Goal: Task Accomplishment & Management: Use online tool/utility

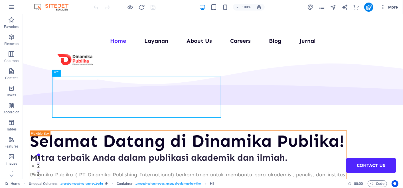
click at [381, 5] on icon "button" at bounding box center [383, 7] width 6 height 6
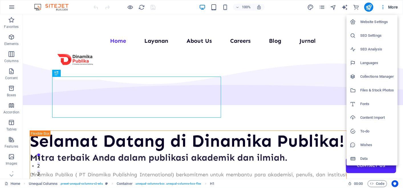
click at [361, 77] on h6 "Collections Manager" at bounding box center [377, 76] width 34 height 7
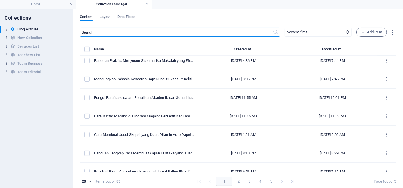
scroll to position [190, 0]
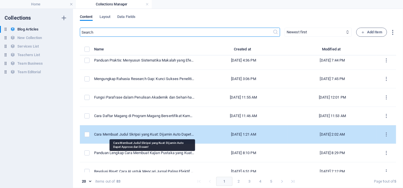
click at [160, 135] on div "Cara Membuat Judul Skripsi yang Kuat: Dijamin Auto Dapet Approve dari Dosen!" at bounding box center [144, 134] width 100 height 5
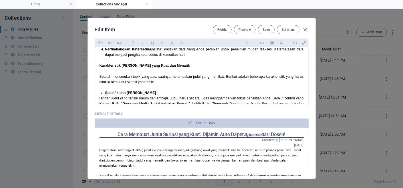
scroll to position [66, 0]
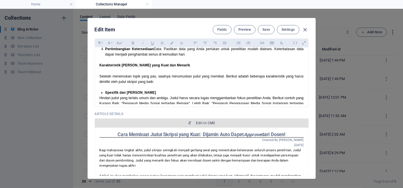
click at [234, 121] on span "Edit in CMS" at bounding box center [201, 123] width 209 height 5
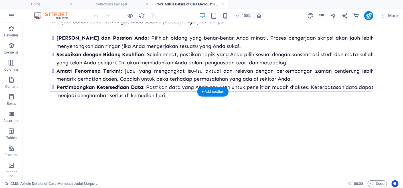
scroll to position [357, 0]
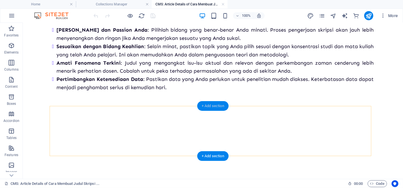
click at [202, 107] on div "+ Add section" at bounding box center [213, 106] width 32 height 10
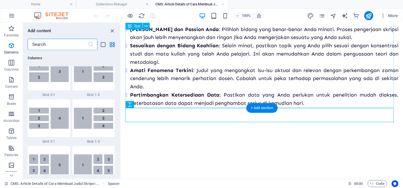
scroll to position [998, 0]
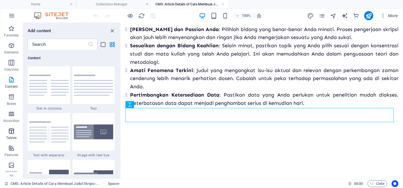
click at [16, 137] on p "Tables" at bounding box center [11, 138] width 10 height 5
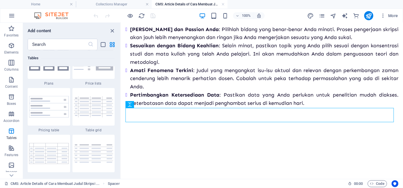
scroll to position [2007, 0]
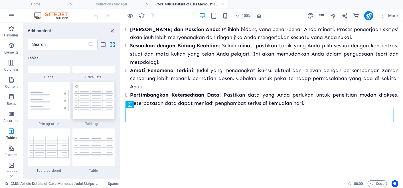
click at [87, 112] on div at bounding box center [93, 101] width 42 height 38
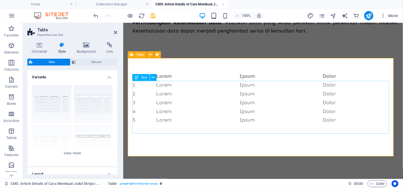
scroll to position [451, 0]
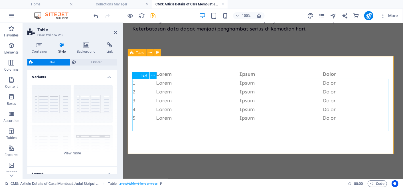
click at [135, 82] on div "# Lorem Ipsum Dolor 1 Lorem Ipsum Dolor 2 Lorem Ipsum Dolor 3 Lorem Ipsum Dolor…" at bounding box center [263, 96] width 262 height 53
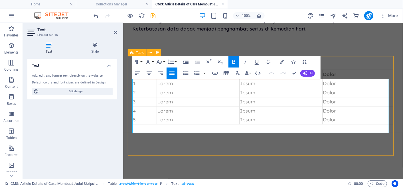
click at [135, 77] on strong "#" at bounding box center [135, 74] width 4 height 6
click at [227, 72] on icon "button" at bounding box center [227, 73] width 6 height 4
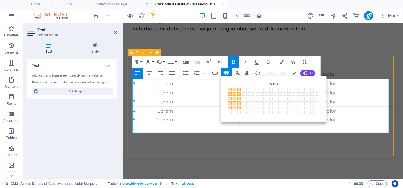
click at [240, 109] on span at bounding box center [238, 107] width 3 height 3
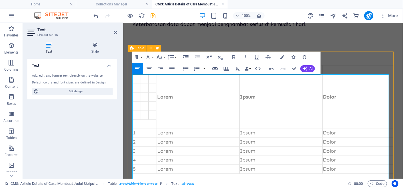
scroll to position [455, 0]
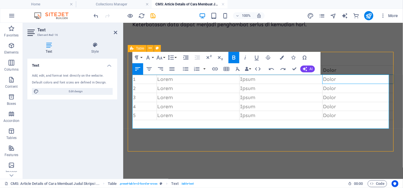
click at [370, 83] on td "Dolor" at bounding box center [357, 79] width 71 height 9
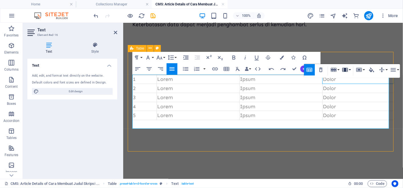
click at [350, 68] on button "Column" at bounding box center [346, 69] width 11 height 11
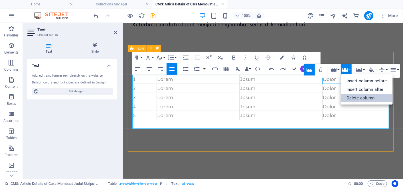
click at [355, 99] on link "Delete column" at bounding box center [367, 98] width 52 height 9
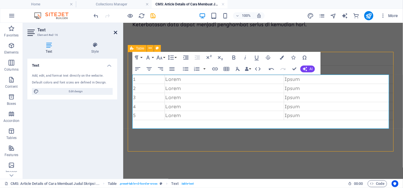
click at [117, 31] on icon at bounding box center [115, 32] width 3 height 5
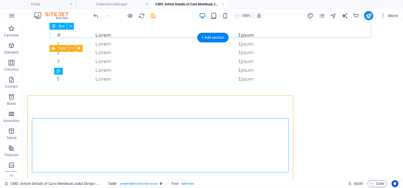
scroll to position [411, 0]
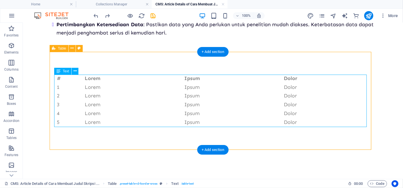
click at [56, 78] on div "# Lorem Ipsum Dolor 1 Lorem Ipsum Dolor 2 Lorem Ipsum Dolor 3 Lorem Ipsum Dolor…" at bounding box center [212, 100] width 313 height 53
click at [58, 78] on div "# Lorem Ipsum Dolor 1 Lorem Ipsum Dolor 2 Lorem Ipsum Dolor 3 Lorem Ipsum Dolor…" at bounding box center [212, 100] width 313 height 53
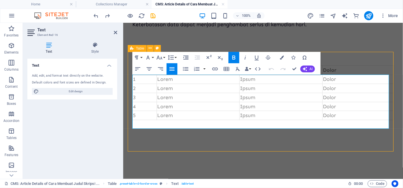
click at [141, 75] on th "#" at bounding box center [144, 70] width 24 height 9
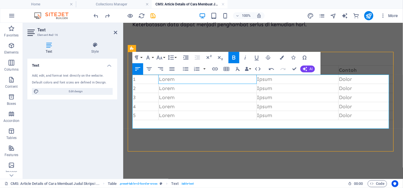
click at [182, 84] on td "Lorem" at bounding box center [207, 79] width 98 height 9
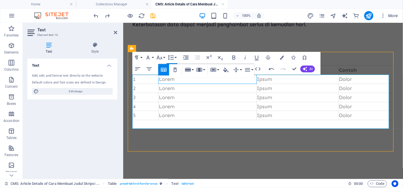
click at [164, 84] on td "Lorem" at bounding box center [207, 79] width 98 height 9
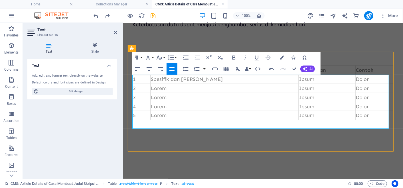
scroll to position [0, 1]
click at [298, 84] on td "Ipsum" at bounding box center [326, 79] width 57 height 9
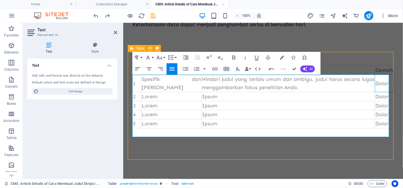
click at [376, 91] on td "Dolor" at bounding box center [384, 83] width 19 height 17
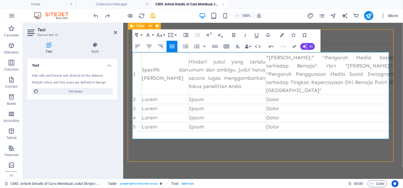
scroll to position [477, 0]
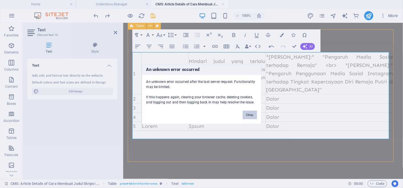
click at [252, 114] on button "Okay" at bounding box center [250, 115] width 14 height 9
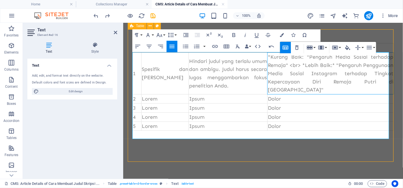
click at [270, 66] on td "*Kurang Baik: "Pengaruh Media Sosial terhadap Remaja" <br> *Lebih Baik:* "Penga…" at bounding box center [330, 73] width 126 height 42
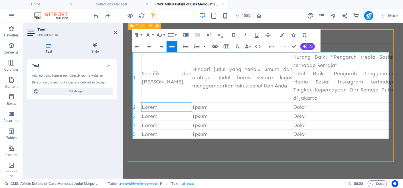
click at [152, 106] on td "Lorem" at bounding box center [166, 107] width 50 height 9
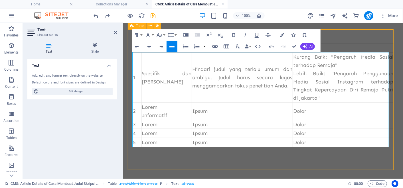
click at [152, 106] on td "Lorem Informatif" at bounding box center [166, 111] width 50 height 17
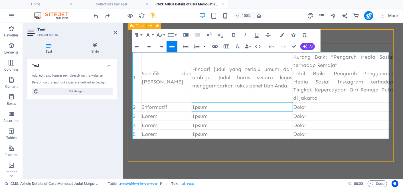
click at [191, 108] on td "Ipsum" at bounding box center [241, 107] width 101 height 9
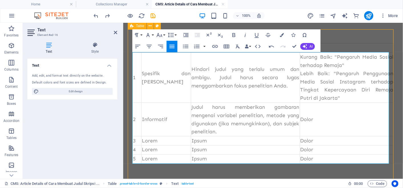
scroll to position [662, 1]
click at [301, 121] on td "Dolor" at bounding box center [346, 120] width 94 height 34
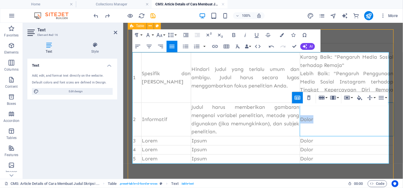
click at [301, 121] on td "Dolor" at bounding box center [346, 120] width 94 height 34
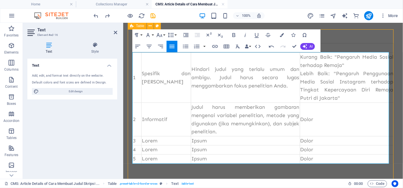
scroll to position [511, 2]
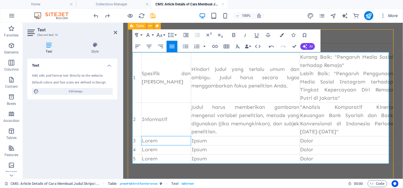
click at [152, 145] on td "Lorem" at bounding box center [166, 140] width 50 height 9
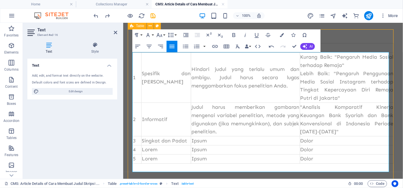
click at [191, 145] on td "Ipsum" at bounding box center [245, 140] width 109 height 9
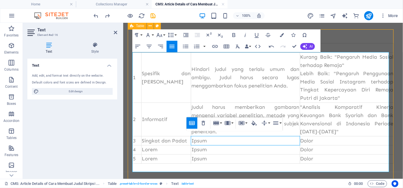
click at [191, 145] on td "Ipsum" at bounding box center [245, 140] width 109 height 9
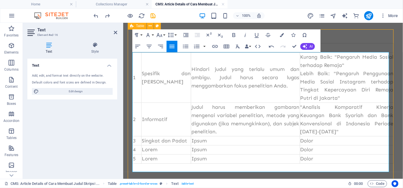
scroll to position [511, 3]
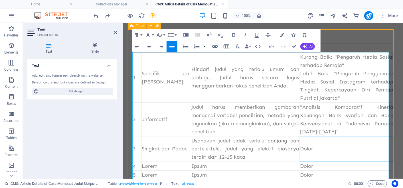
click at [299, 149] on td "Dolor" at bounding box center [346, 148] width 94 height 25
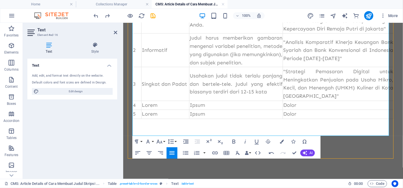
scroll to position [539, 0]
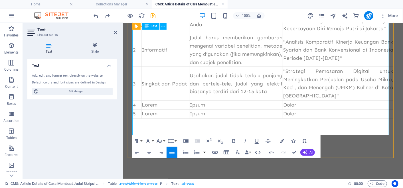
click at [148, 110] on td "Lorem" at bounding box center [165, 104] width 48 height 9
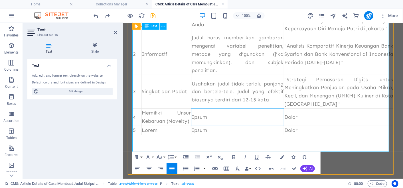
click at [198, 126] on td "Ipsum" at bounding box center [237, 117] width 92 height 17
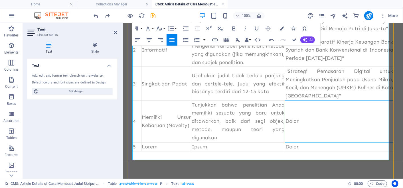
click at [295, 134] on td "Dolor" at bounding box center [339, 121] width 109 height 42
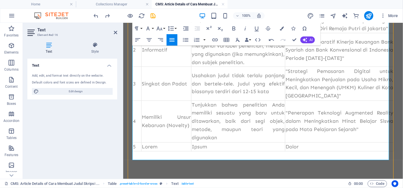
scroll to position [525, 2]
click at [294, 123] on td ""Penerapan Teknologi Augmented Reality dalam Meningkatkan Minat Belajar Siswa p…" at bounding box center [339, 121] width 109 height 42
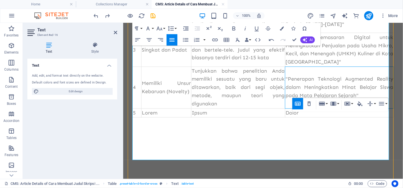
scroll to position [581, 0]
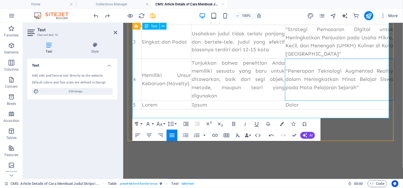
click at [152, 110] on td "Lorem" at bounding box center [166, 104] width 50 height 9
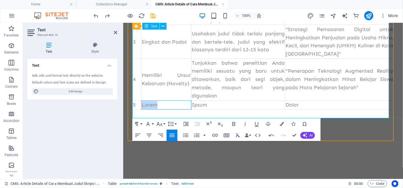
click at [152, 110] on td "Lorem" at bounding box center [166, 104] width 50 height 9
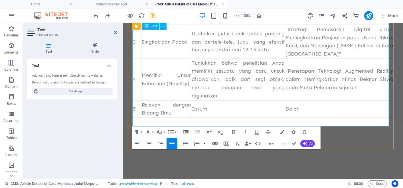
scroll to position [8, 2]
click at [193, 118] on td "Ipsum" at bounding box center [238, 108] width 94 height 17
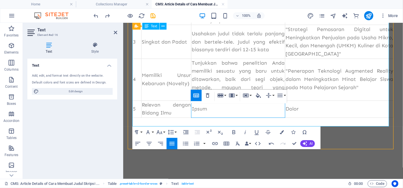
click at [193, 118] on td "Ipsum" at bounding box center [238, 108] width 94 height 17
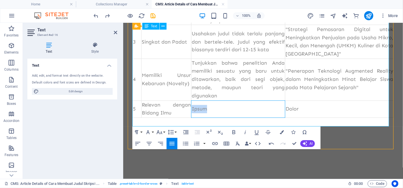
click at [193, 118] on td "Ipsum" at bounding box center [238, 108] width 94 height 17
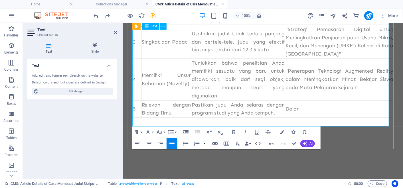
scroll to position [260, 1]
click at [301, 115] on td "Dolor" at bounding box center [339, 108] width 109 height 17
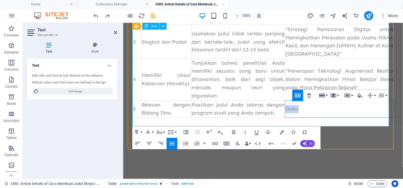
click at [301, 115] on td "Dolor" at bounding box center [339, 108] width 109 height 17
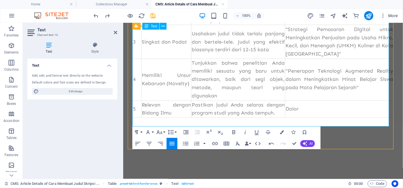
scroll to position [572, 0]
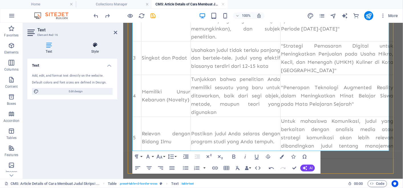
click at [90, 42] on icon at bounding box center [95, 45] width 44 height 6
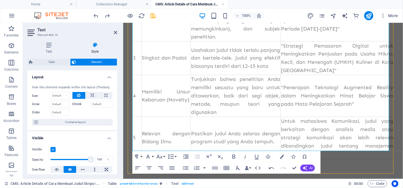
click at [78, 104] on label "Shrink" at bounding box center [81, 104] width 19 height 7
click at [91, 104] on input "Shrink" at bounding box center [102, 104] width 22 height 7
click at [90, 98] on icon at bounding box center [92, 95] width 4 height 7
click at [78, 98] on icon at bounding box center [78, 95] width 3 height 7
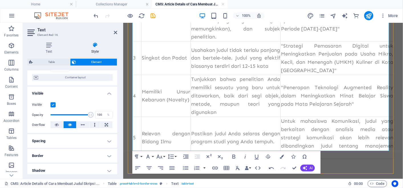
scroll to position [44, 0]
click at [86, 126] on button at bounding box center [82, 125] width 13 height 7
click at [95, 126] on icon at bounding box center [95, 125] width 2 height 7
click at [70, 125] on icon at bounding box center [70, 125] width 4 height 7
click at [114, 33] on icon at bounding box center [115, 32] width 3 height 5
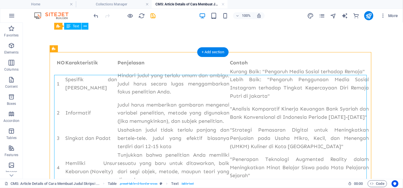
scroll to position [410, 0]
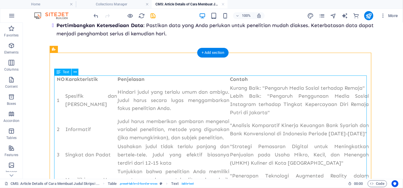
click at [58, 79] on div "NO Karakteristik Penjelasan Contoh 1 Spesifik dan [PERSON_NAME] judul yang terl…" at bounding box center [212, 154] width 313 height 159
click at [60, 73] on icon at bounding box center [58, 72] width 4 height 7
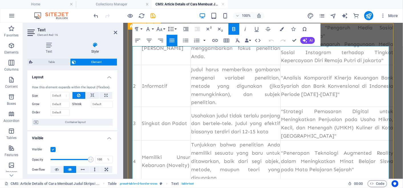
scroll to position [477, 0]
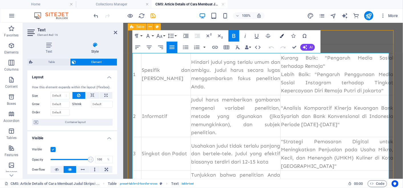
click at [280, 35] on icon "button" at bounding box center [282, 36] width 4 height 4
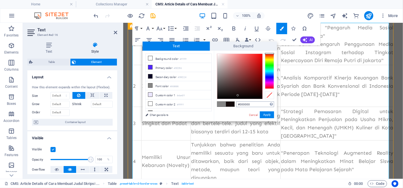
drag, startPoint x: 238, startPoint y: 96, endPoint x: 238, endPoint y: 103, distance: 7.7
click at [238, 103] on div "#000000 Supported formats #0852ed rgb(8, 82, 237) rgba(8, 82, 237, 90%) hsv(221…" at bounding box center [245, 127] width 63 height 153
click at [265, 115] on button "Apply" at bounding box center [267, 115] width 14 height 7
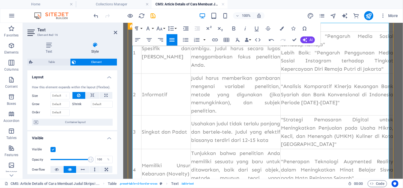
drag, startPoint x: 133, startPoint y: 57, endPoint x: 250, endPoint y: 116, distance: 130.6
click at [250, 116] on div "Drag here to replace the existing content. Press “Ctrl” if you want to create a…" at bounding box center [263, 101] width 280 height 156
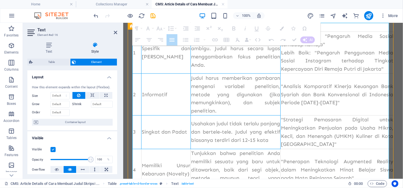
drag, startPoint x: 133, startPoint y: 60, endPoint x: 278, endPoint y: 119, distance: 155.9
click at [278, 119] on tbody "1 Spesifik dan [PERSON_NAME] judul yang terlalu umum dan ambigu. Judul harus se…" at bounding box center [262, 132] width 261 height 201
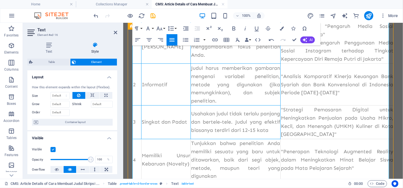
scroll to position [515, 0]
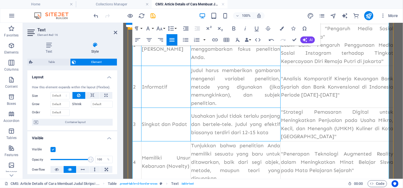
click at [309, 36] on div "Undo Redo Confirm (Ctrl+⏎) AI Improve Make shorter Make longer Fix spelling & g…" at bounding box center [290, 39] width 49 height 11
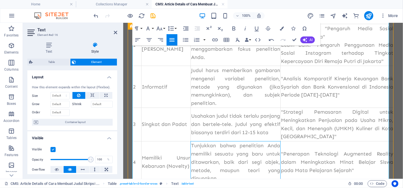
click at [234, 163] on td "Tunjukkan bahwa penelitian Anda memiliki sesuatu yang baru untuk ditawarkan, ba…" at bounding box center [235, 162] width 90 height 42
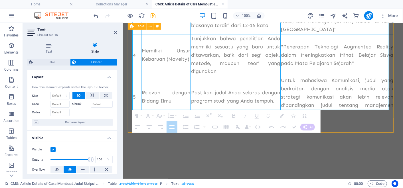
scroll to position [649, 0]
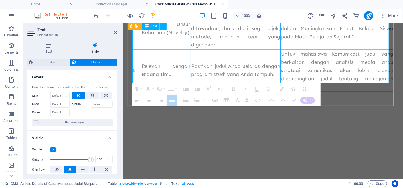
drag, startPoint x: 132, startPoint y: 54, endPoint x: 355, endPoint y: 72, distance: 223.8
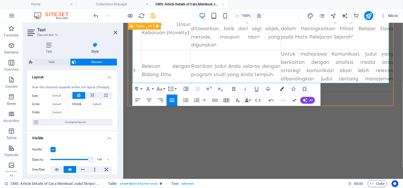
click at [281, 87] on icon "button" at bounding box center [282, 89] width 4 height 4
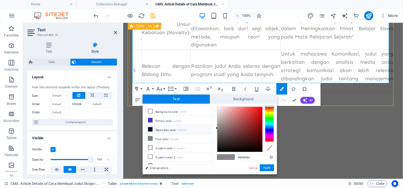
click at [168, 130] on li "Secondary color #090224" at bounding box center [179, 129] width 66 height 9
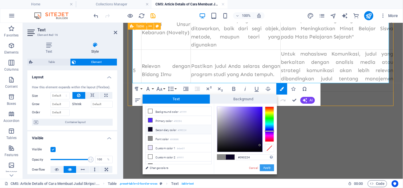
click at [268, 168] on button "Apply" at bounding box center [267, 168] width 14 height 7
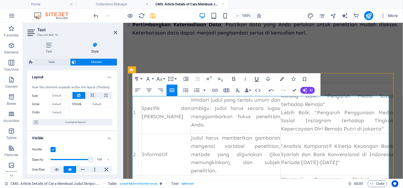
scroll to position [456, 0]
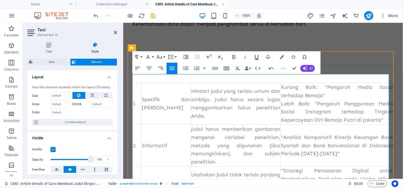
click at [253, 86] on table "​ ​ NO Karakteristik Penjelasan Contoh 1 Spesifik dan [PERSON_NAME] judul yang …" at bounding box center [263, 179] width 262 height 228
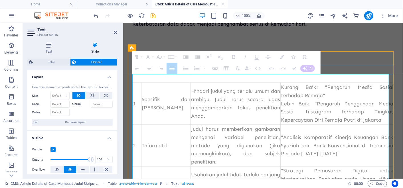
drag, startPoint x: 306, startPoint y: 80, endPoint x: 208, endPoint y: 77, distance: 97.9
click at [208, 74] on tr "NO Karakteristik Penjelasan Contoh" at bounding box center [262, 69] width 261 height 9
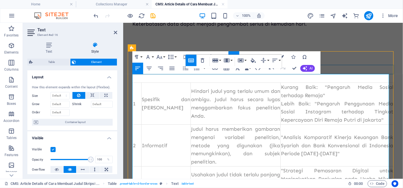
click at [153, 74] on th "Karakteristik" at bounding box center [165, 69] width 49 height 9
click at [277, 57] on button "Colors" at bounding box center [281, 56] width 11 height 11
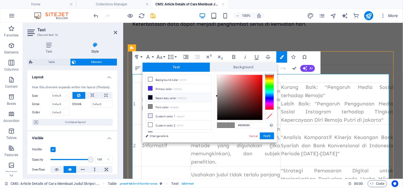
click at [179, 99] on small "#090224" at bounding box center [182, 99] width 9 height 4
type input "#090224"
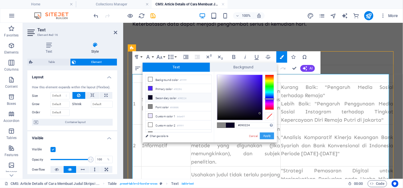
click at [270, 138] on button "Apply" at bounding box center [267, 136] width 14 height 7
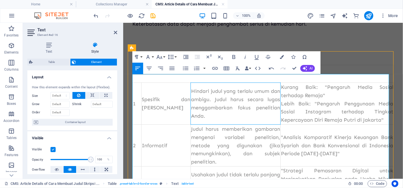
click at [223, 113] on td "Hindari judul yang terlalu umum dan ambigu. Judul harus secara lugas menggambar…" at bounding box center [235, 104] width 90 height 42
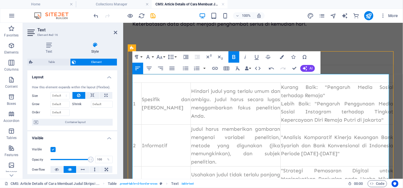
click at [137, 72] on strong "NO" at bounding box center [137, 69] width 8 height 6
click at [137, 72] on strong "No" at bounding box center [136, 69] width 7 height 6
click at [283, 57] on icon "button" at bounding box center [282, 57] width 4 height 4
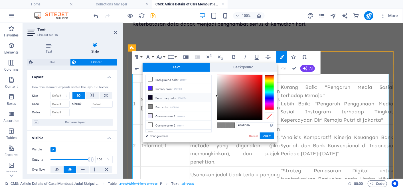
click at [177, 99] on li "Secondary color #090224" at bounding box center [179, 97] width 66 height 9
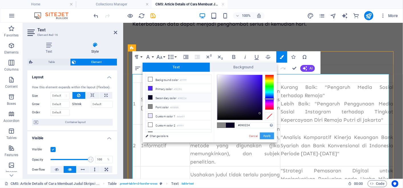
click at [266, 137] on button "Apply" at bounding box center [267, 136] width 14 height 7
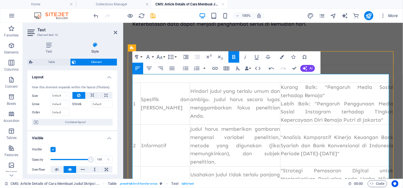
click at [203, 72] on strong "Penjelasan" at bounding box center [203, 69] width 27 height 6
click at [194, 86] on table "​ ​ No Karakteristik Penjelasan Contoh 1 Spesifik dan [PERSON_NAME] judul yang …" at bounding box center [263, 174] width 262 height 219
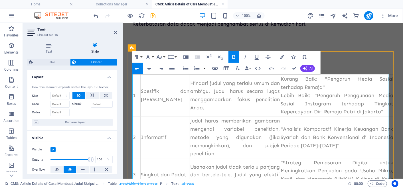
click at [204, 72] on strong "Penjelasan" at bounding box center [203, 69] width 27 height 6
click at [280, 56] on icon "button" at bounding box center [282, 57] width 4 height 4
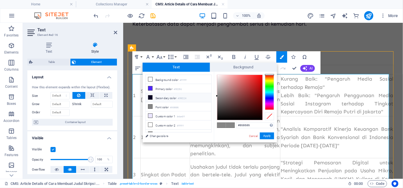
click at [183, 98] on small "#090224" at bounding box center [182, 99] width 9 height 4
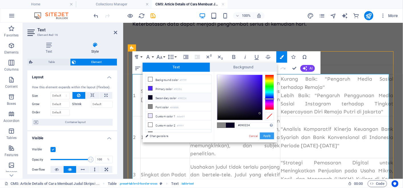
click at [270, 133] on button "Apply" at bounding box center [267, 136] width 14 height 7
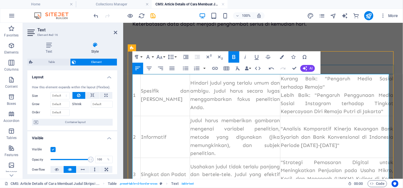
click at [298, 72] on strong "Contoh" at bounding box center [289, 69] width 18 height 6
click at [291, 72] on strong "Contoh" at bounding box center [289, 69] width 18 height 6
click at [279, 57] on button "Colors" at bounding box center [281, 56] width 11 height 11
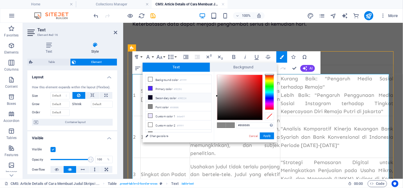
click at [194, 100] on li "Secondary color #090224" at bounding box center [179, 97] width 66 height 9
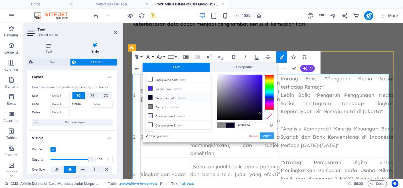
click at [266, 139] on button "Apply" at bounding box center [267, 136] width 14 height 7
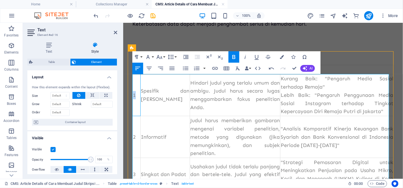
drag, startPoint x: 134, startPoint y: 104, endPoint x: 130, endPoint y: 104, distance: 4.3
click at [130, 104] on div "No Karakteristik Penjelasan Contoh 1 Spesifik dan [PERSON_NAME] judul yang terl…" at bounding box center [262, 170] width 271 height 256
click at [162, 104] on td "Spesifik dan [PERSON_NAME]" at bounding box center [164, 95] width 49 height 42
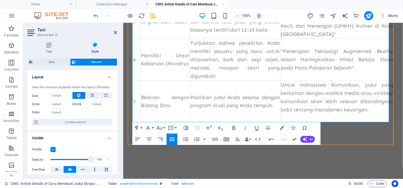
scroll to position [610, 0]
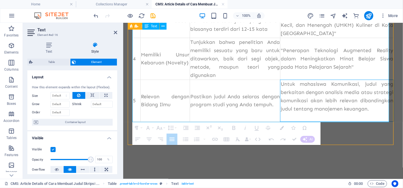
drag, startPoint x: 316, startPoint y: 112, endPoint x: 284, endPoint y: 76, distance: 48.1
click at [284, 80] on td "Untuk mahasiswa Komunikasi, judul yang berkaitan dengan analisis media atau str…" at bounding box center [337, 101] width 114 height 42
drag, startPoint x: 314, startPoint y: 110, endPoint x: 290, endPoint y: 76, distance: 42.0
click at [290, 80] on td "Untuk mahasiswa Komunikasi, judul yang berkaitan dengan analisis media atau str…" at bounding box center [337, 101] width 114 height 42
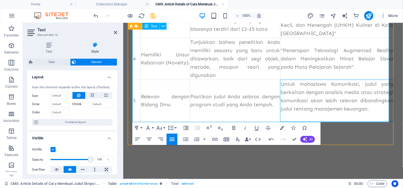
click at [290, 80] on td "Untuk mahasiswa Komunikasi, judul yang berkaitan dengan analisis media atau str…" at bounding box center [337, 101] width 114 height 42
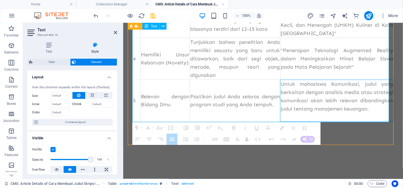
drag, startPoint x: 313, startPoint y: 114, endPoint x: 285, endPoint y: 77, distance: 46.8
click at [285, 80] on td "Untuk mahasiswa Komunikasi, judul yang berkaitan dengan analisis media atau str…" at bounding box center [337, 101] width 114 height 42
drag, startPoint x: 316, startPoint y: 111, endPoint x: 285, endPoint y: 78, distance: 45.4
click at [285, 80] on td "Untuk mahasiswa Komunikasi, judul yang berkaitan dengan analisis media atau str…" at bounding box center [337, 101] width 114 height 42
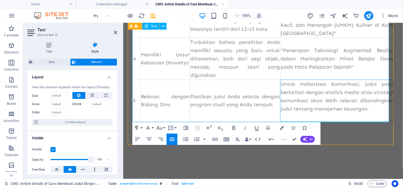
click at [285, 80] on td "Untuk mahasiswa Komunikasi, judul yang berkaitan dengan analisis media atau str…" at bounding box center [337, 101] width 114 height 42
click at [290, 116] on td "Untuk mahasiswa Komunikasi, judul yang berkaitan dengan analisis media atau str…" at bounding box center [337, 101] width 114 height 42
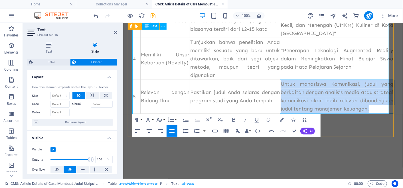
drag, startPoint x: 312, startPoint y: 108, endPoint x: 285, endPoint y: 76, distance: 41.4
click at [285, 80] on td "Untuk mahasiswa Komunikasi, judul yang berkaitan dengan analisis media atau str…" at bounding box center [337, 97] width 114 height 34
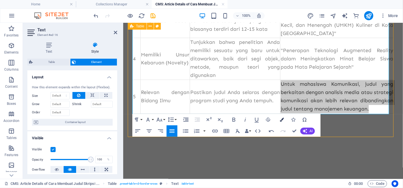
click at [281, 118] on icon "button" at bounding box center [282, 120] width 4 height 4
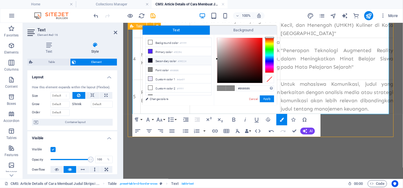
click at [187, 58] on li "Secondary color #090224" at bounding box center [179, 60] width 66 height 9
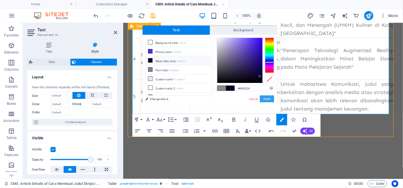
click at [268, 98] on button "Apply" at bounding box center [267, 99] width 14 height 7
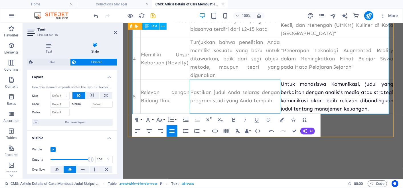
click at [238, 85] on td "Pastikan judul Anda selaras dengan program studi yang Anda tempuh." at bounding box center [234, 97] width 90 height 34
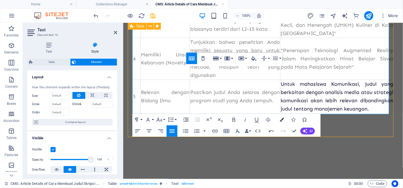
click at [280, 120] on icon "button" at bounding box center [282, 120] width 4 height 4
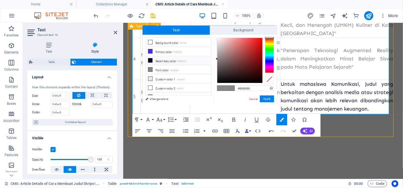
click at [196, 62] on li "Secondary color #090224" at bounding box center [179, 60] width 66 height 9
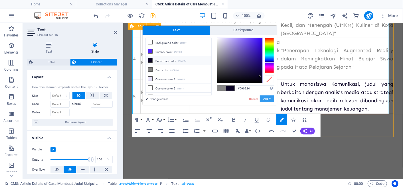
click at [266, 100] on button "Apply" at bounding box center [267, 99] width 14 height 7
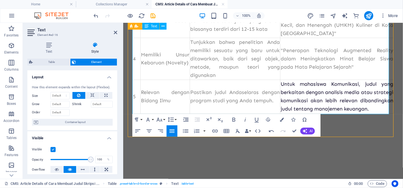
click at [266, 99] on td "Pastikan judul Anda​ ​ selaras dengan program studi yang Anda tempuh." at bounding box center [234, 97] width 90 height 34
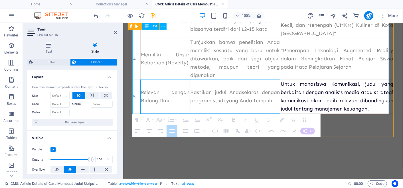
drag, startPoint x: 389, startPoint y: 122, endPoint x: 180, endPoint y: 86, distance: 211.9
click at [180, 86] on tr "5 Relevan dengan Bidang Ilmu Pastikan judul Anda​ ​ selaras dengan program stud…" at bounding box center [262, 97] width 261 height 34
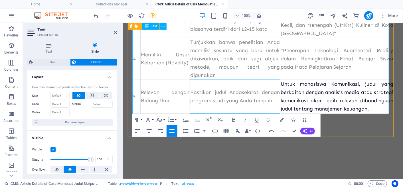
drag, startPoint x: 269, startPoint y: 97, endPoint x: 186, endPoint y: 81, distance: 84.6
click at [189, 81] on td "Pastikan judul Anda​ ​ selaras dengan program studi yang Anda tempuh." at bounding box center [234, 97] width 90 height 34
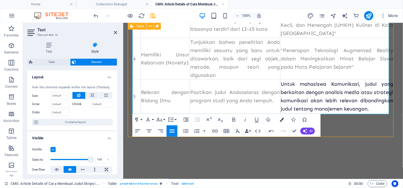
click at [283, 119] on icon "button" at bounding box center [282, 120] width 4 height 4
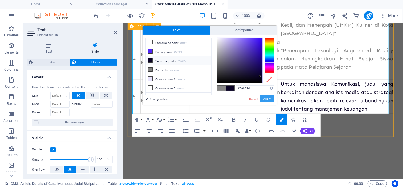
click at [274, 98] on button "Apply" at bounding box center [267, 99] width 14 height 7
click at [266, 99] on button "Apply" at bounding box center [267, 99] width 14 height 7
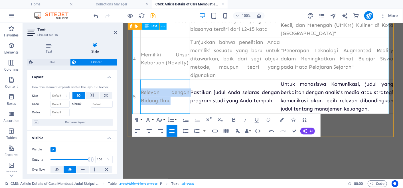
drag, startPoint x: 179, startPoint y: 98, endPoint x: 141, endPoint y: 86, distance: 39.1
click at [141, 86] on td "Relevan dengan Bidang Ilmu" at bounding box center [164, 97] width 49 height 34
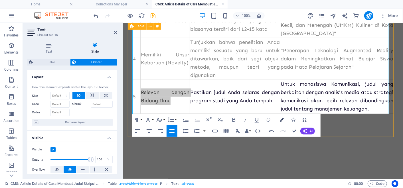
click at [279, 118] on button "Colors" at bounding box center [281, 119] width 11 height 11
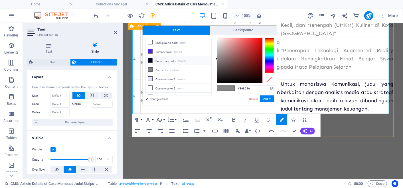
click at [190, 61] on li "Secondary color #090224" at bounding box center [179, 60] width 66 height 9
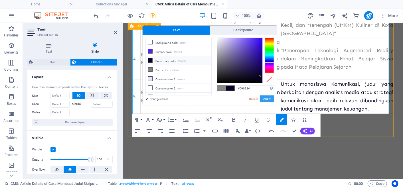
click at [269, 100] on button "Apply" at bounding box center [267, 99] width 14 height 7
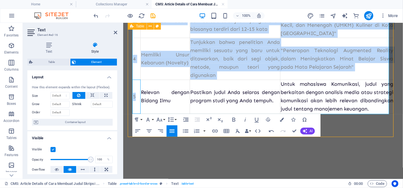
drag, startPoint x: 135, startPoint y: 94, endPoint x: 129, endPoint y: 94, distance: 6.3
click at [129, 94] on div "No Karakteristik Penjelasan Contoh 1 Spesifik dan [PERSON_NAME] judul yang terl…" at bounding box center [262, 12] width 271 height 248
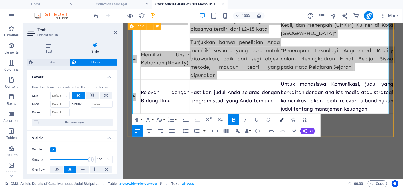
click at [284, 122] on button "Colors" at bounding box center [281, 119] width 11 height 11
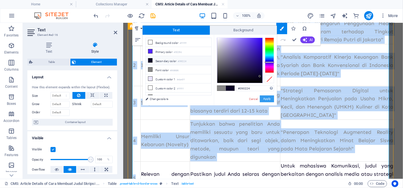
click at [268, 100] on button "Apply" at bounding box center [267, 99] width 14 height 7
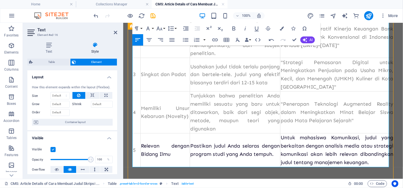
scroll to position [556, 0]
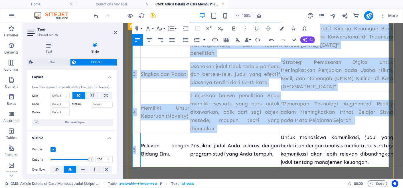
drag, startPoint x: 137, startPoint y: 143, endPoint x: 131, endPoint y: 139, distance: 7.0
click at [131, 139] on div "​ ​ No Karakteristik Penjelasan Contoh 1 Spesifik dan [PERSON_NAME] judul yang …" at bounding box center [262, 66] width 271 height 248
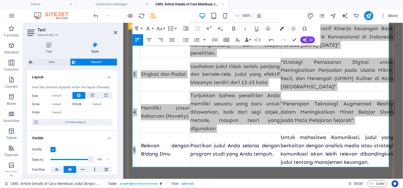
click at [281, 30] on icon "button" at bounding box center [282, 29] width 4 height 4
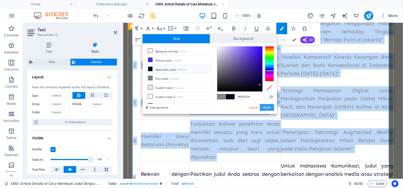
click at [270, 108] on button "Apply" at bounding box center [267, 107] width 14 height 7
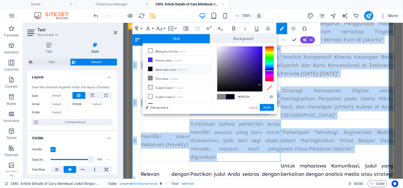
click at [254, 153] on td "Tunjukkan bahwa penelitian Anda memiliki sesuatu yang baru untuk ditawarkan, ba…" at bounding box center [234, 141] width 90 height 42
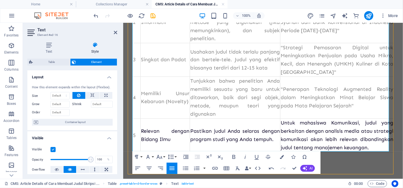
scroll to position [572, 0]
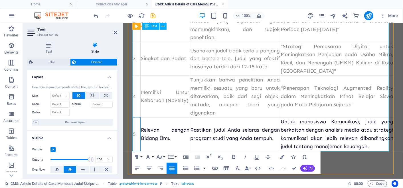
click at [135, 129] on td "5​" at bounding box center [136, 135] width 8 height 34
click at [133, 129] on td "5​" at bounding box center [136, 135] width 8 height 34
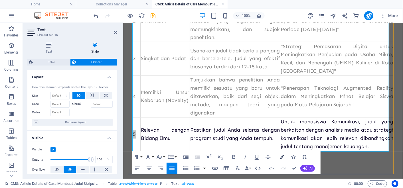
click at [280, 158] on icon "button" at bounding box center [282, 157] width 4 height 4
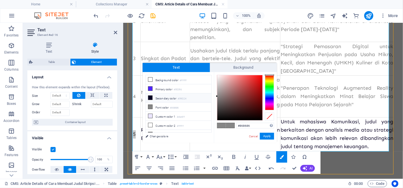
click at [191, 98] on li "Secondary color #090224" at bounding box center [179, 98] width 66 height 9
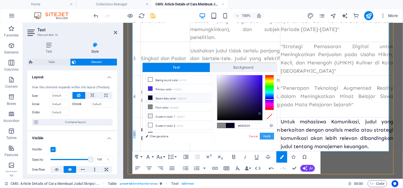
click at [272, 137] on button "Apply" at bounding box center [267, 136] width 14 height 7
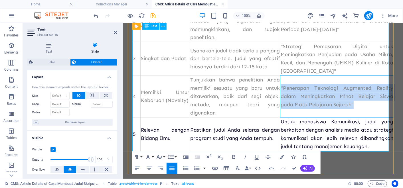
drag, startPoint x: 283, startPoint y: 84, endPoint x: 358, endPoint y: 101, distance: 77.4
click at [358, 101] on td ""Penerapan Teknologi Augmented Reality dalam Meningkatkan Minat Belajar Siswa p…" at bounding box center [337, 97] width 114 height 42
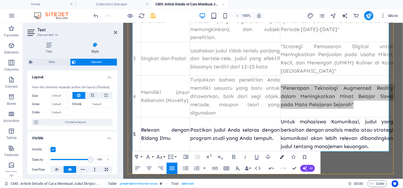
click at [277, 160] on button "Colors" at bounding box center [281, 156] width 11 height 11
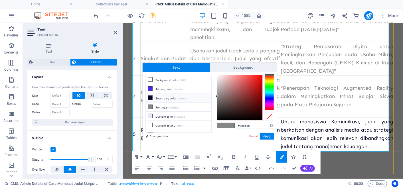
click at [185, 99] on small "#090224" at bounding box center [182, 99] width 9 height 4
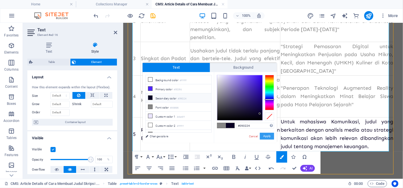
click at [268, 137] on button "Apply" at bounding box center [267, 136] width 14 height 7
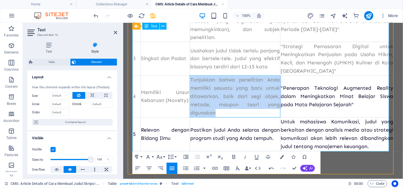
drag, startPoint x: 185, startPoint y: 79, endPoint x: 280, endPoint y: 103, distance: 97.8
click at [280, 103] on td "Tunjukkan bahwa penelitian Anda memiliki sesuatu yang baru untuk ditawarkan, ba…" at bounding box center [234, 97] width 90 height 42
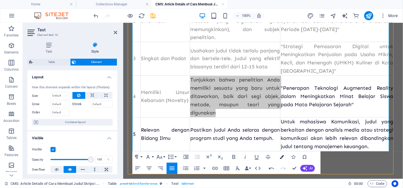
click at [283, 157] on icon "button" at bounding box center [282, 157] width 4 height 4
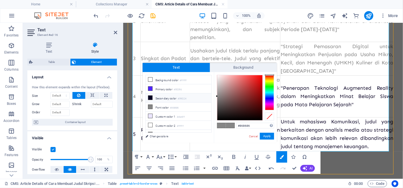
click at [197, 96] on li "Secondary color #090224" at bounding box center [179, 98] width 66 height 9
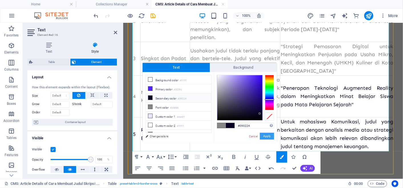
click at [262, 136] on button "Apply" at bounding box center [267, 136] width 14 height 7
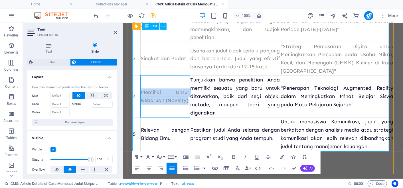
drag, startPoint x: 173, startPoint y: 99, endPoint x: 142, endPoint y: 83, distance: 34.6
click at [142, 83] on td "Memiliki Unsur Kebaruan (Novelty)" at bounding box center [164, 97] width 49 height 42
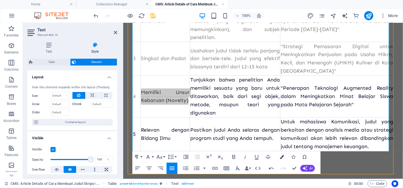
click at [279, 155] on button "Colors" at bounding box center [281, 156] width 11 height 11
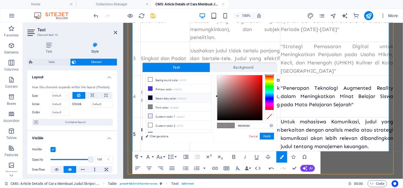
click at [183, 99] on small "#090224" at bounding box center [182, 99] width 9 height 4
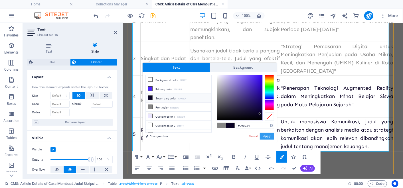
click at [265, 139] on button "Apply" at bounding box center [267, 136] width 14 height 7
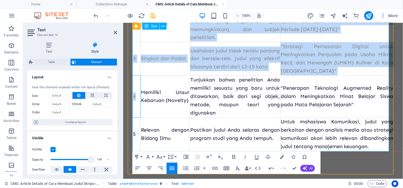
drag, startPoint x: 135, startPoint y: 89, endPoint x: 131, endPoint y: 89, distance: 4.3
click at [131, 89] on div "​​​ No Karakteristik Penjelasan Contoh 1 Spesifik dan [PERSON_NAME] judul yang …" at bounding box center [262, 50] width 271 height 248
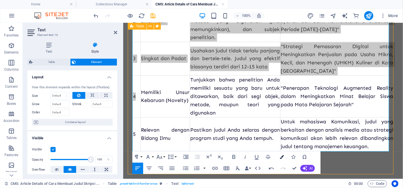
click at [281, 158] on icon "button" at bounding box center [282, 157] width 4 height 4
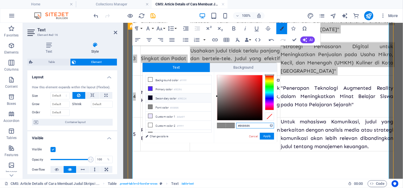
scroll to position [508, 0]
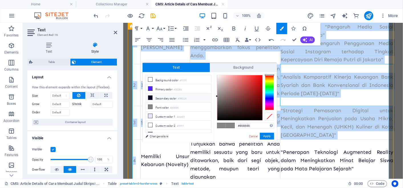
click at [309, 97] on td ""Analisis Komparatif Kinerja Keuangan Bank Syariah dan Bank Konvensional di Ind…" at bounding box center [337, 85] width 114 height 42
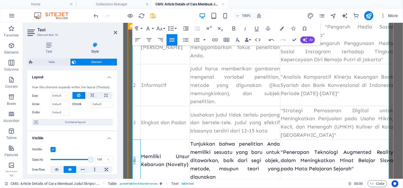
drag, startPoint x: 136, startPoint y: 156, endPoint x: 133, endPoint y: 156, distance: 3.2
click at [133, 156] on td "4" at bounding box center [136, 161] width 8 height 42
click at [280, 27] on icon "button" at bounding box center [282, 29] width 4 height 4
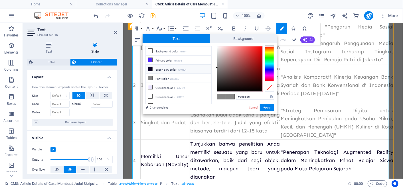
click at [195, 69] on li "Secondary color #090224" at bounding box center [179, 69] width 66 height 9
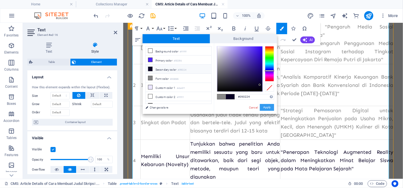
click at [262, 105] on button "Apply" at bounding box center [267, 107] width 14 height 7
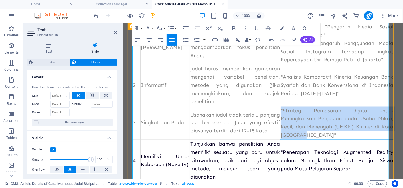
drag, startPoint x: 283, startPoint y: 110, endPoint x: 348, endPoint y: 132, distance: 68.7
click at [348, 132] on td ""Strategi Pemasaran Digital untuk Meningkatkan Penjualan pada Usaha Mikro, Keci…" at bounding box center [337, 123] width 114 height 34
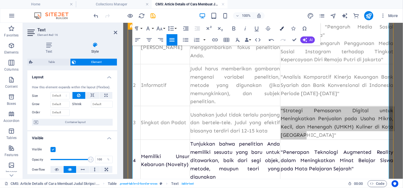
click at [282, 31] on button "Colors" at bounding box center [281, 28] width 11 height 11
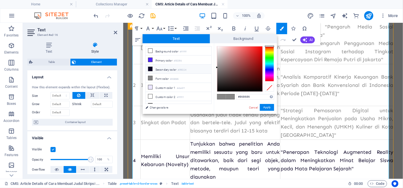
click at [198, 70] on li "Secondary color #090224" at bounding box center [179, 69] width 66 height 9
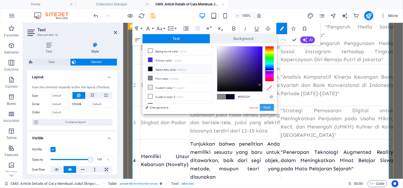
click at [268, 107] on button "Apply" at bounding box center [267, 107] width 14 height 7
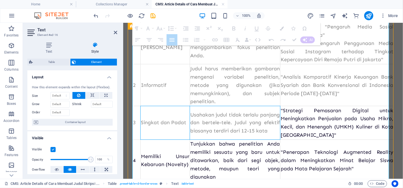
drag, startPoint x: 266, startPoint y: 133, endPoint x: 183, endPoint y: 113, distance: 84.9
click at [183, 113] on tr "3 Singkat dan Padat Usahakan judul tidak terlalu panjang dan bertele-tele. Judu…" at bounding box center [262, 123] width 261 height 34
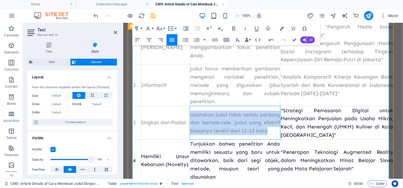
drag, startPoint x: 186, startPoint y: 113, endPoint x: 264, endPoint y: 127, distance: 79.4
click at [264, 127] on td "Usahakan judul tidak terlalu panjang dan bertele-tele. Judul yang efektif biasa…" at bounding box center [234, 123] width 90 height 34
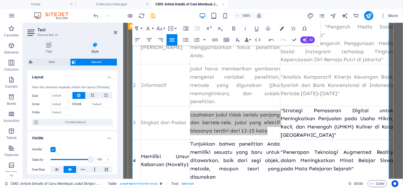
click at [279, 29] on button "Colors" at bounding box center [281, 28] width 11 height 11
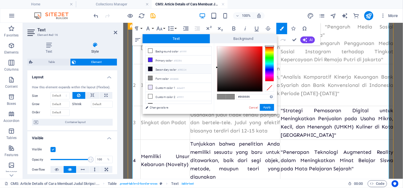
click at [185, 68] on small "#090224" at bounding box center [182, 70] width 9 height 4
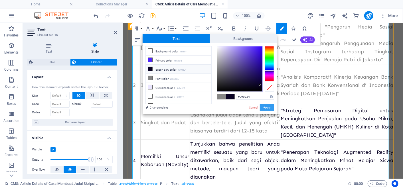
click at [263, 107] on button "Apply" at bounding box center [267, 107] width 14 height 7
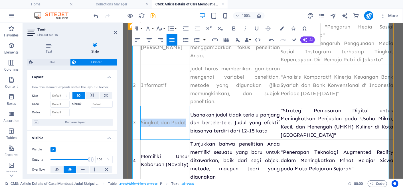
drag, startPoint x: 174, startPoint y: 132, endPoint x: 141, endPoint y: 120, distance: 34.8
click at [141, 120] on td "Singkat dan Padat" at bounding box center [164, 123] width 49 height 34
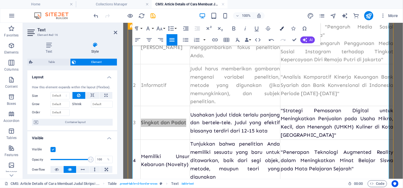
click at [284, 27] on button "Colors" at bounding box center [281, 28] width 11 height 11
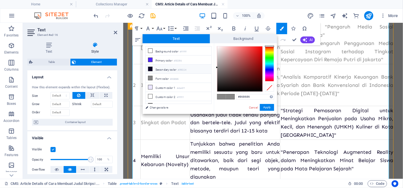
click at [190, 70] on li "Secondary color #090224" at bounding box center [179, 69] width 66 height 9
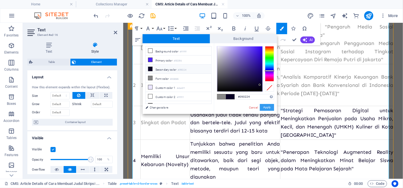
click at [266, 108] on button "Apply" at bounding box center [267, 107] width 14 height 7
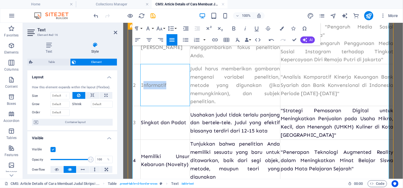
drag, startPoint x: 172, startPoint y: 96, endPoint x: 145, endPoint y: 89, distance: 28.5
click at [145, 89] on td "Informatif" at bounding box center [164, 85] width 49 height 42
click at [284, 27] on icon "button" at bounding box center [282, 29] width 4 height 4
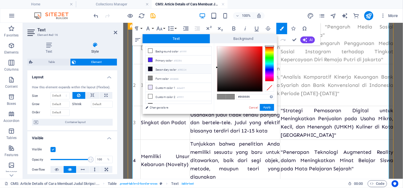
click at [175, 67] on li "Secondary color #090224" at bounding box center [179, 69] width 66 height 9
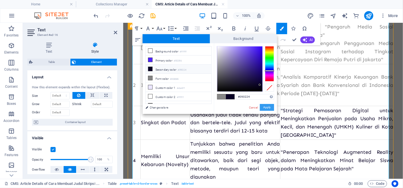
click at [266, 105] on button "Apply" at bounding box center [267, 107] width 14 height 7
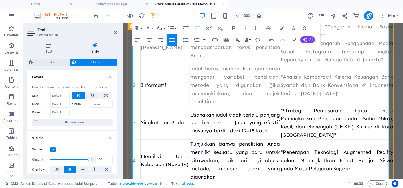
drag, startPoint x: 248, startPoint y: 102, endPoint x: 185, endPoint y: 78, distance: 67.4
click at [189, 78] on td "Judul harus memberikan gambaran mengenai variabel penelitian, metode yang digun…" at bounding box center [234, 85] width 90 height 42
click at [281, 27] on icon "button" at bounding box center [282, 29] width 4 height 4
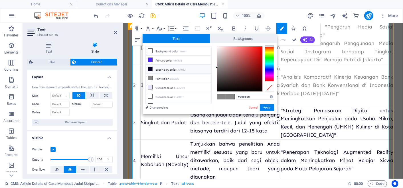
click at [186, 71] on small "#090224" at bounding box center [182, 70] width 9 height 4
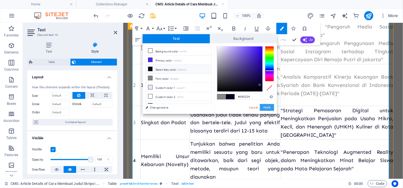
click at [266, 108] on button "Apply" at bounding box center [267, 107] width 14 height 7
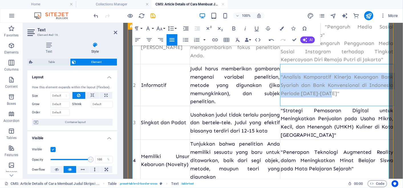
drag, startPoint x: 359, startPoint y: 97, endPoint x: 283, endPoint y: 76, distance: 78.8
click at [283, 76] on td ""Analisis Komparatif Kinerja Keuangan Bank Syariah dan Bank Konvensional di Ind…" at bounding box center [337, 85] width 114 height 42
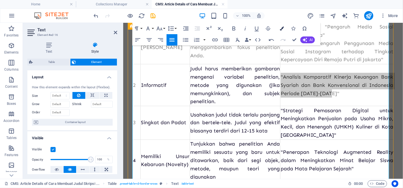
click at [280, 31] on button "Colors" at bounding box center [281, 28] width 11 height 11
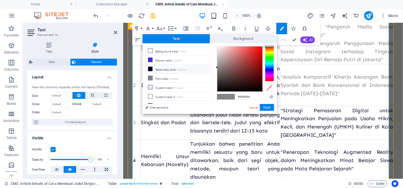
click at [193, 69] on li "Secondary color #090224" at bounding box center [179, 69] width 66 height 9
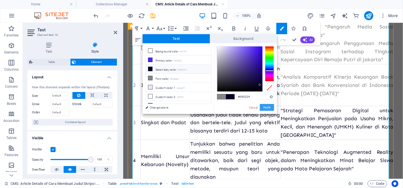
click at [271, 107] on button "Apply" at bounding box center [267, 107] width 14 height 7
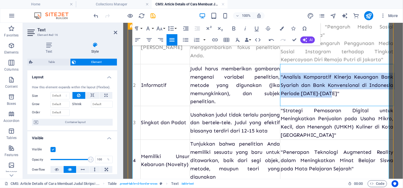
click at [286, 82] on span ""Analisis Komparatif Kinerja Keuangan Bank Syariah dan Bank Konvensional di Ind…" at bounding box center [336, 85] width 113 height 23
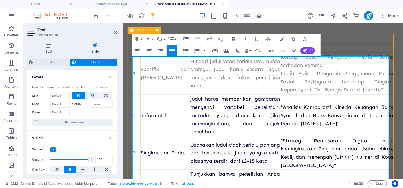
scroll to position [473, 0]
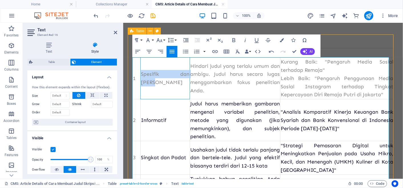
drag, startPoint x: 183, startPoint y: 87, endPoint x: 142, endPoint y: 82, distance: 41.9
click at [142, 82] on td "Spesifik dan [PERSON_NAME]" at bounding box center [164, 78] width 49 height 42
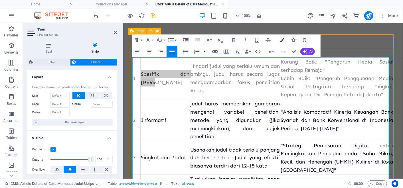
click at [279, 38] on button "Colors" at bounding box center [281, 40] width 11 height 11
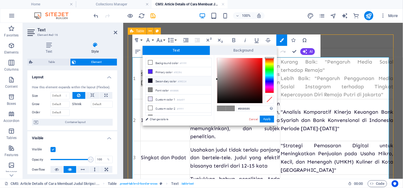
click at [195, 78] on li "Secondary color #090224" at bounding box center [179, 80] width 66 height 9
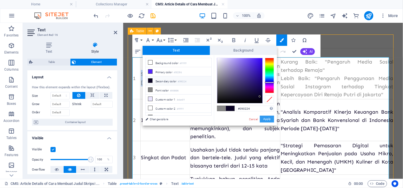
click at [266, 117] on button "Apply" at bounding box center [267, 119] width 14 height 7
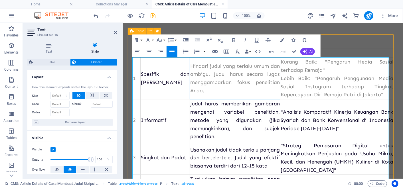
drag, startPoint x: 282, startPoint y: 96, endPoint x: 184, endPoint y: 74, distance: 100.3
click at [184, 74] on tr "1 Spesifik dan [PERSON_NAME] judul yang terlalu umum dan ambigu. Judul harus se…" at bounding box center [262, 78] width 261 height 42
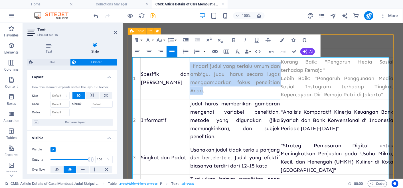
drag, startPoint x: 185, startPoint y: 76, endPoint x: 281, endPoint y: 94, distance: 97.2
click at [280, 94] on td "Hindari judul yang terlalu umum dan ambigu. Judul harus secara lugas menggambar…" at bounding box center [234, 78] width 90 height 42
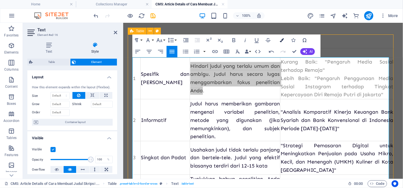
click at [282, 39] on icon "button" at bounding box center [282, 40] width 4 height 4
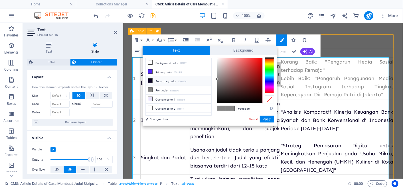
click at [194, 82] on li "Secondary color #090224" at bounding box center [179, 80] width 66 height 9
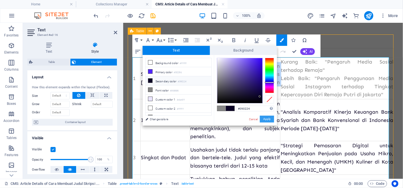
click at [268, 118] on button "Apply" at bounding box center [267, 119] width 14 height 7
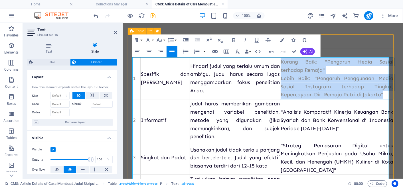
drag, startPoint x: 284, startPoint y: 71, endPoint x: 386, endPoint y: 102, distance: 106.5
click at [386, 99] on td "Kurang Baik: "Pengaruh Media Sosial terhadap Remaja" Lebih Baik: "Pengaruh Peng…" at bounding box center [337, 78] width 114 height 42
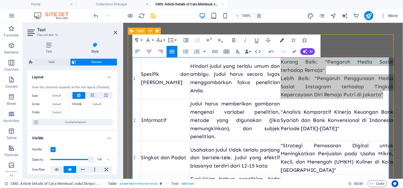
click at [280, 38] on icon "button" at bounding box center [282, 40] width 4 height 4
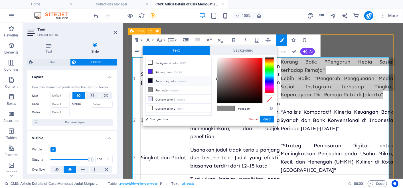
click at [199, 79] on li "Secondary color #090224" at bounding box center [179, 80] width 66 height 9
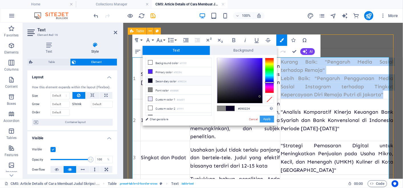
click at [267, 120] on button "Apply" at bounding box center [267, 119] width 14 height 7
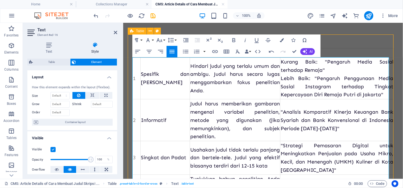
click at [137, 56] on strong "No" at bounding box center [136, 52] width 7 height 6
click at [284, 41] on button "Colors" at bounding box center [281, 40] width 11 height 11
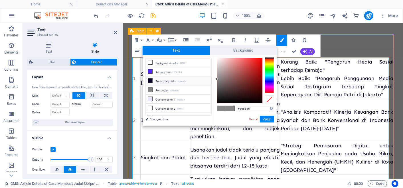
click at [171, 79] on li "Secondary color #090224" at bounding box center [179, 80] width 66 height 9
type input "#090224"
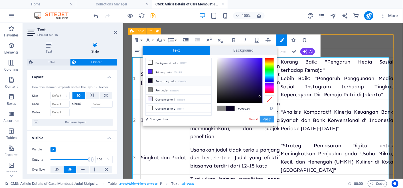
click at [266, 119] on button "Apply" at bounding box center [267, 119] width 14 height 7
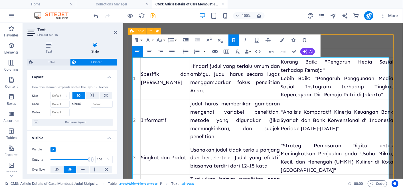
click at [137, 84] on td "1" at bounding box center [136, 78] width 8 height 42
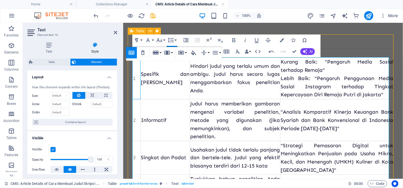
click at [137, 84] on td "1" at bounding box center [136, 78] width 8 height 42
drag, startPoint x: 137, startPoint y: 84, endPoint x: 130, endPoint y: 84, distance: 6.8
click at [130, 84] on div "​​​ No Karakteristik Penjelasan Contoh 1 Spesifik dan [PERSON_NAME] judul yang …" at bounding box center [262, 149] width 271 height 248
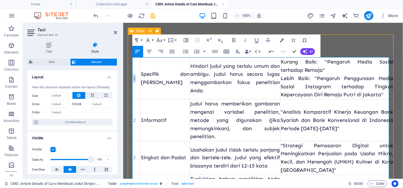
click at [130, 84] on div "​​​ No Karakteristik Penjelasan Contoh 1 Spesifik dan [PERSON_NAME] judul yang …" at bounding box center [262, 149] width 271 height 248
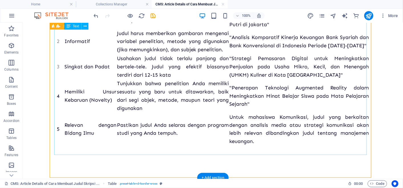
scroll to position [499, 0]
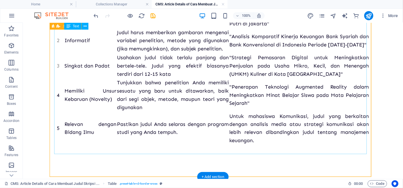
click at [56, 101] on div "No Karakteristik Penjelasan Contoh 1 Spesifik dan [PERSON_NAME] judul yang terl…" at bounding box center [212, 65] width 313 height 159
click at [57, 102] on div "No Karakteristik Penjelasan Contoh 1 Spesifik dan [PERSON_NAME] judul yang terl…" at bounding box center [212, 65] width 313 height 159
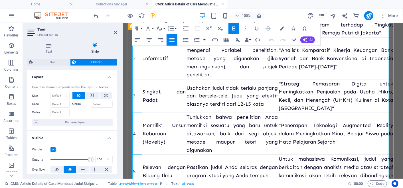
click at [133, 131] on span "4" at bounding box center [134, 134] width 3 height 6
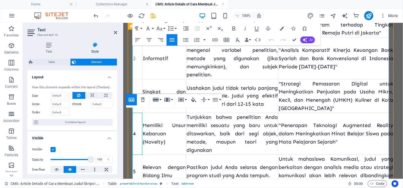
click at [133, 131] on span "4" at bounding box center [134, 134] width 3 height 6
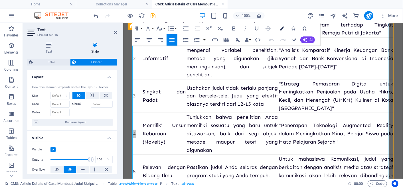
click at [284, 27] on icon "button" at bounding box center [282, 29] width 4 height 4
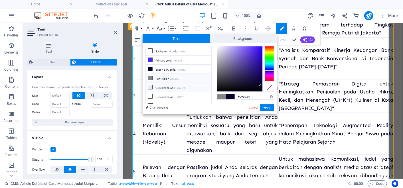
click at [155, 90] on li "Custom color 1 #ebe6ff" at bounding box center [179, 87] width 66 height 9
click at [219, 97] on span at bounding box center [221, 96] width 9 height 5
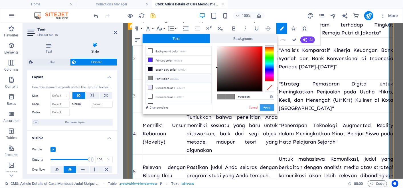
click at [273, 109] on button "Apply" at bounding box center [267, 107] width 14 height 7
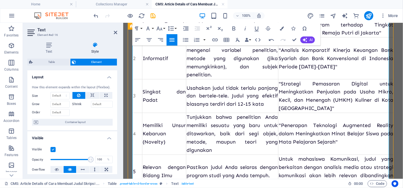
click at [134, 169] on span "5" at bounding box center [134, 172] width 3 height 6
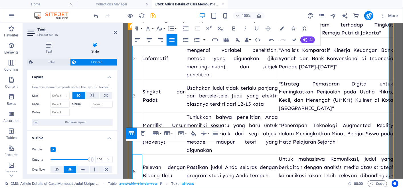
click at [133, 169] on span "5" at bounding box center [134, 172] width 3 height 6
click at [280, 27] on icon "button" at bounding box center [282, 29] width 4 height 4
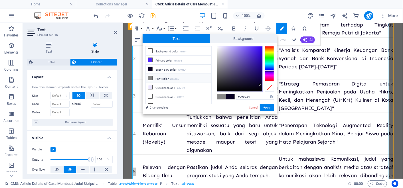
click at [224, 96] on span at bounding box center [221, 96] width 9 height 5
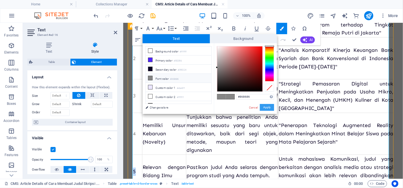
click at [270, 109] on button "Apply" at bounding box center [267, 107] width 14 height 7
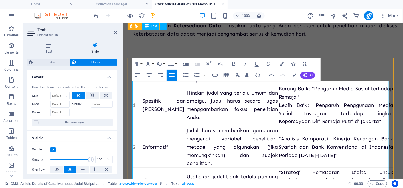
scroll to position [446, 0]
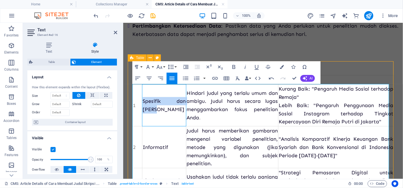
drag, startPoint x: 143, startPoint y: 114, endPoint x: 183, endPoint y: 114, distance: 39.9
click at [183, 112] on span "Spesifik dan [PERSON_NAME]" at bounding box center [163, 105] width 43 height 15
click at [235, 67] on icon "button" at bounding box center [233, 67] width 7 height 7
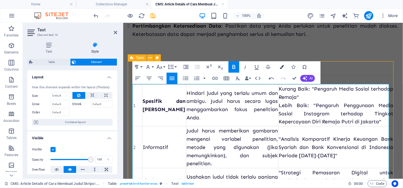
click at [283, 66] on icon "button" at bounding box center [282, 67] width 4 height 4
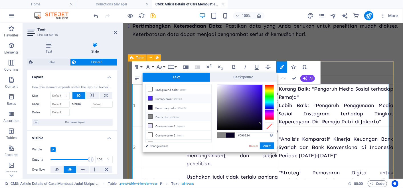
click at [179, 99] on small "#5025fd" at bounding box center [178, 100] width 8 height 4
click at [266, 148] on button "Apply" at bounding box center [267, 146] width 14 height 7
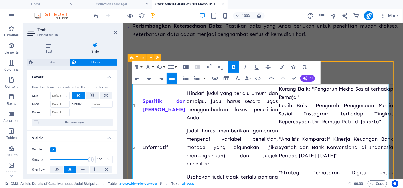
click at [255, 144] on span "Judul harus memberikan gambaran mengenai variabel penelitian, metode yang digun…" at bounding box center [231, 146] width 91 height 39
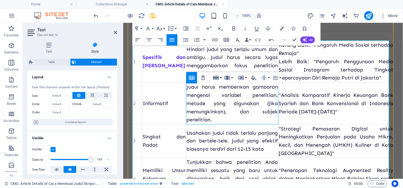
scroll to position [490, 0]
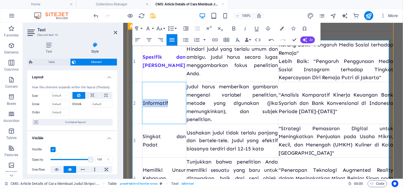
drag, startPoint x: 174, startPoint y: 107, endPoint x: 143, endPoint y: 106, distance: 31.4
click at [143, 106] on td "Informatif" at bounding box center [164, 103] width 44 height 42
click at [284, 27] on icon "button" at bounding box center [282, 29] width 4 height 4
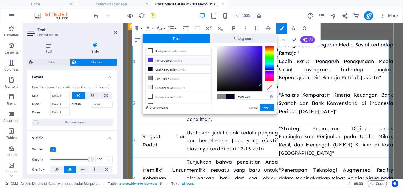
click at [186, 60] on li "Primary color #5025fd" at bounding box center [179, 60] width 66 height 9
click at [266, 106] on button "Apply" at bounding box center [267, 107] width 14 height 7
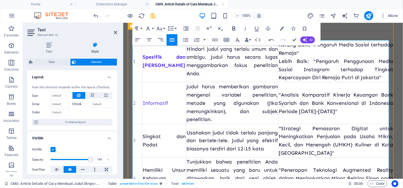
click at [236, 28] on icon "button" at bounding box center [233, 28] width 7 height 7
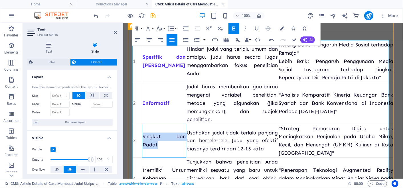
drag, startPoint x: 160, startPoint y: 145, endPoint x: 142, endPoint y: 138, distance: 19.1
click at [142, 138] on td "Singkat dan Padat" at bounding box center [164, 141] width 44 height 34
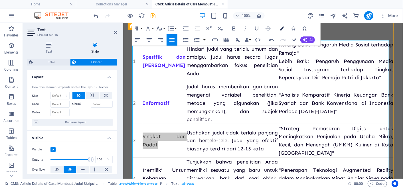
click at [286, 29] on button "Colors" at bounding box center [281, 28] width 11 height 11
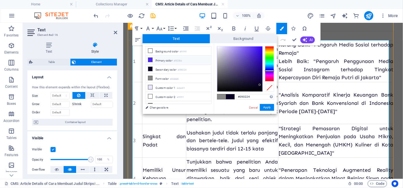
click at [194, 58] on li "Primary color #5025fd" at bounding box center [179, 60] width 66 height 9
click at [268, 106] on button "Apply" at bounding box center [267, 107] width 14 height 7
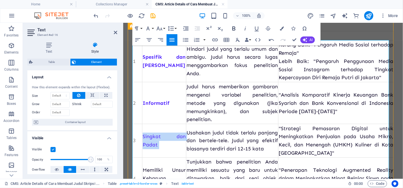
click at [235, 29] on icon "button" at bounding box center [233, 28] width 7 height 7
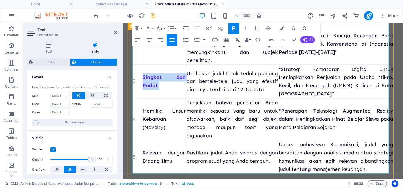
scroll to position [550, 0]
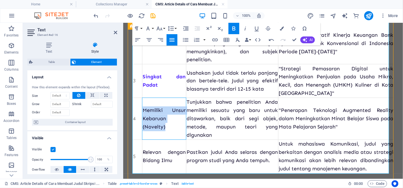
drag, startPoint x: 171, startPoint y: 125, endPoint x: 143, endPoint y: 106, distance: 33.4
click at [143, 106] on td "Memiliki Unsur Kebaruan (Novelty)" at bounding box center [164, 119] width 44 height 42
click at [233, 32] on icon "button" at bounding box center [233, 28] width 7 height 7
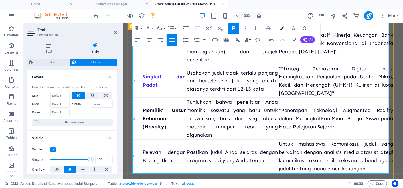
click at [282, 25] on button "Colors" at bounding box center [281, 28] width 11 height 11
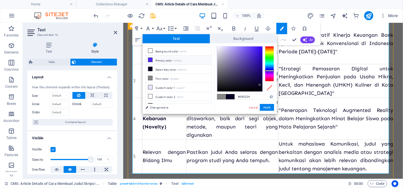
click at [191, 62] on li "Primary color #5025fd" at bounding box center [179, 60] width 66 height 9
click at [261, 106] on button "Apply" at bounding box center [267, 107] width 14 height 7
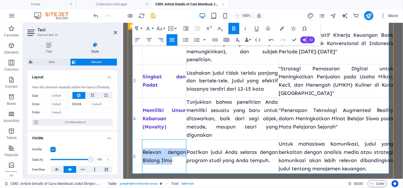
drag, startPoint x: 175, startPoint y: 160, endPoint x: 142, endPoint y: 148, distance: 34.7
click at [142, 148] on td "Relevan dengan Bidang Ilmu" at bounding box center [164, 157] width 44 height 34
click at [236, 28] on icon "button" at bounding box center [233, 28] width 7 height 7
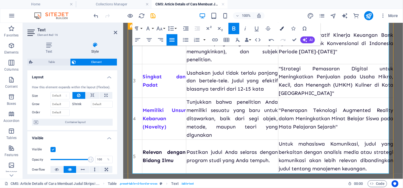
click at [279, 29] on button "Colors" at bounding box center [281, 28] width 11 height 11
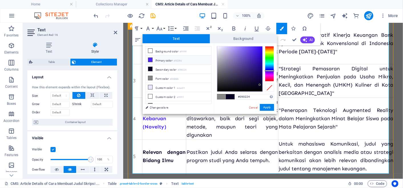
click at [200, 61] on li "Primary color #5025fd" at bounding box center [179, 60] width 66 height 9
type input "#5025fd"
click at [267, 106] on button "Apply" at bounding box center [267, 107] width 14 height 7
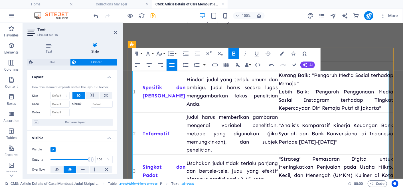
scroll to position [460, 0]
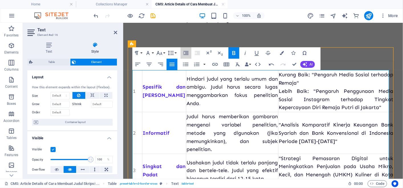
drag, startPoint x: 183, startPoint y: 55, endPoint x: 131, endPoint y: 79, distance: 57.1
click at [64, 113] on input "Order" at bounding box center [59, 112] width 19 height 7
type input "12"
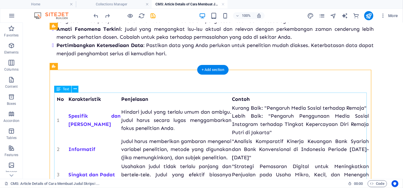
scroll to position [386, 0]
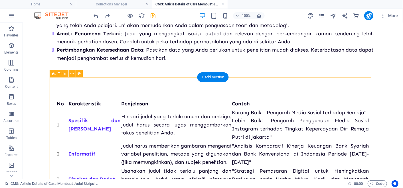
click at [167, 90] on div "No Karakteristik Penjelasan Contoh 1 Spesifik dan [PERSON_NAME] judul yang terl…" at bounding box center [213, 178] width 322 height 205
click at [81, 94] on div "No Karakteristik Penjelasan Contoh 1 Spesifik dan [PERSON_NAME] judul yang terl…" at bounding box center [213, 178] width 322 height 205
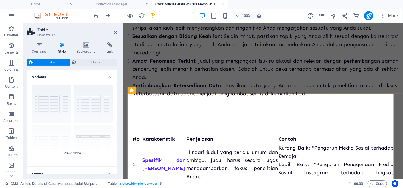
scroll to position [413, 0]
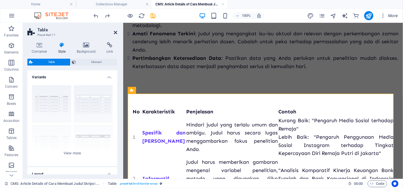
click at [115, 33] on icon at bounding box center [115, 32] width 3 height 5
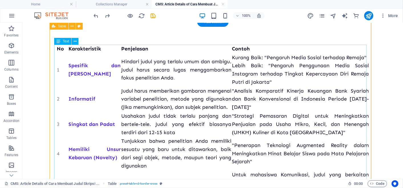
scroll to position [441, 0]
click at [107, 150] on div "No Karakteristik Penjelasan Contoh 1 Spesifik dan [PERSON_NAME] judul yang terl…" at bounding box center [212, 123] width 313 height 159
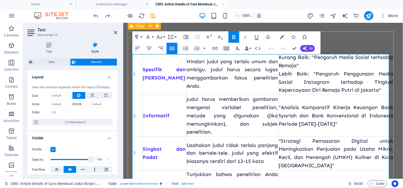
scroll to position [475, 0]
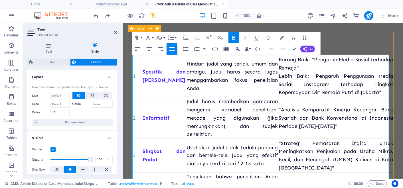
click at [226, 46] on icon "button" at bounding box center [226, 49] width 7 height 7
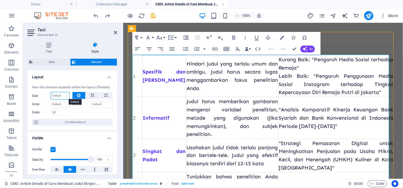
click at [66, 94] on select "Default auto px % 1/1 1/2 1/3 1/4 1/5 1/6 1/7 1/8 1/9 1/10" at bounding box center [60, 95] width 19 height 7
select select "1/2"
click at [61, 92] on select "Default auto px % 1/1 1/2 1/3 1/4 1/5 1/6 1/7 1/8 1/9 1/10" at bounding box center [60, 95] width 19 height 7
type input "50"
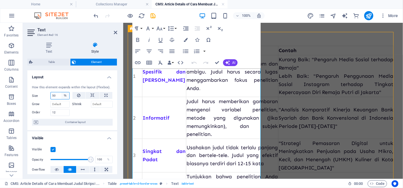
click at [61, 96] on select "Default auto px % 1/1 1/2 1/3 1/4 1/5 1/6 1/7 1/8 1/9 1/10" at bounding box center [65, 95] width 8 height 7
select select "1/1"
click at [61, 92] on select "Default auto px % 1/1 1/2 1/3 1/4 1/5 1/6 1/7 1/8 1/9 1/10" at bounding box center [65, 95] width 8 height 7
type input "100"
select select "%"
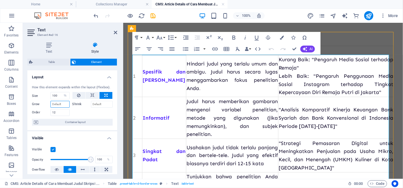
click at [61, 103] on input "Grow" at bounding box center [59, 104] width 19 height 7
type input "3"
click at [107, 102] on input "Shrink" at bounding box center [102, 104] width 22 height 7
type input "3"
click at [101, 106] on input "3" at bounding box center [102, 104] width 22 height 7
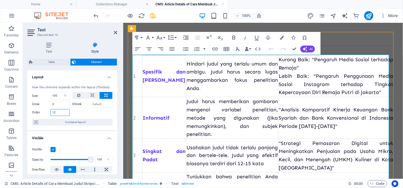
click at [57, 114] on input "12" at bounding box center [59, 112] width 19 height 7
type input "1"
click at [58, 106] on input "3" at bounding box center [59, 104] width 19 height 7
click at [63, 125] on span "Container layout" at bounding box center [75, 122] width 71 height 7
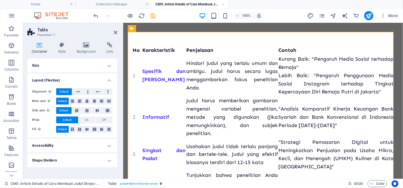
click at [111, 63] on h4 "Size" at bounding box center [72, 66] width 90 height 14
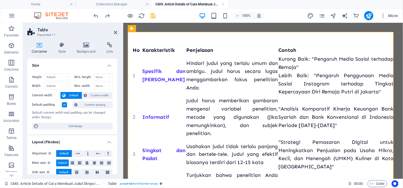
scroll to position [54, 0]
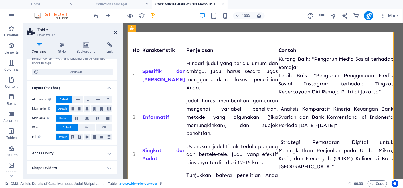
click at [116, 33] on icon at bounding box center [115, 32] width 3 height 5
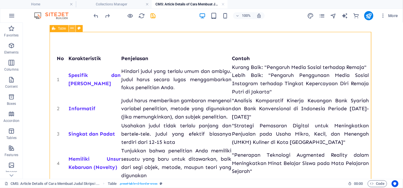
click at [73, 29] on icon at bounding box center [71, 28] width 3 height 6
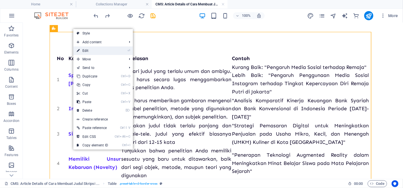
click at [80, 50] on link "⏎ Edit" at bounding box center [92, 50] width 38 height 9
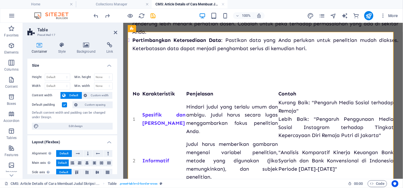
scroll to position [475, 0]
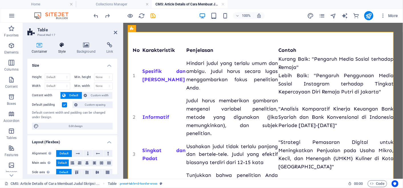
click at [58, 52] on h4 "Style" at bounding box center [63, 48] width 19 height 12
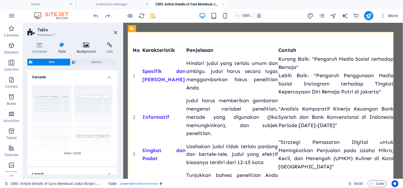
click at [82, 42] on icon at bounding box center [86, 45] width 28 height 6
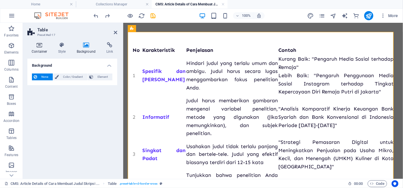
click at [54, 50] on h4 "Style" at bounding box center [63, 48] width 19 height 12
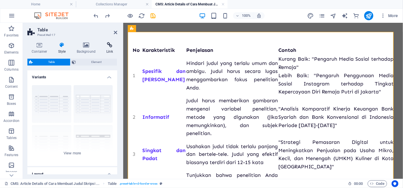
click at [113, 48] on icon at bounding box center [109, 45] width 15 height 6
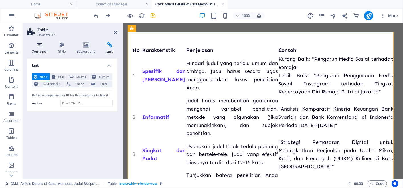
click at [43, 47] on icon at bounding box center [39, 45] width 24 height 6
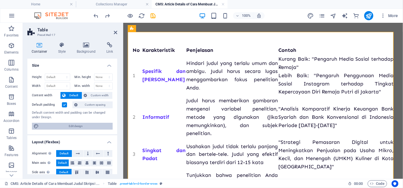
scroll to position [54, 0]
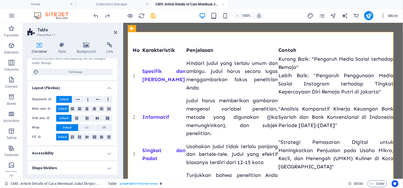
click at [84, 151] on h4 "Accessibility" at bounding box center [72, 154] width 90 height 14
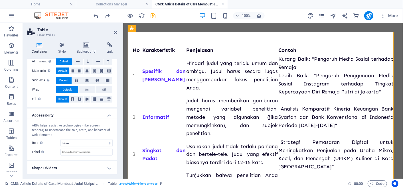
click at [82, 166] on h4 "Shape Dividers" at bounding box center [72, 168] width 90 height 14
click at [111, 32] on h2 "Table" at bounding box center [77, 29] width 80 height 5
click at [116, 33] on icon at bounding box center [115, 32] width 3 height 5
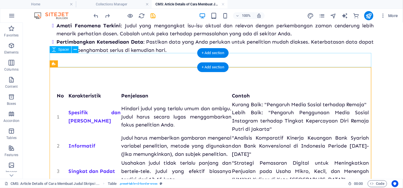
scroll to position [396, 0]
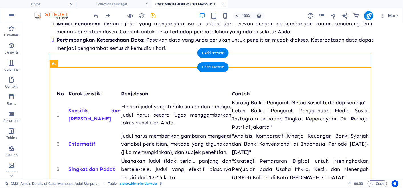
click at [215, 72] on div "+ Add section" at bounding box center [213, 67] width 32 height 10
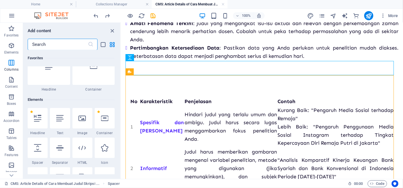
scroll to position [0, 0]
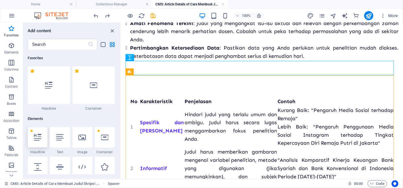
click at [41, 136] on icon at bounding box center [37, 137] width 7 height 7
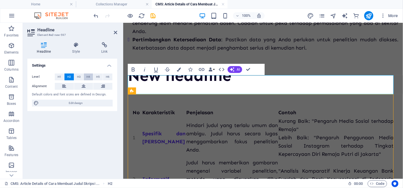
click at [86, 77] on span "H4" at bounding box center [88, 77] width 4 height 7
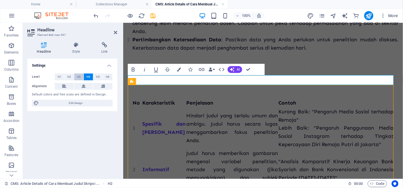
click at [80, 77] on span "H3" at bounding box center [79, 77] width 4 height 7
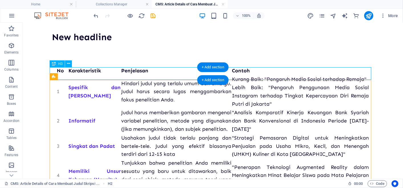
scroll to position [396, 0]
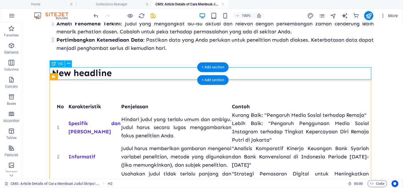
click at [102, 76] on div "New headline" at bounding box center [213, 72] width 322 height 13
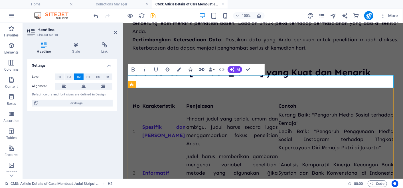
scroll to position [152, 2]
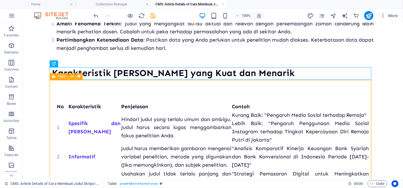
click at [248, 98] on div "No Karakteristik Penjelasan Contoh 1 Spesifik dan [PERSON_NAME] judul yang terl…" at bounding box center [213, 181] width 322 height 205
click at [214, 78] on div "+ Add section" at bounding box center [213, 80] width 32 height 10
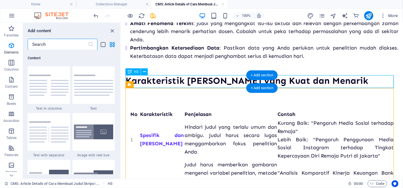
scroll to position [998, 0]
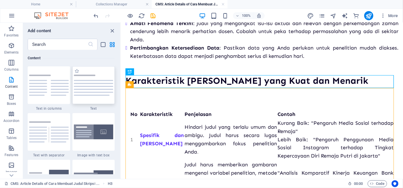
click at [87, 90] on div at bounding box center [93, 85] width 42 height 38
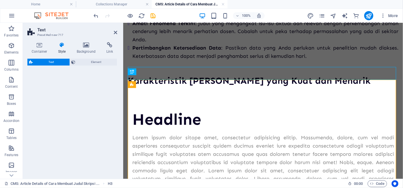
click at [87, 90] on div "Text Element" at bounding box center [72, 117] width 90 height 116
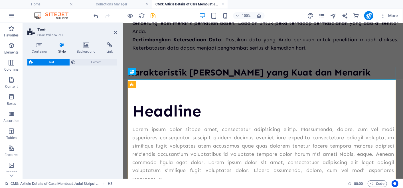
select select "preset-text-v2-default"
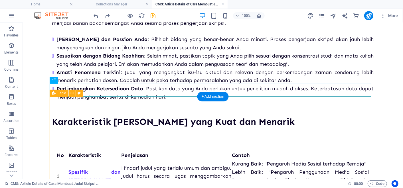
scroll to position [381, 0]
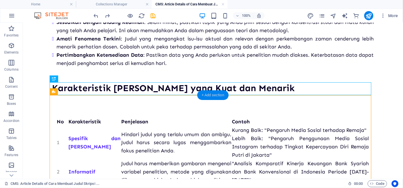
click at [218, 94] on div "+ Add section" at bounding box center [213, 95] width 32 height 10
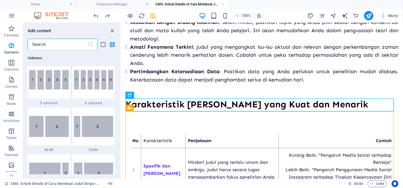
scroll to position [0, 0]
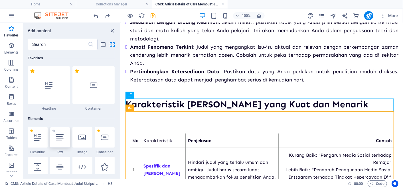
click at [57, 138] on icon at bounding box center [59, 137] width 7 height 7
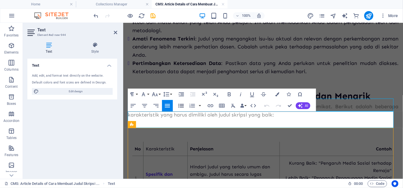
scroll to position [842, 1]
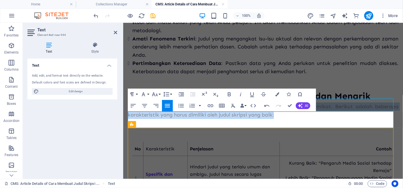
drag, startPoint x: 291, startPoint y: 123, endPoint x: 124, endPoint y: 116, distance: 166.4
click at [124, 116] on div "Cara Membuat Judul Skripsi yang Kuat: Dijamin Auto Dapet Approve dari Dosen! Cr…" at bounding box center [263, 27] width 280 height 826
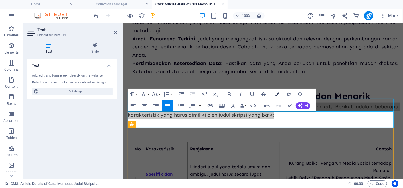
click at [276, 94] on icon "button" at bounding box center [277, 94] width 4 height 4
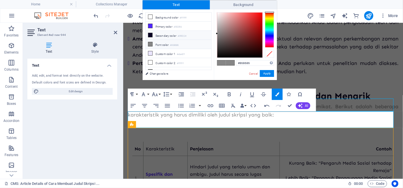
click at [187, 32] on li "Secondary color #090224" at bounding box center [179, 35] width 66 height 9
type input "#090224"
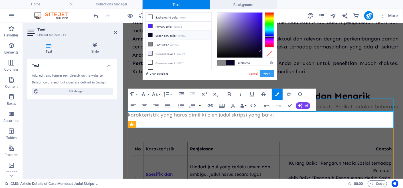
click at [265, 72] on button "Apply" at bounding box center [267, 73] width 14 height 7
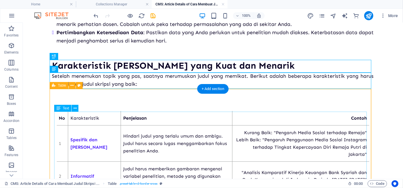
scroll to position [404, 0]
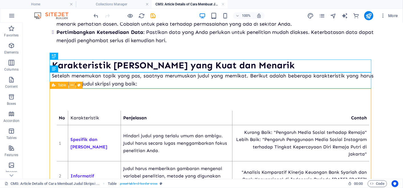
click at [72, 85] on icon at bounding box center [71, 85] width 3 height 6
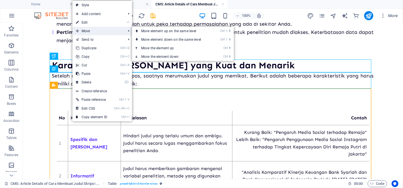
click at [109, 30] on span "Move" at bounding box center [97, 31] width 51 height 9
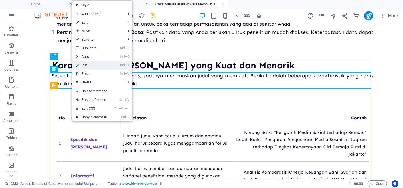
click at [91, 68] on link "Ctrl X Cut" at bounding box center [91, 65] width 38 height 9
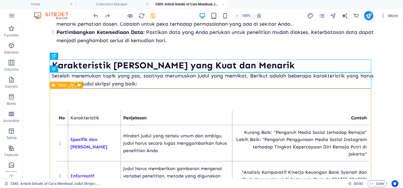
click at [71, 88] on icon at bounding box center [71, 85] width 3 height 6
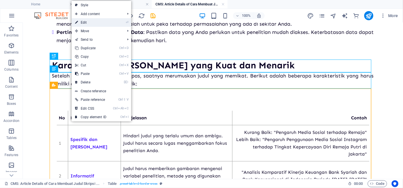
click at [117, 19] on li "⏎ Edit" at bounding box center [102, 22] width 60 height 9
click at [117, 20] on li "⏎ Edit" at bounding box center [102, 22] width 60 height 9
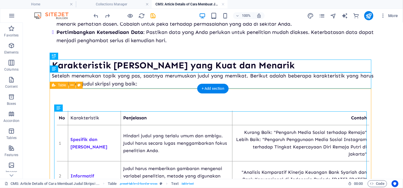
drag, startPoint x: 127, startPoint y: 112, endPoint x: 127, endPoint y: 104, distance: 8.3
drag, startPoint x: 127, startPoint y: 112, endPoint x: 128, endPoint y: 107, distance: 4.6
drag, startPoint x: 80, startPoint y: 132, endPoint x: 56, endPoint y: 97, distance: 42.8
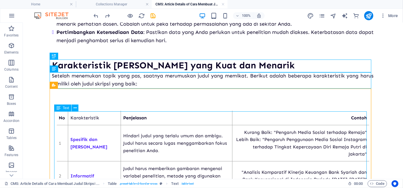
click at [64, 107] on span "Text" at bounding box center [66, 107] width 6 height 3
click at [74, 108] on icon at bounding box center [75, 108] width 3 height 6
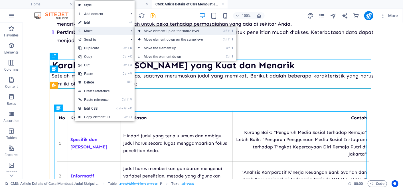
click at [152, 29] on link "Ctrl ⇧ ⬆ Move element up on the same level" at bounding box center [175, 31] width 80 height 9
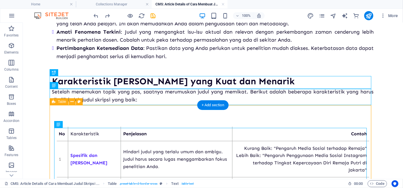
scroll to position [387, 0]
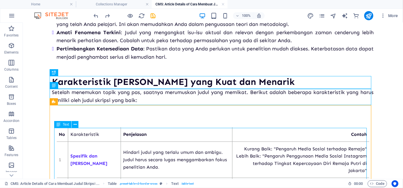
click at [62, 124] on div "Text" at bounding box center [62, 124] width 17 height 7
drag, startPoint x: 84, startPoint y: 146, endPoint x: 72, endPoint y: 146, distance: 12.3
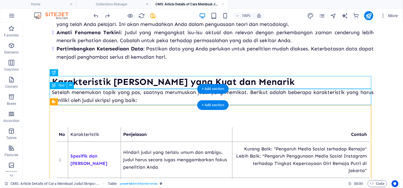
click at [103, 100] on div "Setelah menemukan topik yang pas, saatnya merumuskan judul yang memikat. Beriku…" at bounding box center [213, 96] width 322 height 17
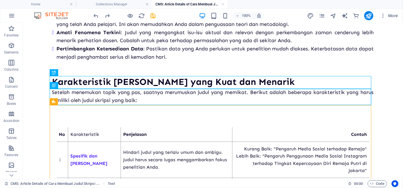
click at [25, 94] on body "Cara Membuat Judul Skripsi yang Kuat: Dijamin Auto Dapet Approve dari Dosen! Cr…" at bounding box center [213, 16] width 380 height 762
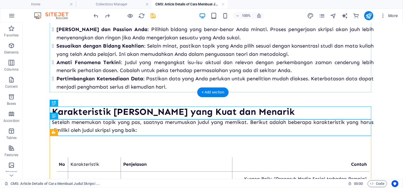
scroll to position [357, 0]
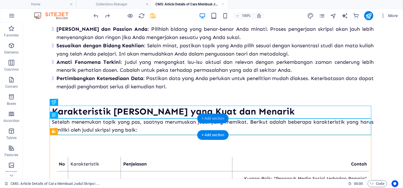
click at [212, 115] on div "+ Add section" at bounding box center [213, 119] width 32 height 10
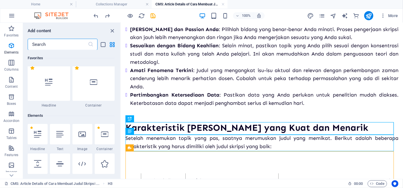
scroll to position [0, 0]
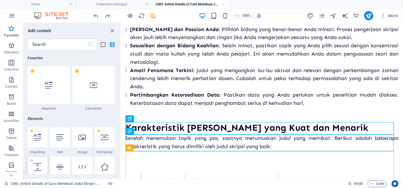
click at [38, 162] on div at bounding box center [38, 167] width 20 height 21
select select "px"
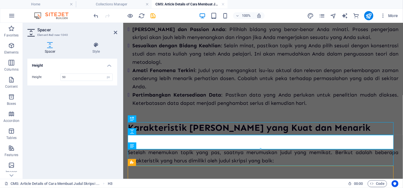
scroll to position [384, 0]
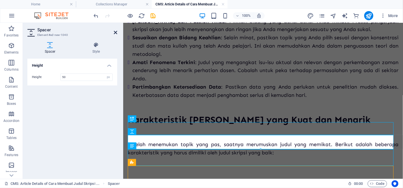
click at [115, 33] on icon at bounding box center [115, 32] width 3 height 5
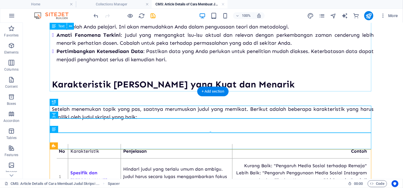
scroll to position [357, 0]
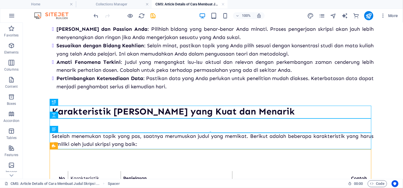
click at [47, 110] on div "Cara Membuat Judul Skripsi yang Kuat: Dijamin Auto Dapet Approve dari Dosen! Cr…" at bounding box center [212, 53] width 331 height 776
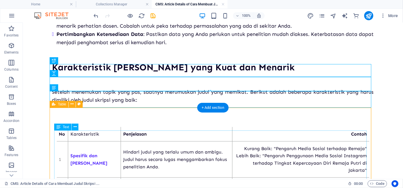
scroll to position [402, 0]
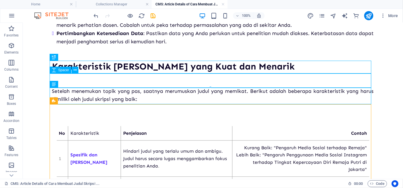
click at [62, 70] on span "Spacer" at bounding box center [63, 69] width 11 height 3
click at [75, 70] on icon at bounding box center [75, 70] width 3 height 6
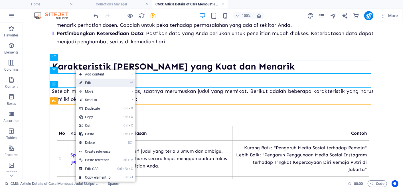
click at [92, 83] on link "⏎ Edit" at bounding box center [95, 83] width 38 height 9
select select "px"
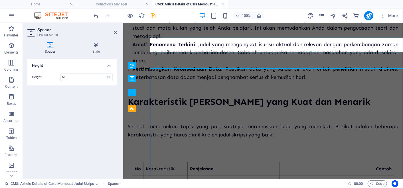
scroll to position [438, 0]
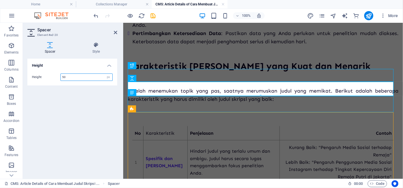
click at [78, 76] on input "50" at bounding box center [87, 77] width 52 height 7
type input "5"
type input "40"
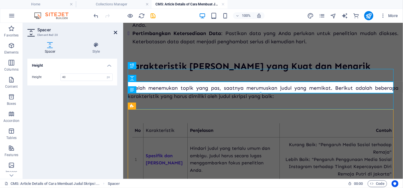
click at [117, 35] on icon at bounding box center [115, 32] width 3 height 5
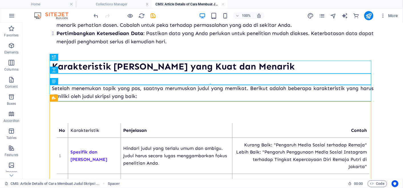
click at [39, 124] on body "Cara Membuat Judul Skripsi yang Kuat: Dijamin Auto Dapet Approve dari Dosen! Cr…" at bounding box center [213, 6] width 380 height 773
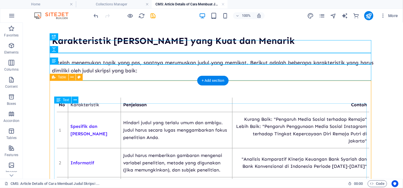
scroll to position [423, 0]
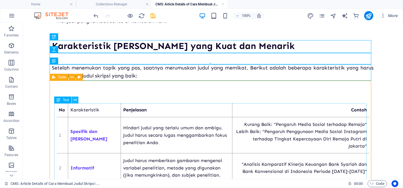
click at [76, 100] on icon at bounding box center [75, 100] width 3 height 6
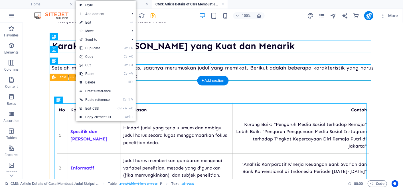
click at [69, 91] on div "No Karakteristik Penjelasan Contoh 1 Spesifik dan [PERSON_NAME] judul yang terl…" at bounding box center [213, 190] width 322 height 220
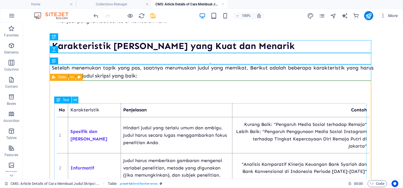
click at [75, 100] on icon at bounding box center [75, 100] width 3 height 6
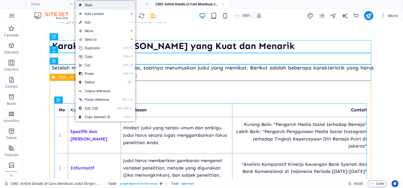
click at [102, 5] on link "Style" at bounding box center [106, 5] width 60 height 9
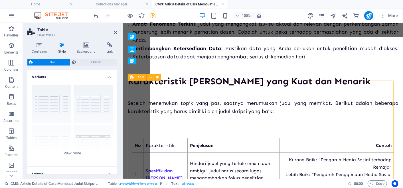
scroll to position [467, 0]
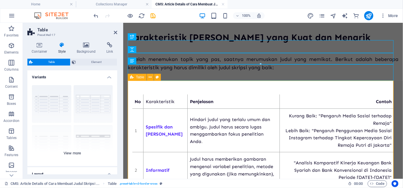
click at [74, 155] on div "grid bordered Default with header horizontally striped vertically striped" at bounding box center [72, 124] width 90 height 86
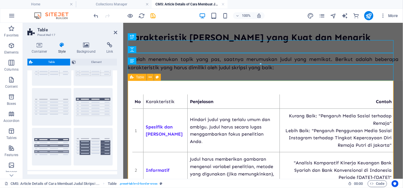
scroll to position [0, 0]
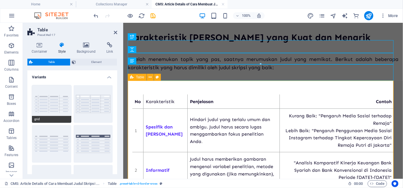
click at [59, 112] on button "grid" at bounding box center [51, 104] width 39 height 38
drag, startPoint x: 115, startPoint y: 33, endPoint x: 96, endPoint y: 19, distance: 23.0
click at [115, 33] on icon at bounding box center [115, 32] width 3 height 5
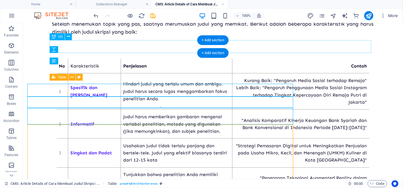
scroll to position [423, 0]
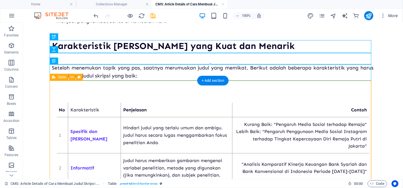
drag, startPoint x: 98, startPoint y: 123, endPoint x: 76, endPoint y: 94, distance: 36.5
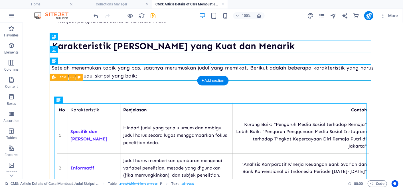
drag, startPoint x: 90, startPoint y: 123, endPoint x: 80, endPoint y: 150, distance: 29.1
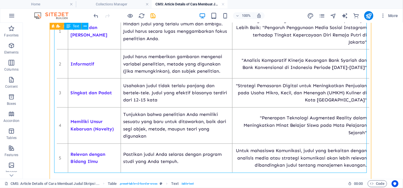
scroll to position [527, 0]
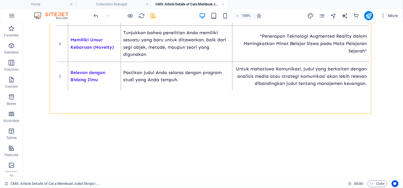
scroll to position [617, 0]
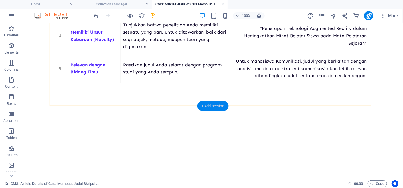
click at [203, 104] on div "+ Add section" at bounding box center [213, 106] width 32 height 10
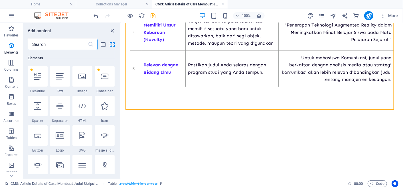
scroll to position [59, 0]
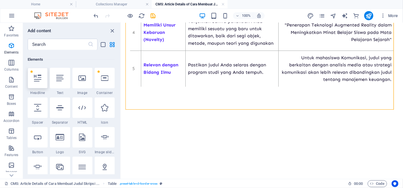
click at [41, 84] on div at bounding box center [38, 78] width 20 height 21
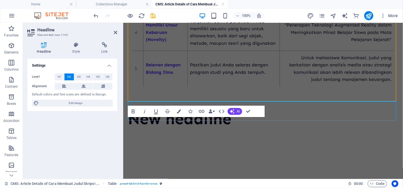
scroll to position [686, 0]
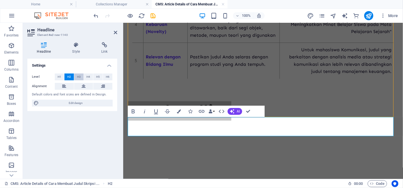
click at [80, 75] on button "H3" at bounding box center [78, 77] width 9 height 7
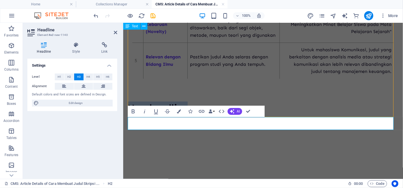
drag, startPoint x: 187, startPoint y: 124, endPoint x: 105, endPoint y: 129, distance: 82.3
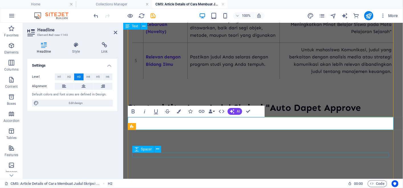
click at [330, 141] on div at bounding box center [263, 139] width 262 height 5
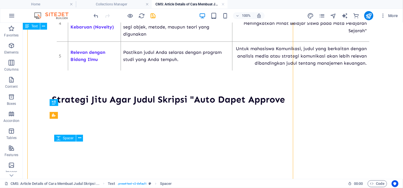
scroll to position [617, 0]
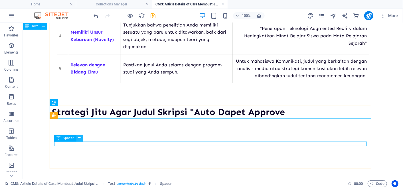
click at [78, 140] on icon at bounding box center [79, 138] width 3 height 6
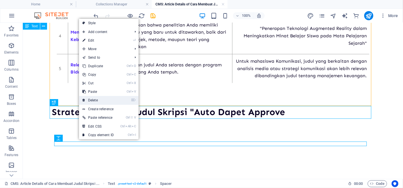
click at [94, 98] on link "⌦ Delete" at bounding box center [98, 100] width 38 height 9
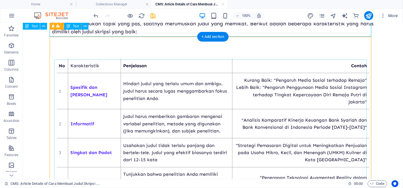
scroll to position [467, 0]
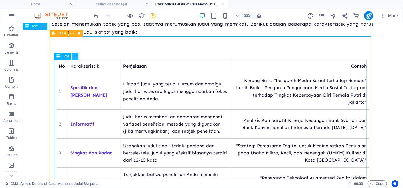
click at [76, 56] on icon at bounding box center [75, 56] width 3 height 6
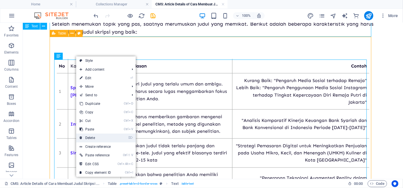
click at [95, 135] on link "⌦ Delete" at bounding box center [95, 138] width 38 height 9
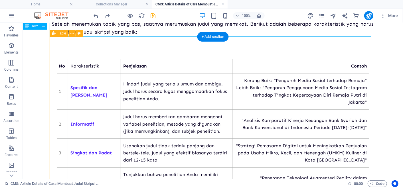
click at [69, 50] on div "No Karakteristik Penjelasan Contoh 1 Spesifik dan [PERSON_NAME] judul yang terl…" at bounding box center [213, 146] width 322 height 220
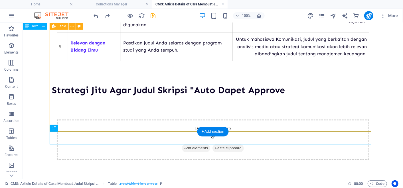
scroll to position [642, 0]
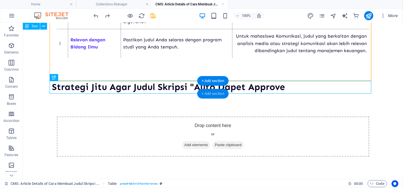
click at [216, 92] on div "+ Add section" at bounding box center [213, 94] width 32 height 10
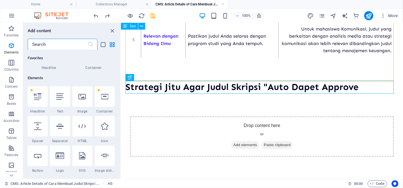
scroll to position [41, 0]
click at [63, 94] on icon at bounding box center [59, 96] width 7 height 7
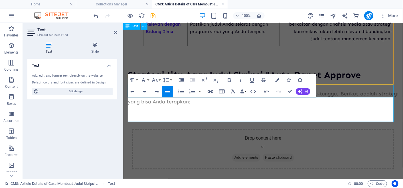
scroll to position [641, 1]
click at [137, 90] on p at bounding box center [262, 85] width 271 height 8
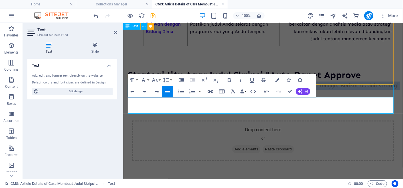
drag, startPoint x: 192, startPoint y: 109, endPoint x: 113, endPoint y: 93, distance: 81.2
click at [280, 81] on button "Colors" at bounding box center [277, 79] width 11 height 11
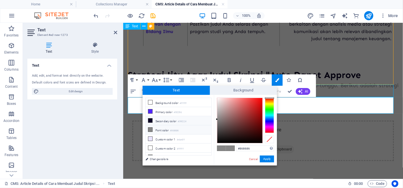
click at [178, 121] on li "Secondary color #090224" at bounding box center [179, 120] width 66 height 9
type input "#090224"
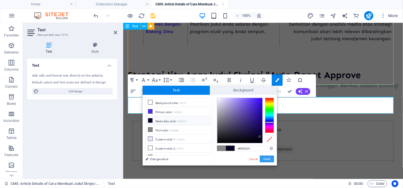
click at [262, 158] on button "Apply" at bounding box center [267, 159] width 14 height 7
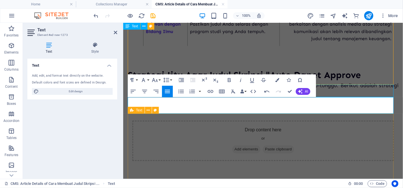
click at [213, 127] on div "Drop content here or Add elements Paste clipboard" at bounding box center [262, 141] width 271 height 86
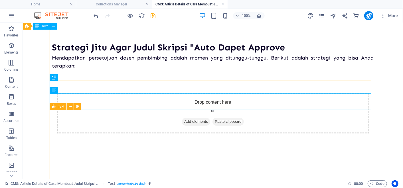
scroll to position [642, 0]
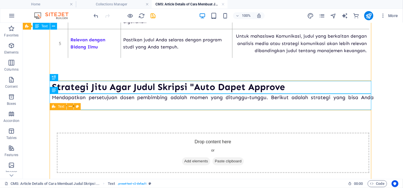
click at [213, 127] on div "Drop content here or Add elements Paste clipboard" at bounding box center [213, 153] width 322 height 86
click at [56, 98] on div "Mendapatkan persetujuan dosen pembimbing adalah momen yang ditunggu-tunggu. Ber…" at bounding box center [213, 101] width 322 height 17
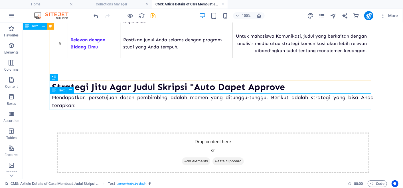
click at [56, 98] on div "Mendapatkan persetujuan dosen pembimbing adalah momen yang ditunggu-tunggu. Ber…" at bounding box center [213, 101] width 322 height 17
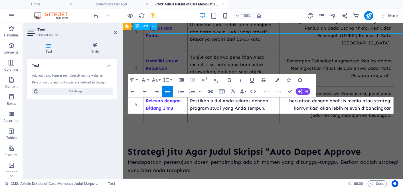
scroll to position [719, 0]
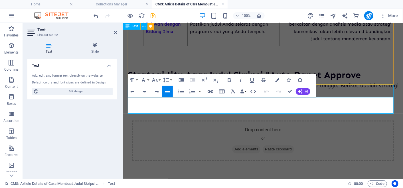
click at [179, 79] on icon "button" at bounding box center [181, 80] width 7 height 7
click at [182, 131] on div "Drop content here or Add elements Paste clipboard" at bounding box center [262, 141] width 271 height 86
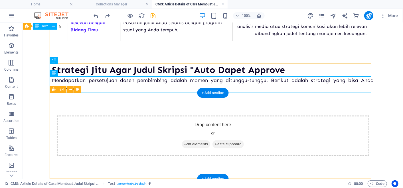
scroll to position [659, 0]
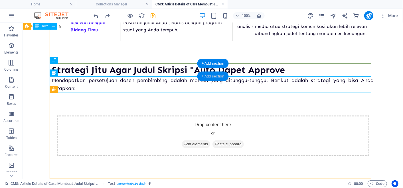
click at [223, 73] on div "+ Add section" at bounding box center [213, 77] width 32 height 10
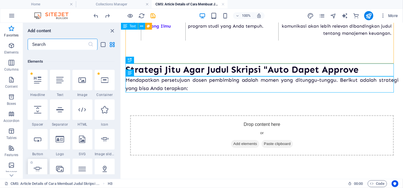
scroll to position [57, 0]
click at [39, 108] on icon at bounding box center [37, 109] width 7 height 7
select select "px"
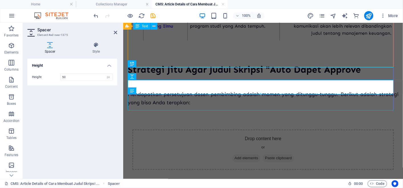
scroll to position [736, 0]
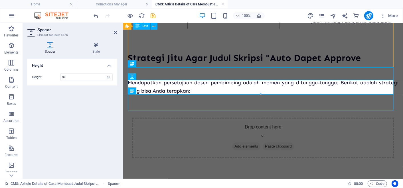
type input "39"
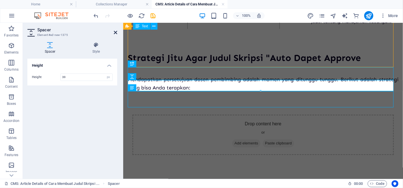
click at [116, 31] on icon at bounding box center [115, 32] width 3 height 5
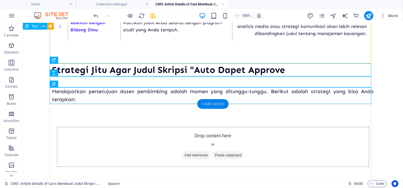
click at [208, 104] on div "+ Add section" at bounding box center [213, 104] width 32 height 10
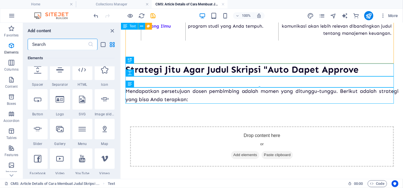
scroll to position [96, 0]
click at [41, 131] on icon at bounding box center [37, 129] width 7 height 7
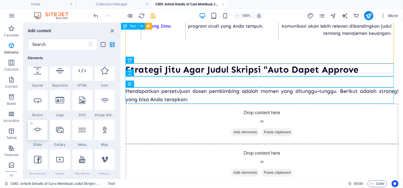
select select "ms"
select select "s"
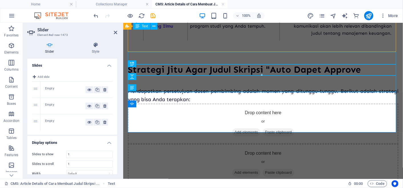
scroll to position [736, 0]
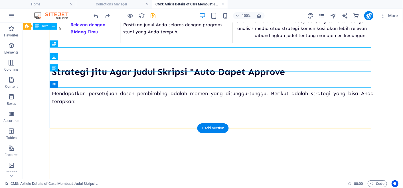
scroll to position [657, 0]
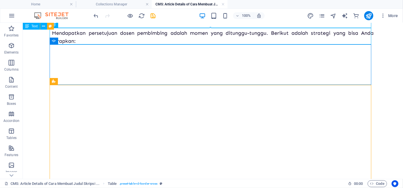
scroll to position [719, 0]
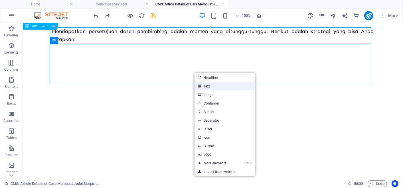
click at [201, 82] on link "Text" at bounding box center [225, 86] width 60 height 9
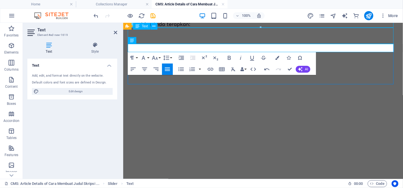
scroll to position [74, 1]
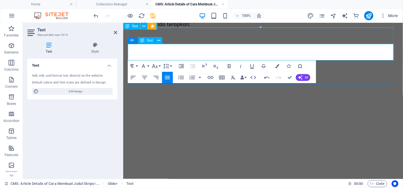
drag, startPoint x: 177, startPoint y: 48, endPoint x: 128, endPoint y: 48, distance: 49.3
click at [145, 80] on icon "button" at bounding box center [144, 77] width 7 height 7
click at [232, 67] on icon "button" at bounding box center [229, 66] width 7 height 7
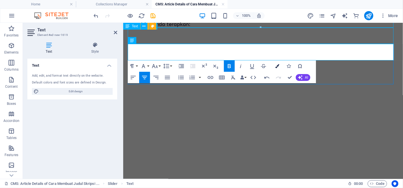
click at [278, 67] on icon "button" at bounding box center [277, 66] width 4 height 4
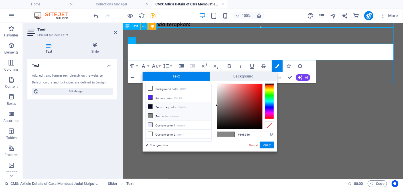
click at [189, 103] on li "Secondary color #090224" at bounding box center [179, 106] width 66 height 9
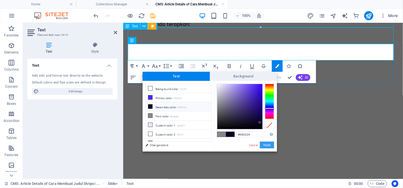
click at [267, 146] on button "Apply" at bounding box center [267, 145] width 14 height 7
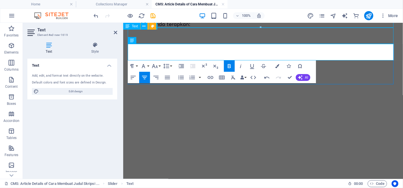
click at [150, 67] on div "Paragraph Format Normal Heading 1 Heading 2 Heading 3 Heading 4 Heading 5 Headi…" at bounding box center [150, 65] width 45 height 11
click at [152, 67] on icon "button" at bounding box center [154, 66] width 7 height 7
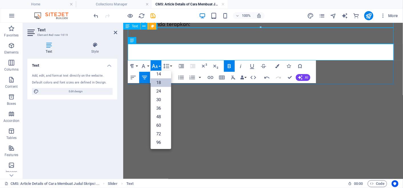
scroll to position [46, 0]
click at [160, 89] on link "24" at bounding box center [161, 91] width 21 height 9
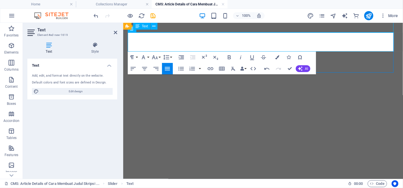
scroll to position [795, 0]
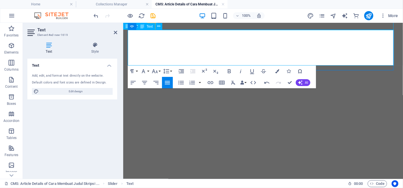
drag, startPoint x: 211, startPoint y: 59, endPoint x: 128, endPoint y: 43, distance: 84.9
click at [278, 73] on icon "button" at bounding box center [277, 71] width 4 height 4
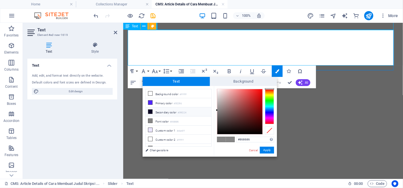
click at [197, 112] on li "Secondary color #090224" at bounding box center [179, 112] width 66 height 9
type input "#090224"
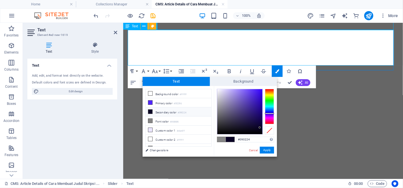
click at [265, 147] on div "#090224 Supported formats #0852ed rgb(8, 82, 237) rgba(8, 82, 237, 90%) hsv(221…" at bounding box center [245, 162] width 63 height 153
click at [266, 149] on button "Apply" at bounding box center [267, 150] width 14 height 7
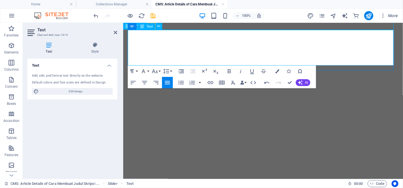
click at [179, 70] on icon "button" at bounding box center [181, 71] width 7 height 7
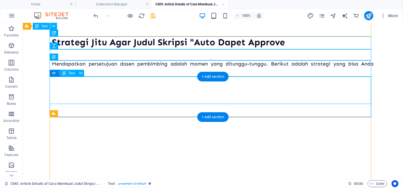
scroll to position [687, 0]
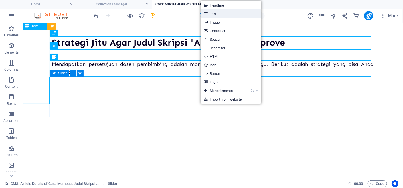
click at [227, 14] on link "Text" at bounding box center [231, 13] width 60 height 9
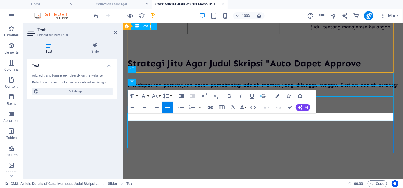
scroll to position [174, 1]
drag, startPoint x: 216, startPoint y: 115, endPoint x: 126, endPoint y: 112, distance: 90.5
click at [229, 96] on div at bounding box center [260, 97] width 265 height 2
click at [229, 98] on div at bounding box center [260, 97] width 265 height 2
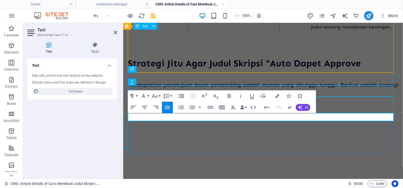
click at [278, 96] on div at bounding box center [260, 97] width 265 height 2
click at [146, 108] on icon "button" at bounding box center [144, 107] width 7 height 7
click at [225, 98] on button "Bold" at bounding box center [229, 95] width 11 height 11
click at [277, 98] on button "Colors" at bounding box center [277, 95] width 11 height 11
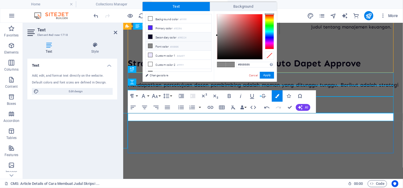
click at [189, 37] on li "Secondary color #090224" at bounding box center [179, 37] width 66 height 9
type input "#090224"
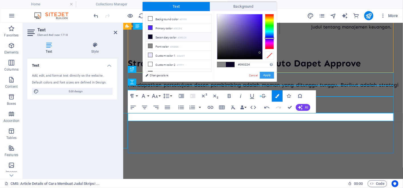
click at [266, 76] on button "Apply" at bounding box center [267, 75] width 14 height 7
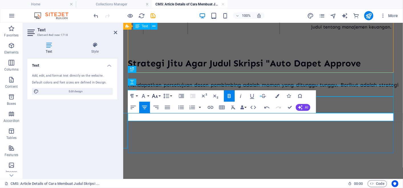
click at [155, 94] on icon "button" at bounding box center [154, 96] width 7 height 7
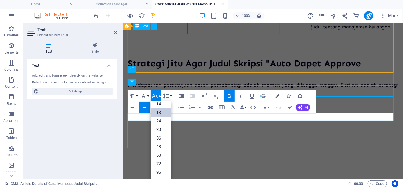
scroll to position [46, 0]
click at [157, 120] on link "24" at bounding box center [161, 121] width 21 height 9
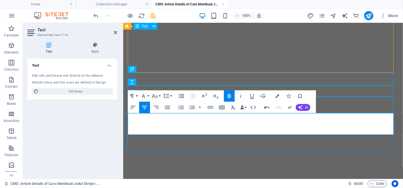
scroll to position [1171, 1]
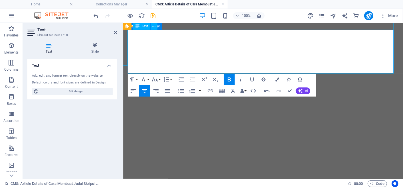
drag, startPoint x: 358, startPoint y: 69, endPoint x: 137, endPoint y: 51, distance: 221.8
click at [137, 51] on div "New text element Drop content here or Add elements Paste clipboard Lakukan Rise…" at bounding box center [262, 106] width 271 height 185
click at [232, 79] on icon "button" at bounding box center [229, 79] width 7 height 7
click at [153, 77] on icon "button" at bounding box center [154, 79] width 7 height 7
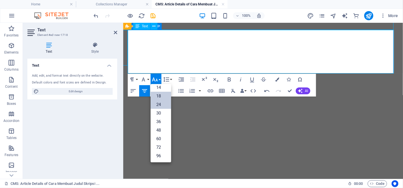
scroll to position [46, 0]
click at [160, 98] on link "18" at bounding box center [161, 96] width 21 height 9
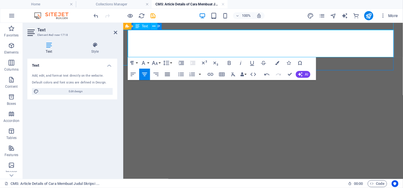
click at [163, 75] on button "Align Justify" at bounding box center [167, 74] width 11 height 11
click at [182, 63] on icon "button" at bounding box center [181, 63] width 5 height 4
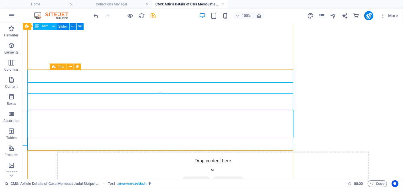
scroll to position [733, 0]
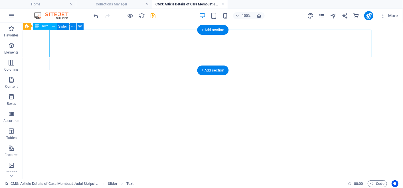
click at [52, 35] on button "button" at bounding box center [52, 35] width 0 height 0
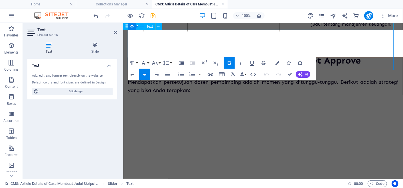
scroll to position [814, 0]
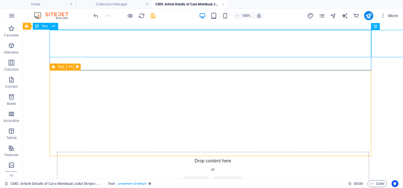
scroll to position [733, 0]
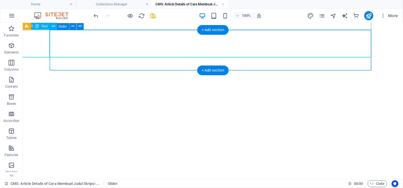
click at [52, 35] on button "button" at bounding box center [52, 35] width 0 height 0
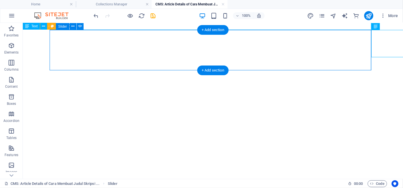
click at [52, 35] on button "button" at bounding box center [52, 35] width 0 height 0
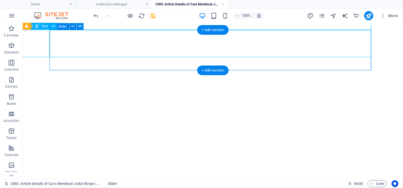
click at [52, 35] on button "button" at bounding box center [52, 35] width 0 height 0
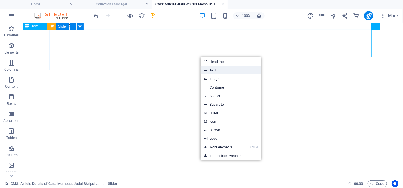
click at [216, 70] on link "Text" at bounding box center [231, 70] width 60 height 9
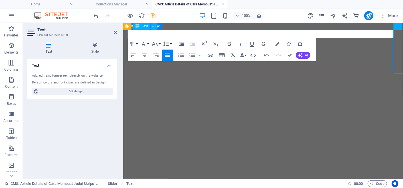
scroll to position [221, 3]
drag, startPoint x: 246, startPoint y: 35, endPoint x: 134, endPoint y: 38, distance: 112.4
click at [134, 38] on div "Siapkan Beberapa Alternatif [PERSON_NAME]an hanya datang dengan satu pilihan ju…" at bounding box center [262, 88] width 271 height 148
click at [229, 43] on icon "button" at bounding box center [229, 44] width 7 height 7
click at [146, 56] on icon "button" at bounding box center [144, 55] width 7 height 7
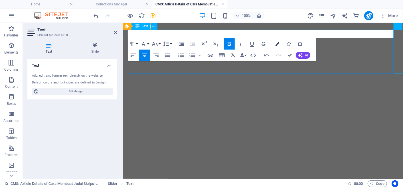
click at [277, 46] on icon "button" at bounding box center [277, 44] width 4 height 4
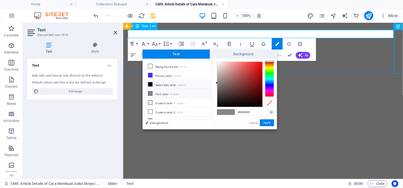
click at [193, 84] on li "Secondary color #090224" at bounding box center [179, 84] width 66 height 9
type input "#090224"
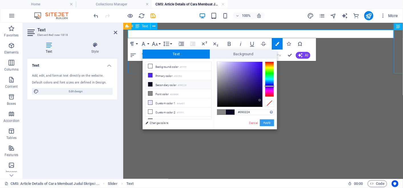
click at [267, 122] on button "Apply" at bounding box center [267, 123] width 14 height 7
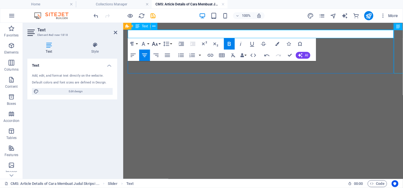
click at [156, 46] on icon "button" at bounding box center [155, 44] width 6 height 4
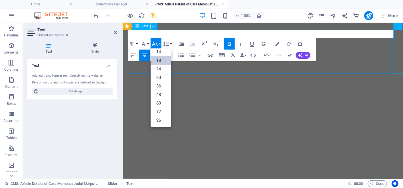
scroll to position [46, 0]
click at [163, 69] on link "24" at bounding box center [161, 69] width 21 height 9
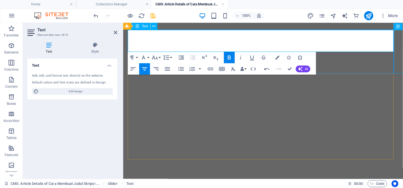
scroll to position [1077, 1]
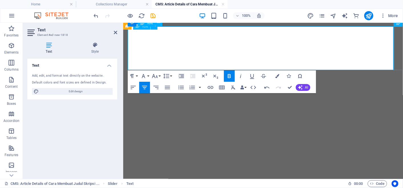
drag, startPoint x: 344, startPoint y: 62, endPoint x: 136, endPoint y: 40, distance: 209.4
drag, startPoint x: 133, startPoint y: 41, endPoint x: 349, endPoint y: 62, distance: 216.9
click at [157, 76] on icon "button" at bounding box center [155, 76] width 6 height 4
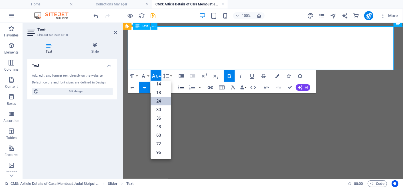
scroll to position [46, 0]
click at [164, 94] on link "18" at bounding box center [161, 92] width 21 height 9
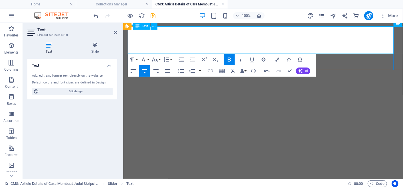
click at [225, 61] on button "Bold" at bounding box center [229, 59] width 11 height 11
click at [172, 73] on button "Align Justify" at bounding box center [167, 70] width 11 height 11
click at [176, 57] on button "Increase Indent" at bounding box center [181, 59] width 11 height 11
click at [127, 175] on button "button" at bounding box center [127, 175] width 0 height 0
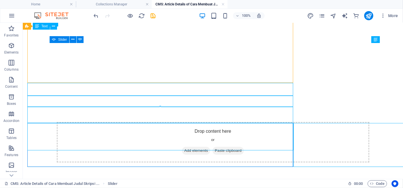
scroll to position [720, 0]
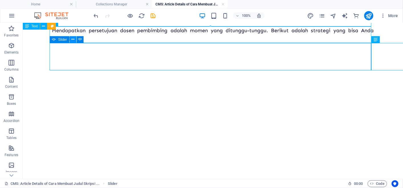
click at [71, 40] on button at bounding box center [73, 39] width 7 height 7
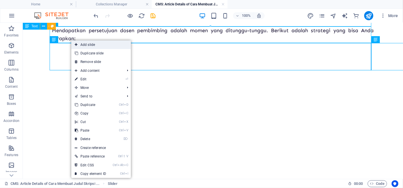
click at [108, 47] on link "Add slide" at bounding box center [101, 45] width 60 height 9
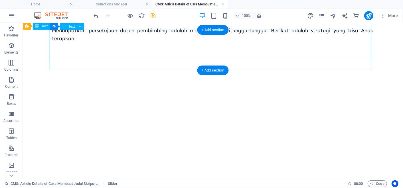
scroll to position [733, 0]
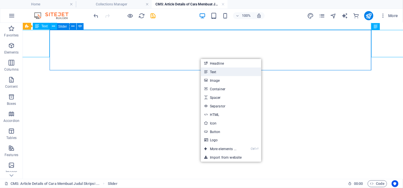
click at [206, 76] on icon at bounding box center [205, 72] width 3 height 9
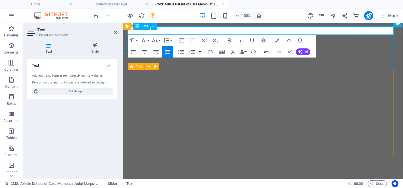
scroll to position [214, 2]
drag, startPoint x: 240, startPoint y: 29, endPoint x: 129, endPoint y: 30, distance: 110.4
click at [146, 53] on icon "button" at bounding box center [144, 51] width 7 height 7
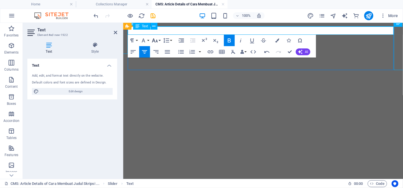
click at [157, 40] on icon "button" at bounding box center [154, 40] width 7 height 7
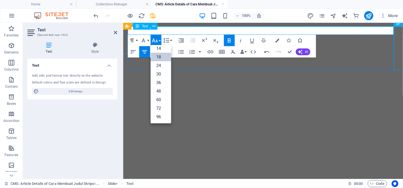
scroll to position [46, 0]
click at [162, 67] on link "24" at bounding box center [161, 65] width 21 height 9
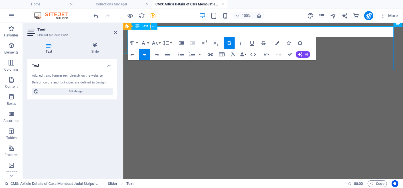
drag, startPoint x: 334, startPoint y: 30, endPoint x: 98, endPoint y: 33, distance: 235.6
click at [278, 42] on icon "button" at bounding box center [277, 43] width 4 height 4
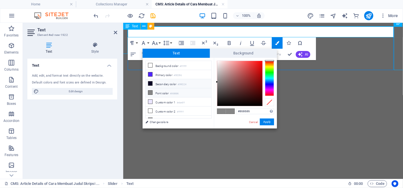
click at [188, 82] on li "Secondary color #090224" at bounding box center [179, 83] width 66 height 9
type input "#090224"
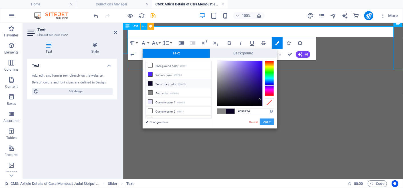
click at [266, 122] on button "Apply" at bounding box center [267, 122] width 14 height 7
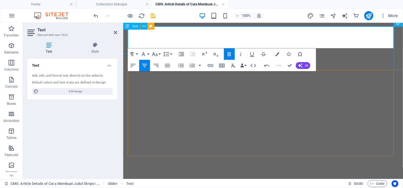
scroll to position [1062, 1]
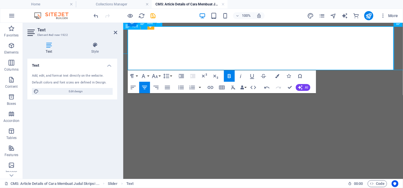
drag, startPoint x: 317, startPoint y: 64, endPoint x: 133, endPoint y: 41, distance: 185.1
click at [153, 75] on icon "button" at bounding box center [155, 76] width 6 height 4
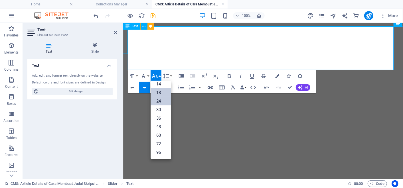
scroll to position [46, 0]
click at [167, 96] on link "18" at bounding box center [161, 92] width 21 height 9
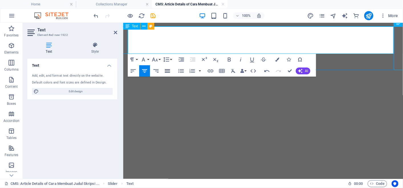
click at [169, 72] on icon "button" at bounding box center [167, 70] width 5 height 3
click at [180, 60] on icon "button" at bounding box center [181, 59] width 7 height 7
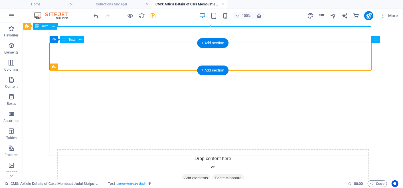
scroll to position [720, 0]
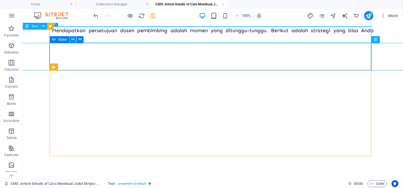
click at [74, 38] on icon at bounding box center [72, 40] width 3 height 6
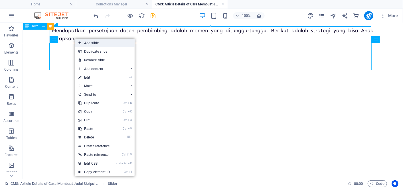
click at [81, 42] on icon at bounding box center [79, 43] width 3 height 9
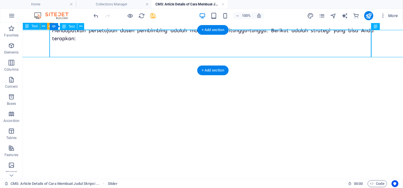
scroll to position [733, 0]
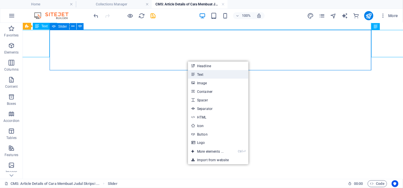
click at [204, 77] on link "Text" at bounding box center [218, 74] width 60 height 9
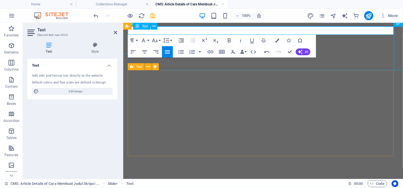
scroll to position [178, 2]
drag, startPoint x: 224, startPoint y: 31, endPoint x: 109, endPoint y: 28, distance: 115.3
click at [147, 49] on icon "button" at bounding box center [144, 51] width 7 height 7
click at [158, 42] on icon "button" at bounding box center [154, 40] width 7 height 7
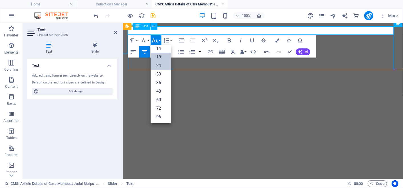
scroll to position [46, 0]
drag, startPoint x: 160, startPoint y: 64, endPoint x: 44, endPoint y: 40, distance: 118.8
click at [160, 64] on link "24" at bounding box center [161, 65] width 21 height 9
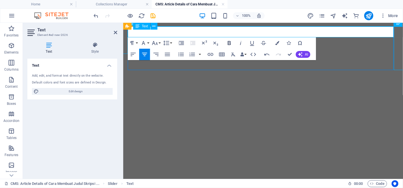
click at [226, 44] on icon "button" at bounding box center [229, 43] width 7 height 7
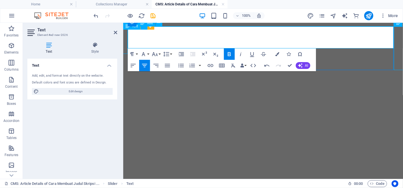
drag, startPoint x: 331, startPoint y: 29, endPoint x: 187, endPoint y: 34, distance: 144.7
click at [279, 55] on icon "button" at bounding box center [277, 54] width 4 height 4
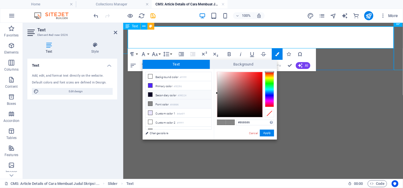
click at [185, 95] on small "#090224" at bounding box center [182, 96] width 9 height 4
type input "#090224"
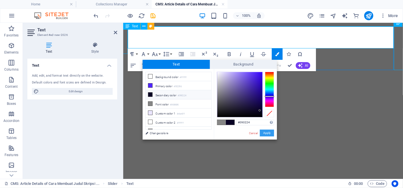
click at [267, 131] on button "Apply" at bounding box center [267, 133] width 14 height 7
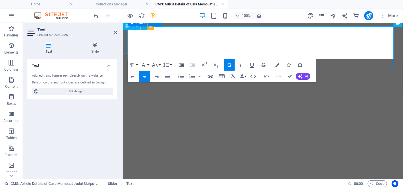
drag, startPoint x: 385, startPoint y: 52, endPoint x: 135, endPoint y: 44, distance: 249.7
click at [135, 44] on div "Siapkan Beberapa Alternatif [PERSON_NAME]an hanya datang dengan satu pilihan ju…" at bounding box center [262, 133] width 271 height 246
click at [231, 64] on icon "button" at bounding box center [229, 65] width 7 height 7
click at [157, 69] on button "Font Size" at bounding box center [156, 64] width 11 height 11
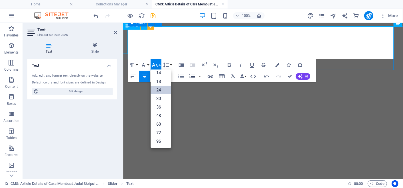
scroll to position [46, 0]
click at [162, 84] on link "18" at bounding box center [161, 81] width 21 height 9
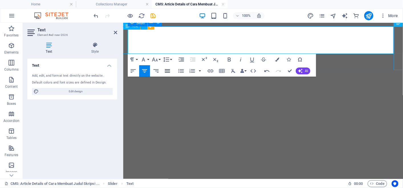
click at [165, 70] on icon "button" at bounding box center [167, 71] width 7 height 7
click at [185, 61] on button "Increase Indent" at bounding box center [181, 59] width 11 height 11
click at [347, 68] on div "Siapkan Beberapa Alternatif [PERSON_NAME]an hanya datang dengan satu pilihan ju…" at bounding box center [262, 130] width 271 height 241
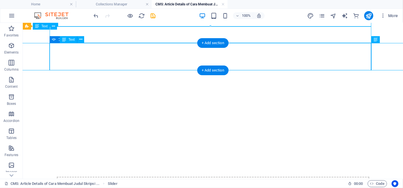
scroll to position [720, 0]
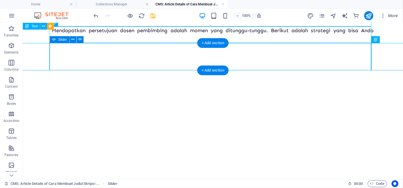
click at [201, 69] on div "+ Add section" at bounding box center [213, 71] width 32 height 10
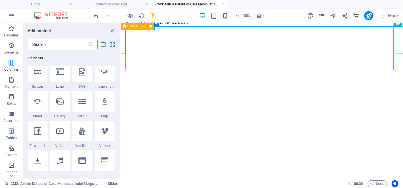
scroll to position [0, 0]
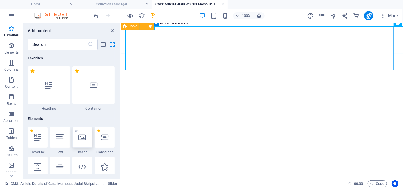
click at [85, 134] on icon at bounding box center [82, 137] width 7 height 7
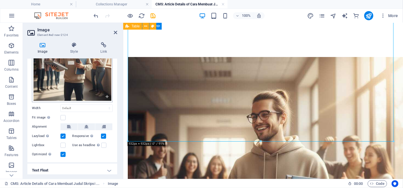
scroll to position [52, 0]
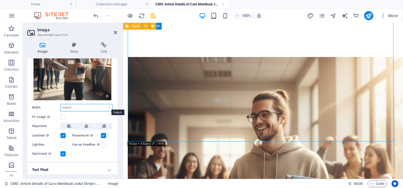
click at [76, 105] on select "Default auto px rem % em vh vw" at bounding box center [87, 107] width 52 height 7
select select "rem"
click at [103, 104] on select "Default auto px rem % em vh vw" at bounding box center [87, 107] width 52 height 7
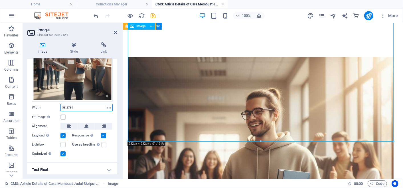
drag, startPoint x: 384, startPoint y: 131, endPoint x: 264, endPoint y: 56, distance: 141.6
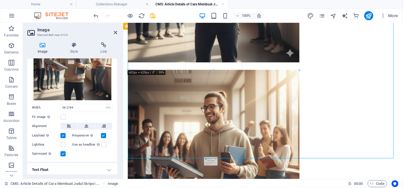
drag, startPoint x: 394, startPoint y: 143, endPoint x: 298, endPoint y: 76, distance: 116.6
type input "601"
select select "px"
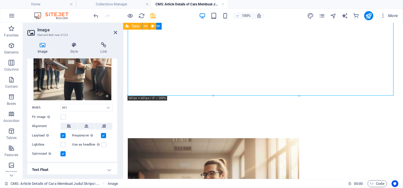
scroll to position [965, 0]
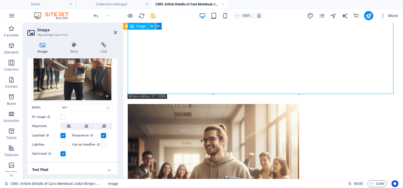
drag, startPoint x: 423, startPoint y: 116, endPoint x: 258, endPoint y: 37, distance: 182.8
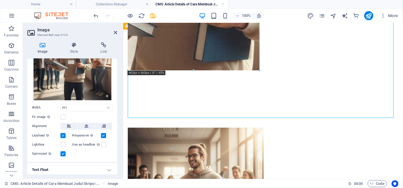
scroll to position [940, 0]
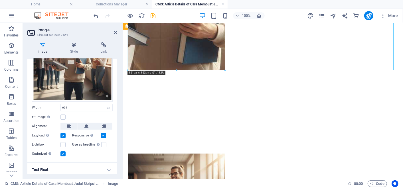
click at [180, 19] on div "100% More" at bounding box center [247, 15] width 308 height 9
type input "341"
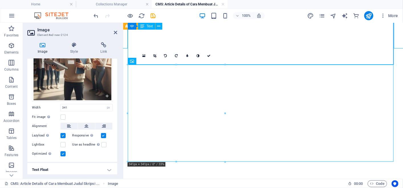
scroll to position [822, 0]
click at [84, 126] on icon at bounding box center [86, 126] width 4 height 7
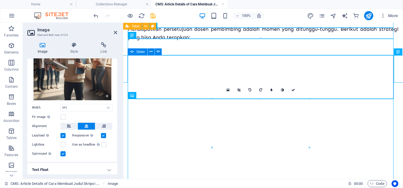
scroll to position [788, 0]
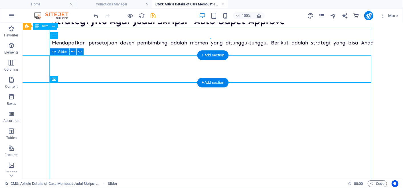
click at [52, 60] on button "button" at bounding box center [52, 60] width 0 height 0
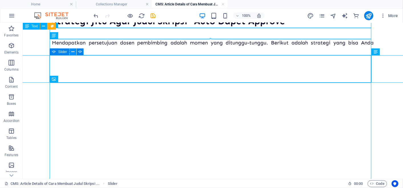
click at [71, 53] on icon at bounding box center [72, 52] width 3 height 6
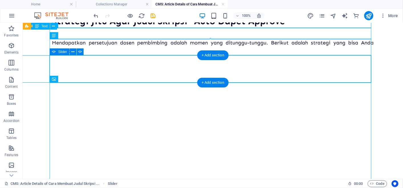
click at [52, 60] on button "button" at bounding box center [52, 60] width 0 height 0
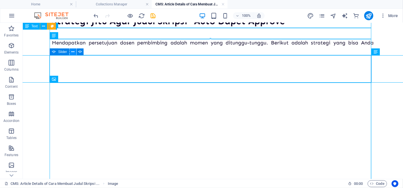
click at [70, 51] on button at bounding box center [73, 51] width 7 height 7
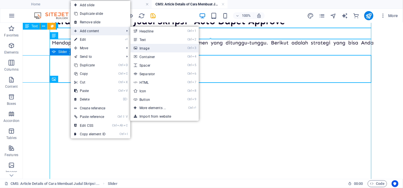
click at [143, 47] on link "Ctrl 3 Image" at bounding box center [153, 48] width 47 height 9
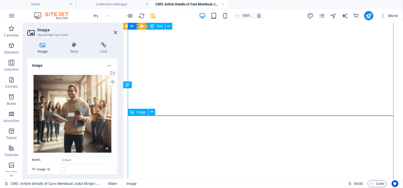
scroll to position [1022, 0]
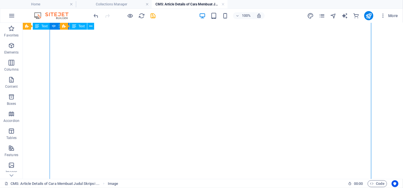
scroll to position [786, 0]
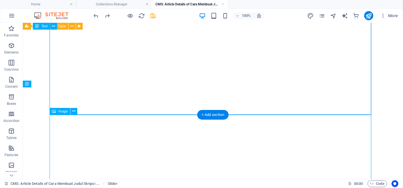
scroll to position [997, 0]
click at [72, 112] on icon at bounding box center [73, 111] width 3 height 6
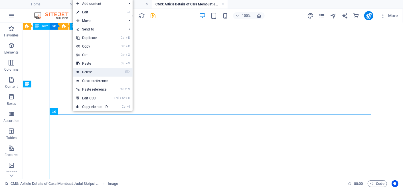
click at [97, 70] on link "⌦ Delete" at bounding box center [92, 72] width 38 height 9
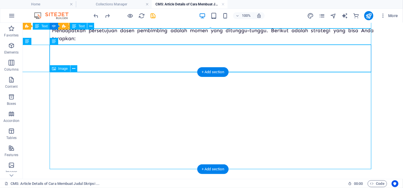
scroll to position [718, 0]
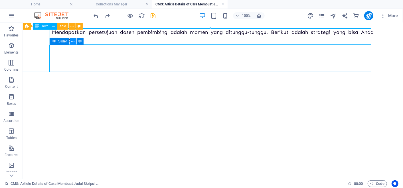
click at [74, 42] on icon at bounding box center [72, 42] width 3 height 6
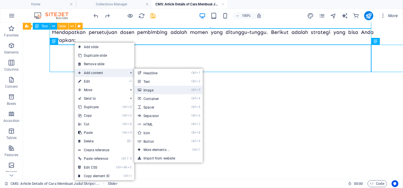
click at [152, 88] on link "Ctrl 3 Image" at bounding box center [157, 90] width 47 height 9
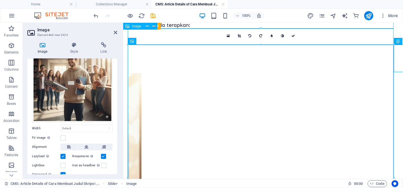
scroll to position [34, 0]
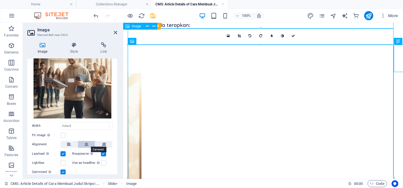
click at [84, 142] on button at bounding box center [86, 144] width 17 height 7
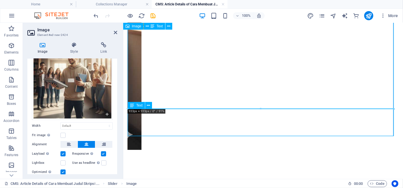
scroll to position [1002, 0]
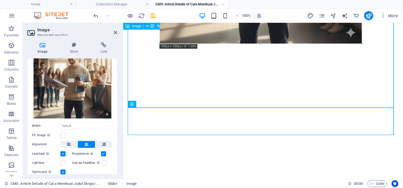
drag, startPoint x: 394, startPoint y: 108, endPoint x: 281, endPoint y: 39, distance: 132.5
type input "696"
select select "px"
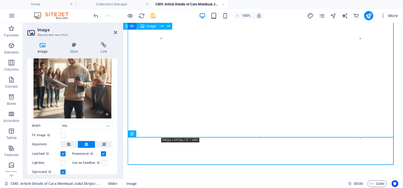
scroll to position [912, 0]
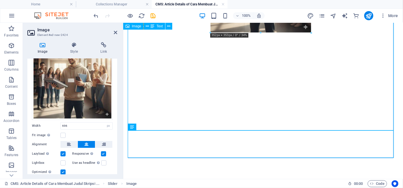
drag, startPoint x: 359, startPoint y: 131, endPoint x: 284, endPoint y: 33, distance: 124.0
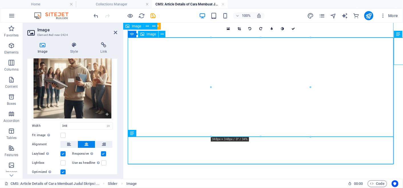
scroll to position [809, 0]
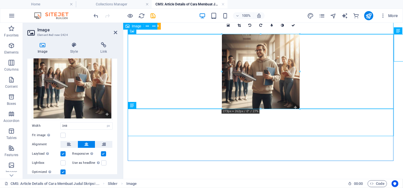
drag, startPoint x: 311, startPoint y: 133, endPoint x: 165, endPoint y: 76, distance: 156.6
type input "273"
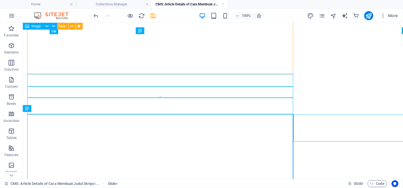
scroll to position [729, 0]
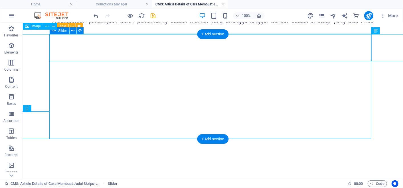
click at [52, 39] on button "button" at bounding box center [52, 39] width 0 height 0
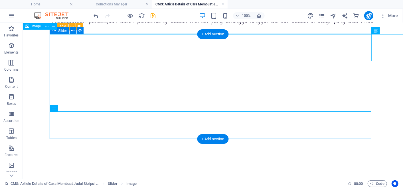
drag, startPoint x: 202, startPoint y: 87, endPoint x: 213, endPoint y: 90, distance: 11.4
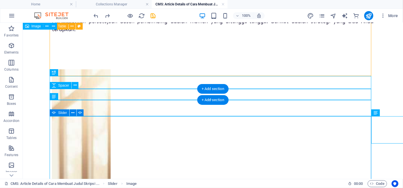
scroll to position [630, 0]
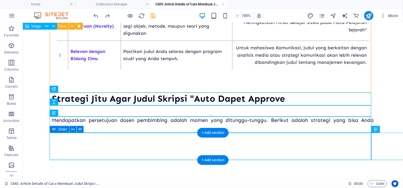
click at [52, 138] on button "button" at bounding box center [52, 138] width 0 height 0
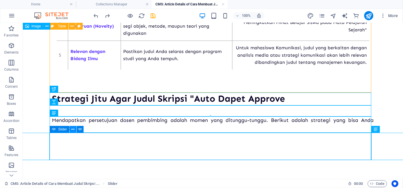
click at [72, 131] on icon at bounding box center [72, 130] width 3 height 6
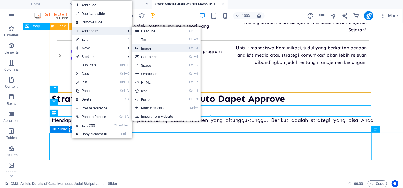
click at [155, 46] on link "Ctrl 3 Image" at bounding box center [155, 48] width 47 height 9
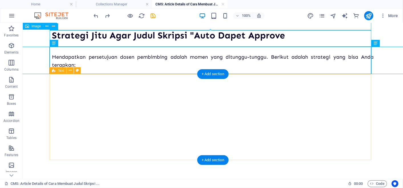
scroll to position [693, 0]
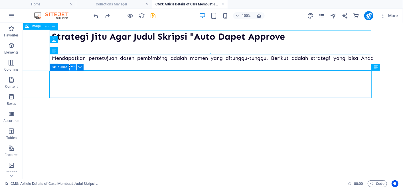
click at [73, 68] on icon at bounding box center [72, 67] width 3 height 6
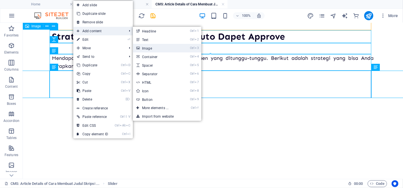
click at [157, 46] on link "Ctrl 3 Image" at bounding box center [156, 48] width 47 height 9
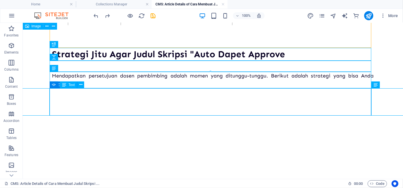
scroll to position [681, 0]
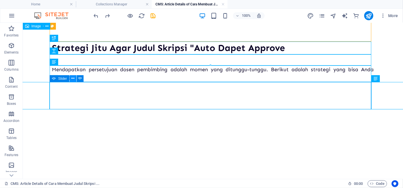
click at [72, 79] on icon at bounding box center [72, 79] width 3 height 6
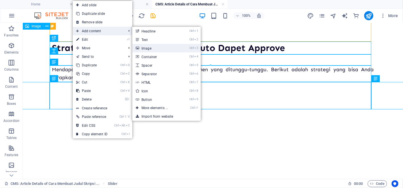
click at [148, 50] on link "Ctrl 3 Image" at bounding box center [155, 48] width 47 height 9
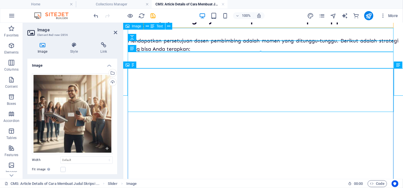
scroll to position [773, 0]
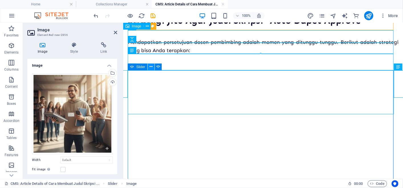
click at [151, 68] on icon at bounding box center [150, 67] width 3 height 6
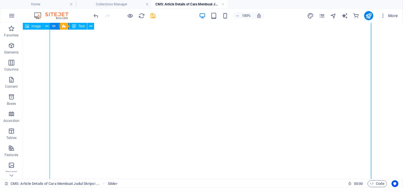
scroll to position [846, 0]
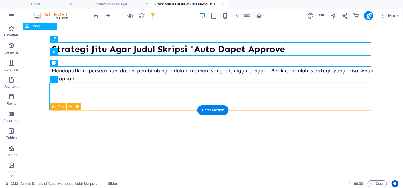
scroll to position [680, 0]
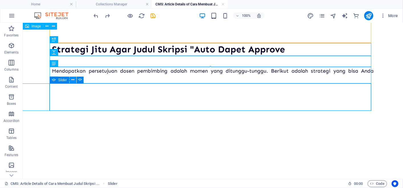
click at [72, 82] on icon at bounding box center [72, 80] width 3 height 6
click at [80, 81] on icon at bounding box center [80, 80] width 3 height 6
click at [71, 79] on icon at bounding box center [72, 80] width 3 height 6
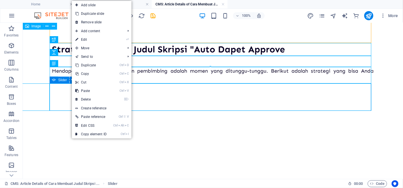
click at [61, 79] on span "Slider" at bounding box center [62, 79] width 9 height 3
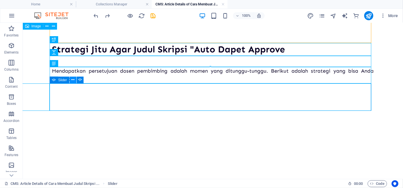
click at [73, 79] on icon at bounding box center [72, 80] width 3 height 6
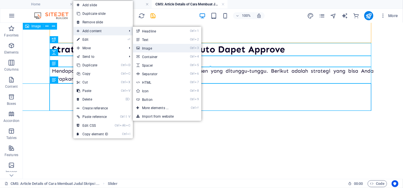
click at [142, 44] on link "Ctrl 3 Image" at bounding box center [156, 48] width 47 height 9
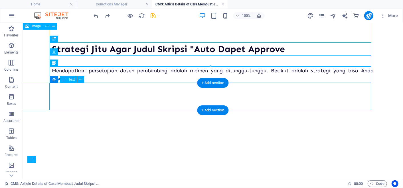
scroll to position [679, 0]
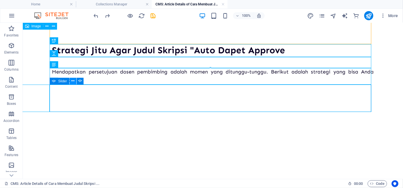
click at [71, 81] on icon at bounding box center [72, 81] width 3 height 6
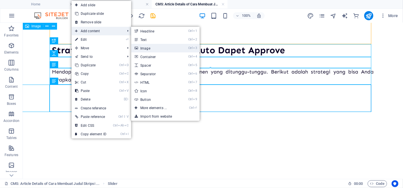
click at [137, 48] on icon at bounding box center [136, 48] width 3 height 9
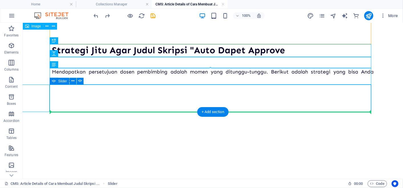
drag, startPoint x: 92, startPoint y: 104, endPoint x: 99, endPoint y: 112, distance: 10.6
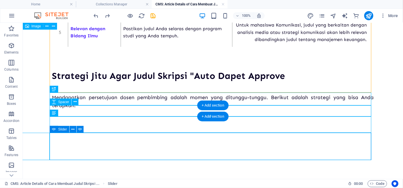
scroll to position [668, 0]
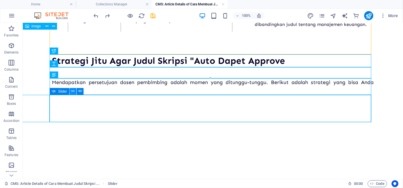
click at [75, 90] on button at bounding box center [73, 91] width 7 height 7
click at [83, 92] on button at bounding box center [80, 91] width 7 height 7
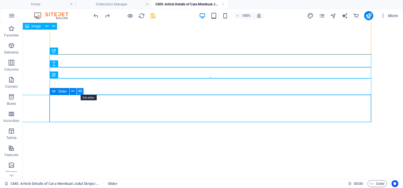
select select "ms"
select select "s"
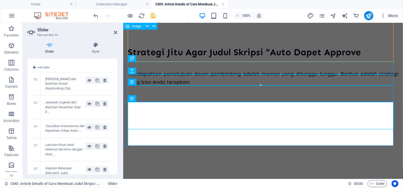
scroll to position [0, 0]
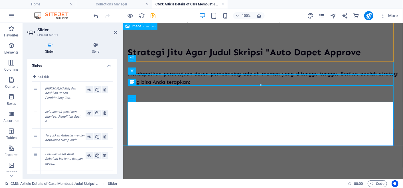
click at [36, 90] on div "1" at bounding box center [36, 93] width 9 height 23
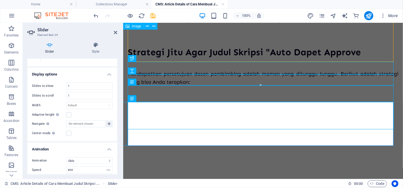
scroll to position [181, 0]
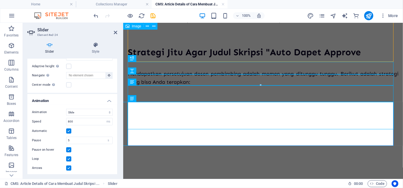
click at [114, 35] on header "Slider Element #ed-24" at bounding box center [72, 30] width 90 height 15
click at [119, 32] on aside "Slider Element #ed-24 Slider Style Slides Add slide 1 Pahami Minat dan Keahlian…" at bounding box center [73, 101] width 100 height 156
click at [115, 32] on icon at bounding box center [115, 32] width 3 height 5
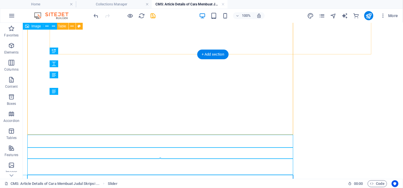
scroll to position [668, 0]
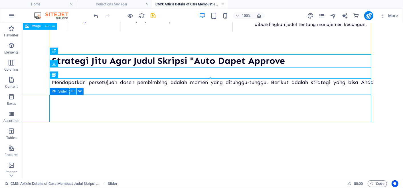
click at [72, 93] on icon at bounding box center [72, 91] width 3 height 6
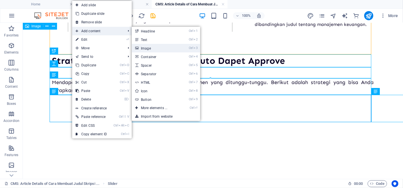
click at [141, 46] on link "Ctrl 3 Image" at bounding box center [155, 48] width 47 height 9
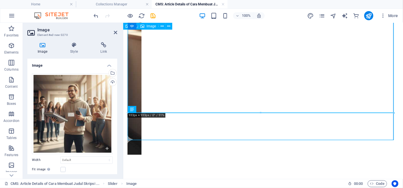
scroll to position [997, 0]
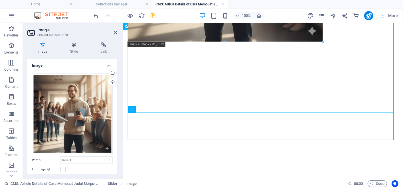
drag, startPoint x: 394, startPoint y: 113, endPoint x: 261, endPoint y: 38, distance: 152.2
type input "674"
select select "px"
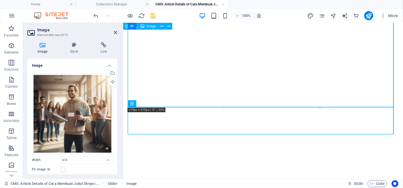
scroll to position [927, 0]
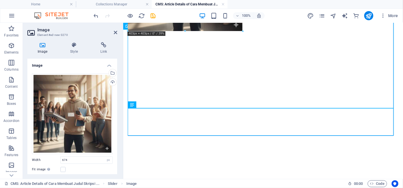
drag, startPoint x: 321, startPoint y: 108, endPoint x: 201, endPoint y: 28, distance: 144.5
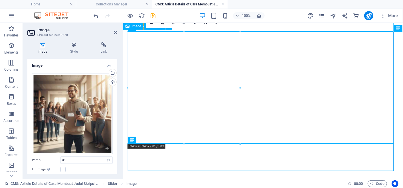
scroll to position [811, 0]
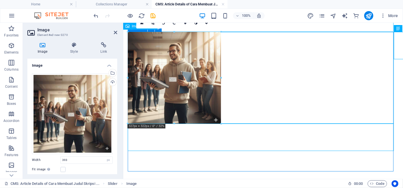
drag, startPoint x: 240, startPoint y: 143, endPoint x: 96, endPoint y: 97, distance: 151.0
type input "332"
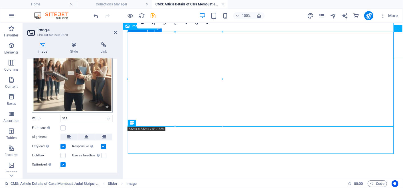
scroll to position [49, 0]
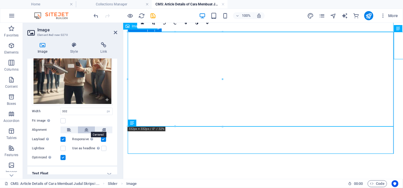
click at [83, 129] on button at bounding box center [86, 130] width 17 height 7
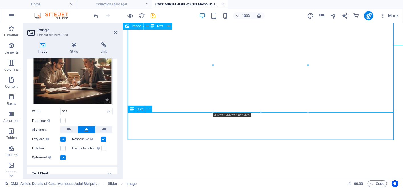
scroll to position [827, 0]
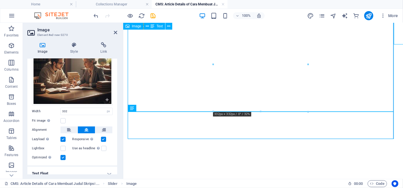
click at [127, 7] on button "button" at bounding box center [127, 7] width 0 height 0
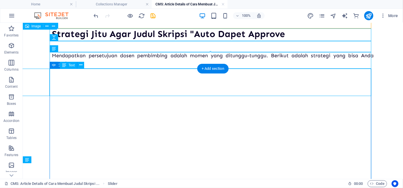
scroll to position [697, 0]
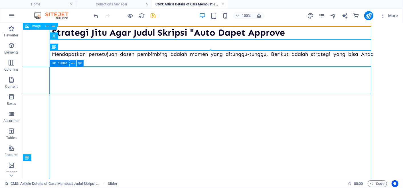
click at [72, 64] on icon at bounding box center [72, 63] width 3 height 6
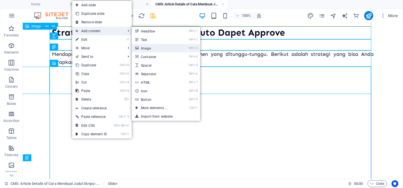
click at [154, 49] on link "Ctrl 3 Image" at bounding box center [155, 48] width 47 height 9
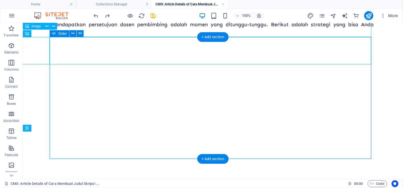
scroll to position [725, 0]
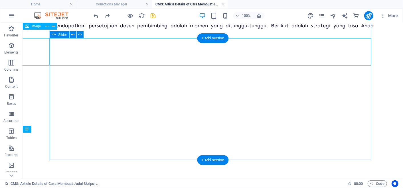
click at [52, 43] on button "button" at bounding box center [52, 43] width 0 height 0
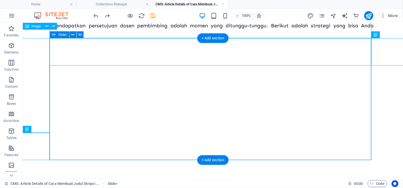
click at [52, 43] on button "button" at bounding box center [52, 43] width 0 height 0
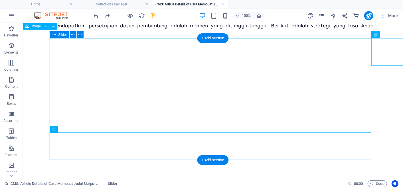
click at [52, 43] on button "button" at bounding box center [52, 43] width 0 height 0
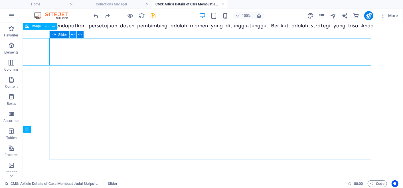
click at [73, 38] on button at bounding box center [73, 34] width 7 height 7
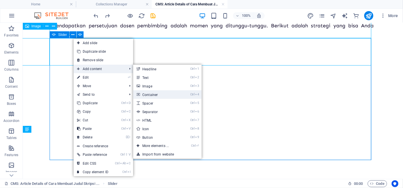
click at [157, 90] on link "Ctrl 4 Container" at bounding box center [156, 94] width 47 height 9
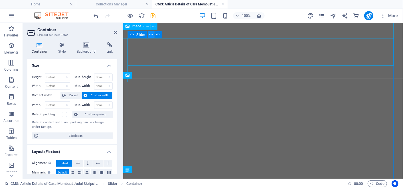
click at [149, 35] on button at bounding box center [151, 34] width 7 height 7
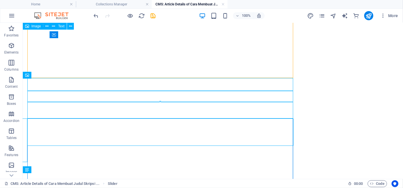
scroll to position [725, 0]
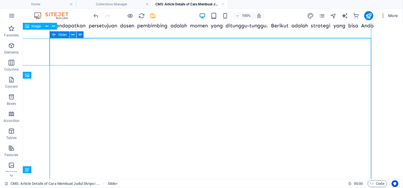
click at [72, 37] on icon at bounding box center [72, 35] width 3 height 6
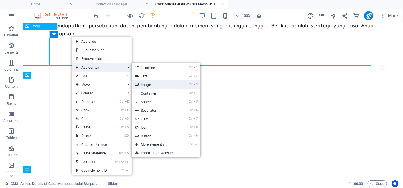
click at [145, 83] on link "Ctrl 3 Image" at bounding box center [155, 84] width 47 height 9
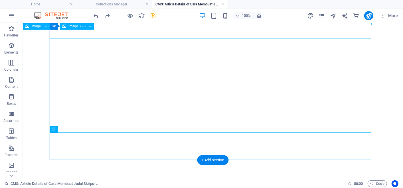
scroll to position [766, 0]
click at [52, 3] on button "button" at bounding box center [52, 3] width 0 height 0
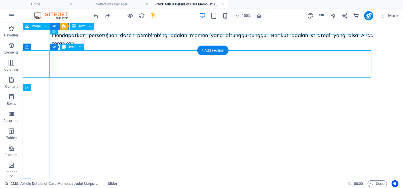
scroll to position [712, 0]
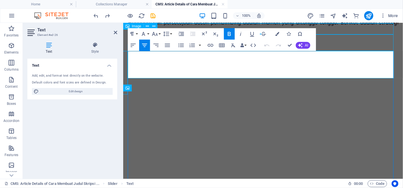
drag, startPoint x: 205, startPoint y: 54, endPoint x: 391, endPoint y: 76, distance: 187.9
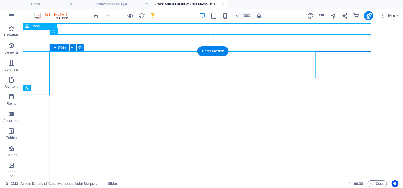
scroll to position [712, 0]
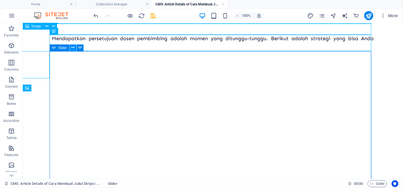
click at [73, 48] on icon at bounding box center [72, 48] width 3 height 6
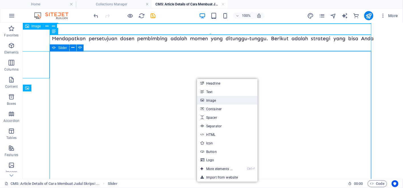
click at [210, 101] on link "Image" at bounding box center [227, 100] width 60 height 9
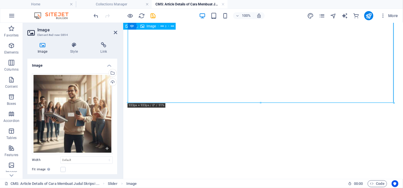
scroll to position [1012, 0]
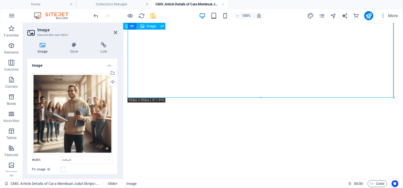
drag, startPoint x: 516, startPoint y: 119, endPoint x: 283, endPoint y: 39, distance: 246.6
drag, startPoint x: 516, startPoint y: 120, endPoint x: 342, endPoint y: 58, distance: 184.5
type input "450"
select select "px"
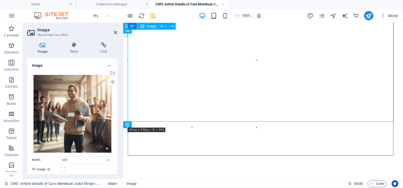
scroll to position [850, 0]
drag, startPoint x: 379, startPoint y: 143, endPoint x: 213, endPoint y: 62, distance: 185.0
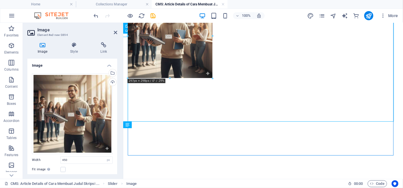
drag, startPoint x: 255, startPoint y: 122, endPoint x: 210, endPoint y: 70, distance: 69.0
type input "288"
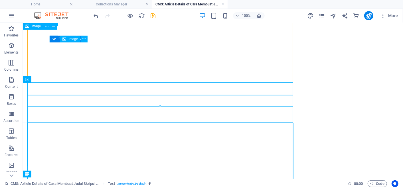
scroll to position [721, 0]
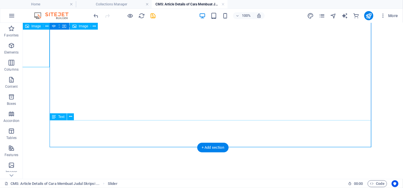
scroll to position [778, 0]
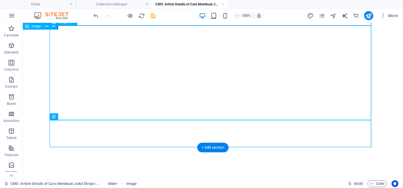
select select "px"
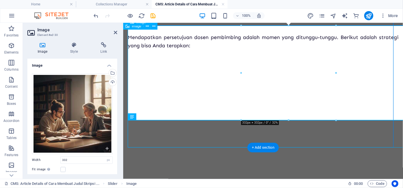
scroll to position [859, 0]
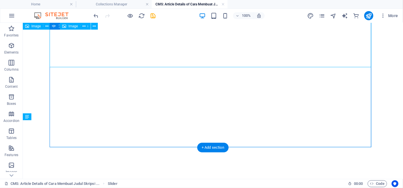
scroll to position [699, 0]
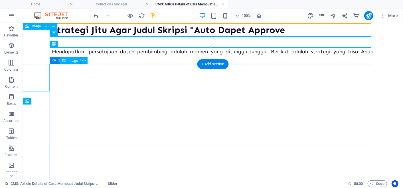
select select "px"
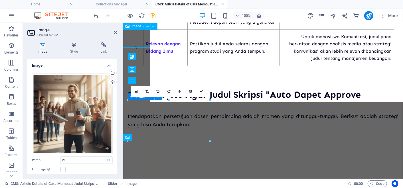
scroll to position [743, 0]
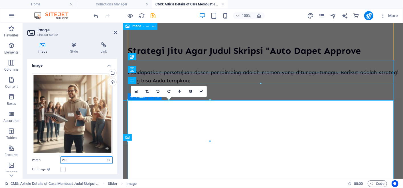
click at [70, 159] on input "288" at bounding box center [87, 160] width 52 height 7
type input "2"
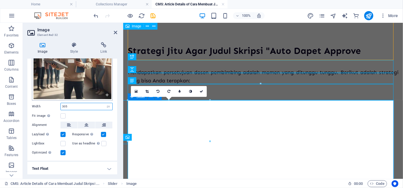
scroll to position [55, 0]
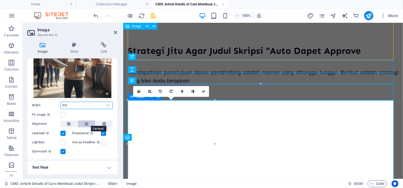
type input "305"
click at [87, 124] on icon at bounding box center [86, 124] width 4 height 7
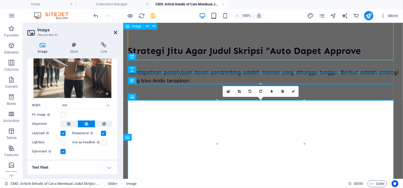
click at [116, 32] on icon at bounding box center [115, 32] width 3 height 5
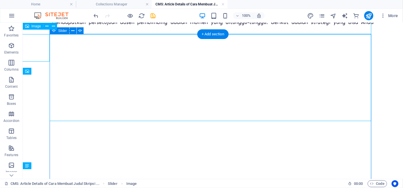
scroll to position [729, 0]
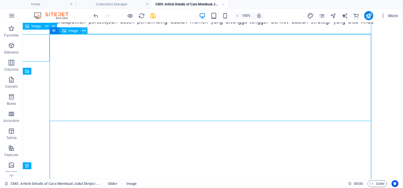
click at [81, 31] on button at bounding box center [84, 30] width 7 height 7
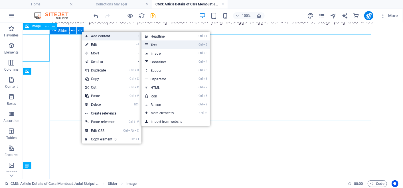
click at [167, 48] on link "Ctrl 2 Text" at bounding box center [164, 45] width 47 height 9
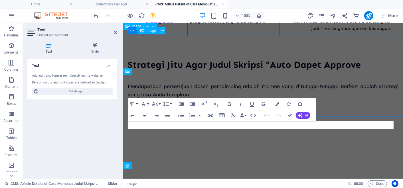
scroll to position [809, 0]
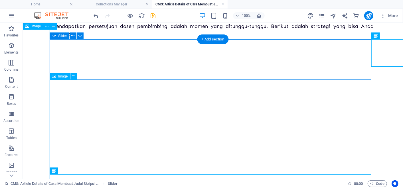
scroll to position [724, 0]
click at [73, 35] on icon at bounding box center [72, 36] width 3 height 6
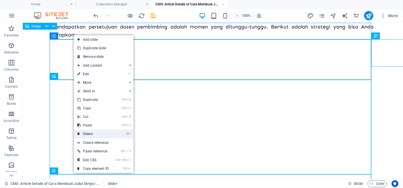
click at [100, 131] on link "⌦ Delete" at bounding box center [93, 134] width 38 height 9
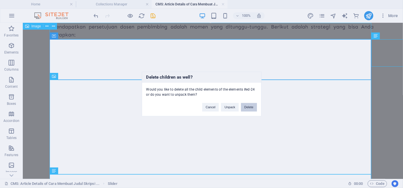
click at [244, 106] on button "Delete" at bounding box center [249, 107] width 16 height 9
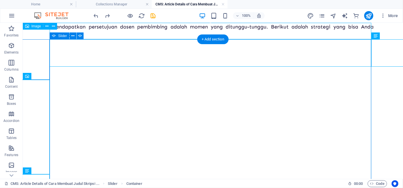
click at [52, 44] on button "button" at bounding box center [52, 44] width 0 height 0
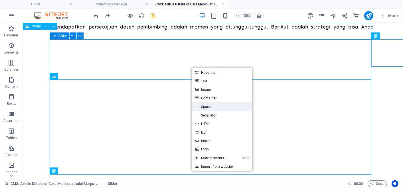
click at [211, 108] on link "Spacer" at bounding box center [222, 106] width 60 height 9
select select "px"
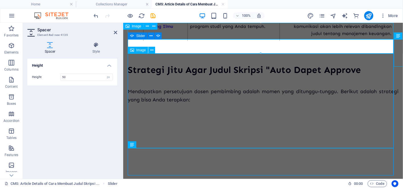
scroll to position [804, 0]
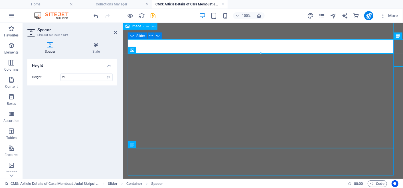
type input "20"
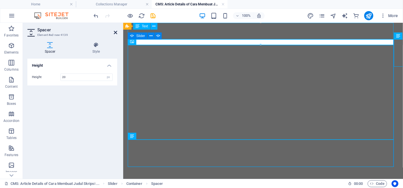
click at [116, 32] on icon at bounding box center [115, 32] width 3 height 5
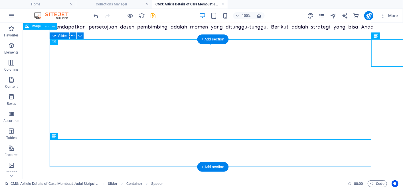
click at [52, 44] on button "button" at bounding box center [52, 44] width 0 height 0
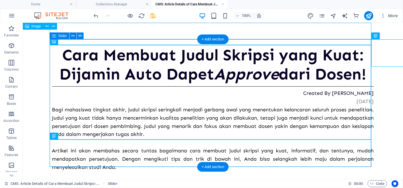
scroll to position [724, 0]
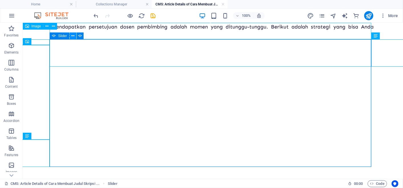
click at [71, 38] on button at bounding box center [73, 36] width 7 height 7
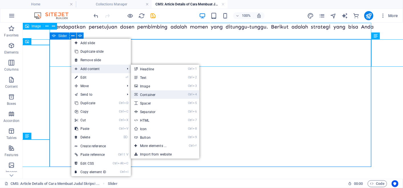
click at [153, 90] on link "Ctrl 4 Container" at bounding box center [154, 94] width 47 height 9
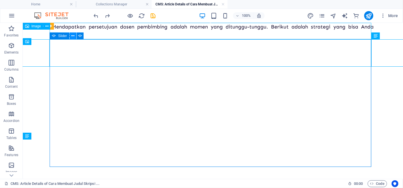
click at [74, 37] on icon at bounding box center [72, 36] width 3 height 6
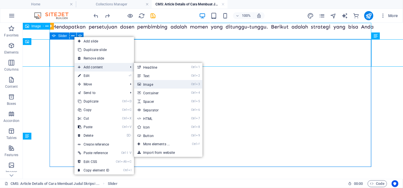
click at [156, 82] on link "Ctrl 3 Image" at bounding box center [157, 84] width 47 height 9
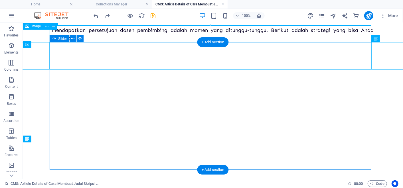
scroll to position [722, 0]
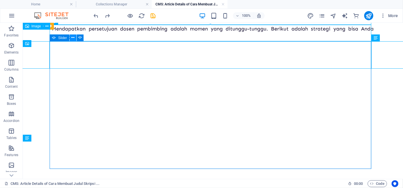
click at [76, 37] on button at bounding box center [73, 38] width 7 height 7
click at [79, 38] on button at bounding box center [80, 38] width 7 height 7
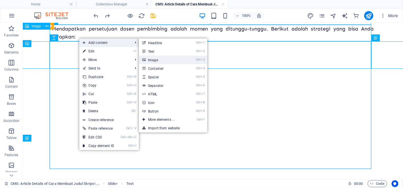
click at [162, 56] on link "Ctrl 3 Image" at bounding box center [162, 60] width 47 height 9
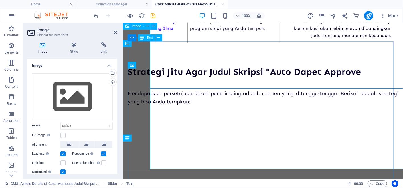
scroll to position [802, 0]
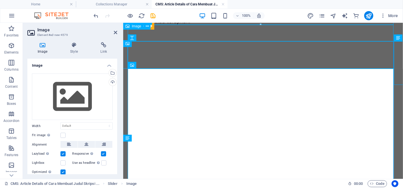
drag, startPoint x: 337, startPoint y: 31, endPoint x: 212, endPoint y: 39, distance: 125.0
click at [212, 25] on div "Mendapatkan persetujuan dosen pembimbing adalah momen yang ditunggu-tunggu. Ber…" at bounding box center [262, 17] width 271 height 17
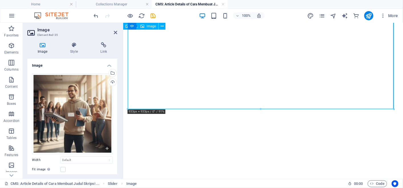
scroll to position [1030, 0]
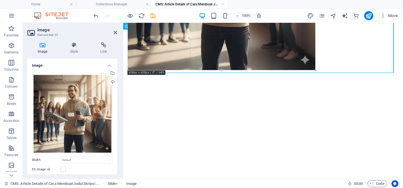
drag, startPoint x: 394, startPoint y: 108, endPoint x: 233, endPoint y: 28, distance: 180.4
type input "654"
select select "px"
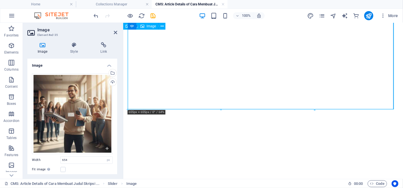
scroll to position [930, 0]
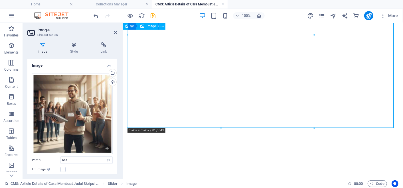
drag, startPoint x: 436, startPoint y: 149, endPoint x: 235, endPoint y: 77, distance: 213.9
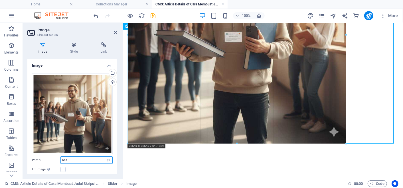
click at [76, 158] on input "654" at bounding box center [87, 160] width 52 height 7
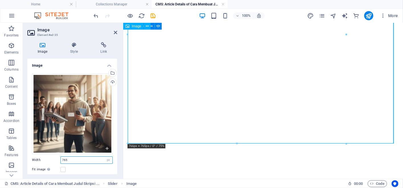
scroll to position [946, 0]
type input "7"
type input "332"
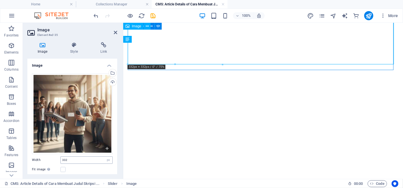
scroll to position [29, 0]
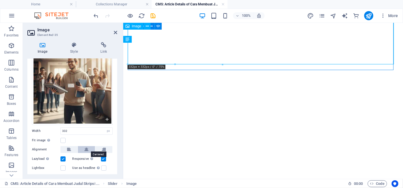
click at [87, 146] on icon at bounding box center [86, 149] width 4 height 7
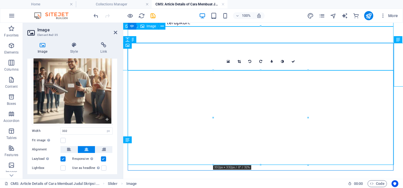
scroll to position [798, 0]
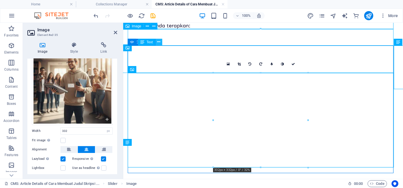
click at [159, 42] on icon at bounding box center [158, 42] width 3 height 6
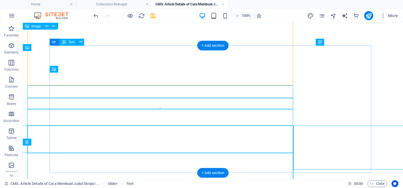
scroll to position [718, 0]
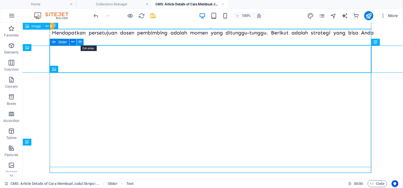
click at [82, 41] on icon at bounding box center [80, 42] width 4 height 6
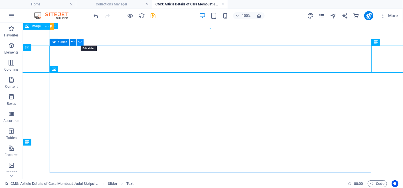
select select "ms"
select select "s"
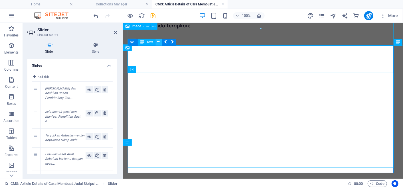
click at [159, 44] on icon at bounding box center [158, 42] width 3 height 6
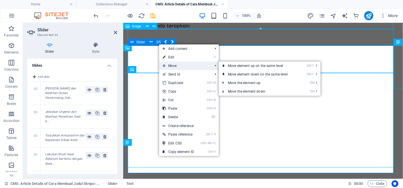
click at [175, 64] on span "Move" at bounding box center [184, 66] width 51 height 9
click at [183, 66] on span "Move" at bounding box center [184, 66] width 51 height 9
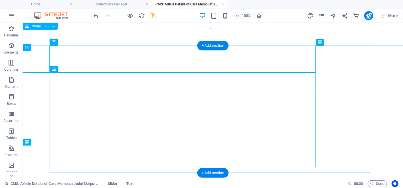
scroll to position [718, 0]
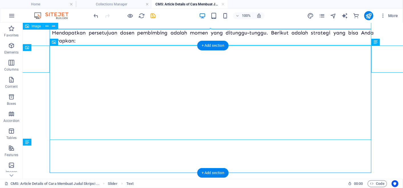
drag, startPoint x: 173, startPoint y: 65, endPoint x: 143, endPoint y: 91, distance: 39.7
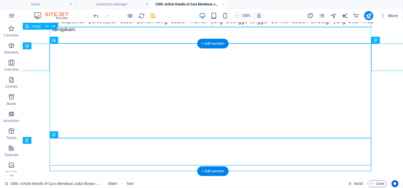
scroll to position [731, 0]
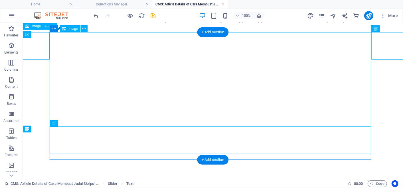
click at [52, 37] on button "button" at bounding box center [52, 37] width 0 height 0
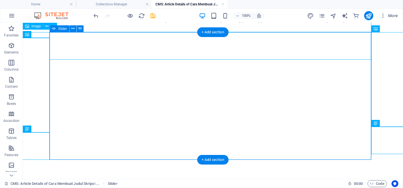
click at [52, 37] on button "button" at bounding box center [52, 37] width 0 height 0
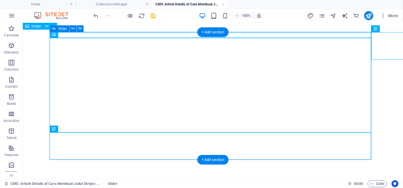
click at [52, 37] on button "button" at bounding box center [52, 37] width 0 height 0
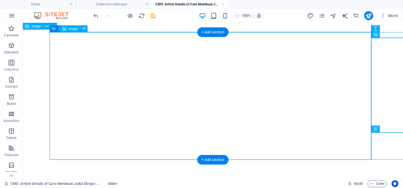
select select "px"
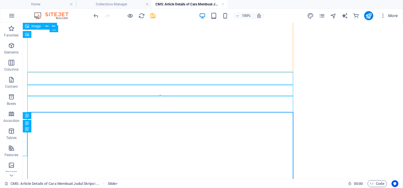
scroll to position [731, 0]
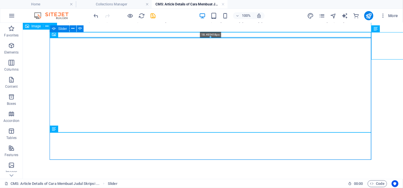
drag, startPoint x: 92, startPoint y: 37, endPoint x: 95, endPoint y: 27, distance: 10.2
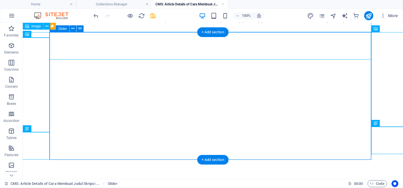
click at [52, 37] on button "button" at bounding box center [52, 37] width 0 height 0
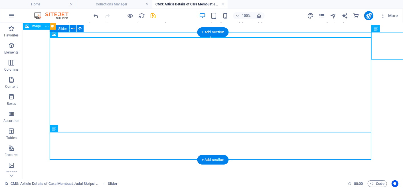
click at [52, 37] on button "button" at bounding box center [52, 37] width 0 height 0
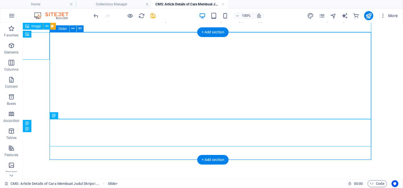
click at [52, 37] on button "button" at bounding box center [52, 37] width 0 height 0
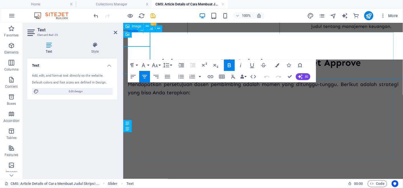
scroll to position [811, 0]
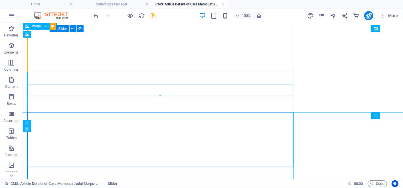
scroll to position [731, 0]
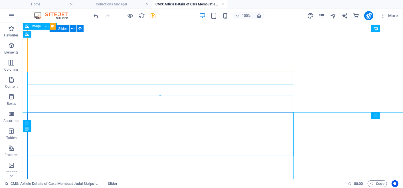
scroll to position [731, 0]
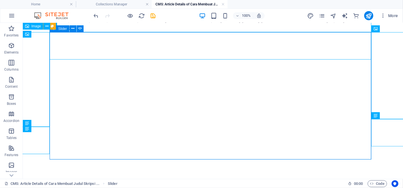
click at [80, 30] on icon at bounding box center [80, 29] width 3 height 6
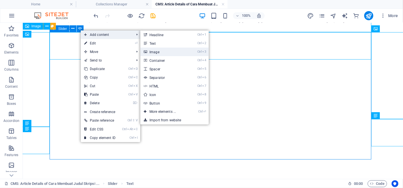
click at [159, 49] on link "Ctrl 3 Image" at bounding box center [163, 52] width 47 height 9
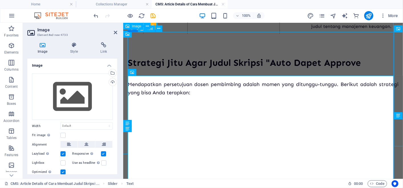
scroll to position [811, 0]
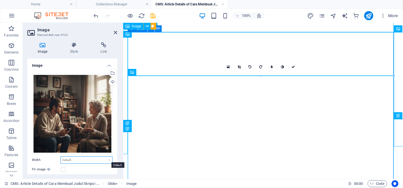
click at [67, 157] on select "Default auto px rem % em vh vw" at bounding box center [87, 160] width 52 height 7
click at [68, 158] on select "Default auto px rem % em vh vw" at bounding box center [87, 160] width 52 height 7
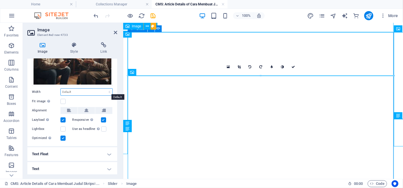
click at [79, 93] on select "Default auto px rem % em vh vw" at bounding box center [87, 92] width 52 height 7
click at [78, 89] on select "Default auto px rem % em vh vw" at bounding box center [87, 92] width 52 height 7
click at [108, 89] on select "Default auto px rem % em vh vw" at bounding box center [87, 92] width 52 height 7
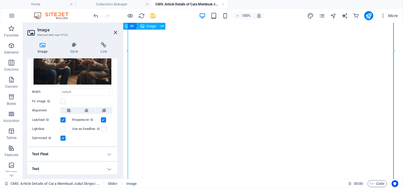
scroll to position [1011, 0]
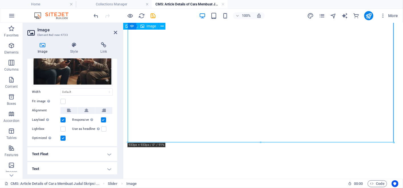
drag, startPoint x: 517, startPoint y: 164, endPoint x: 344, endPoint y: 109, distance: 181.6
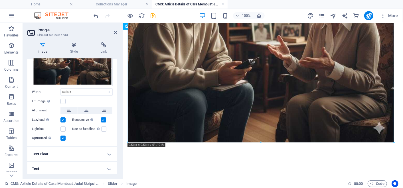
click at [393, 142] on div "180 170 160 150 140 130 120 110 100 90 80 70 60 50 40 30 20 10 0 -10 -20 -30 -4…" at bounding box center [261, 9] width 266 height 266
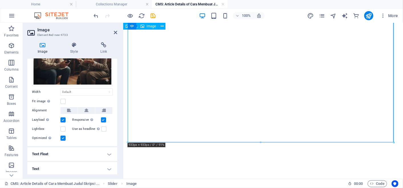
drag, startPoint x: 516, startPoint y: 164, endPoint x: 350, endPoint y: 102, distance: 176.7
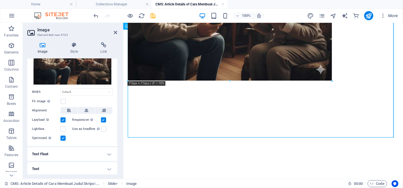
drag, startPoint x: 393, startPoint y: 142, endPoint x: 310, endPoint y: 77, distance: 104.9
type input "706"
select select "px"
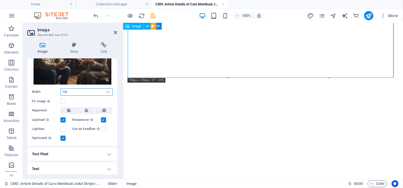
drag, startPoint x: 72, startPoint y: 88, endPoint x: 38, endPoint y: 93, distance: 34.9
click at [38, 93] on div "Width 706 Default auto px rem % em vh vw" at bounding box center [72, 91] width 81 height 7
type input "332"
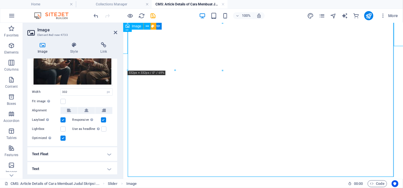
scroll to position [912, 0]
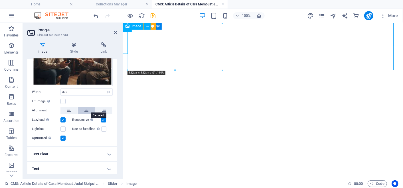
click at [88, 108] on button at bounding box center [86, 110] width 17 height 7
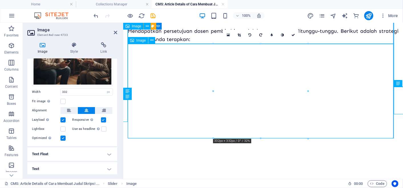
scroll to position [783, 0]
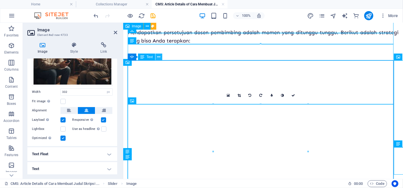
click at [159, 57] on icon at bounding box center [158, 57] width 3 height 6
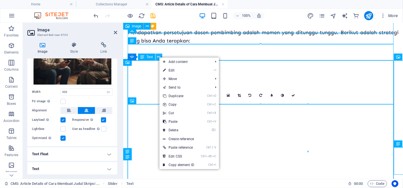
scroll to position [703, 0]
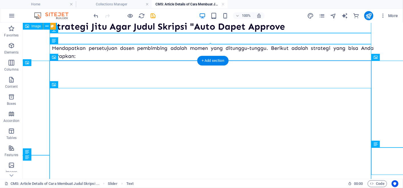
drag, startPoint x: 92, startPoint y: 80, endPoint x: 72, endPoint y: 104, distance: 31.6
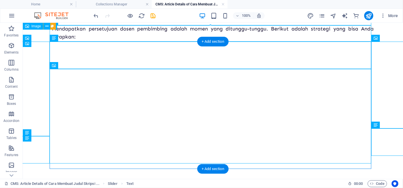
scroll to position [722, 0]
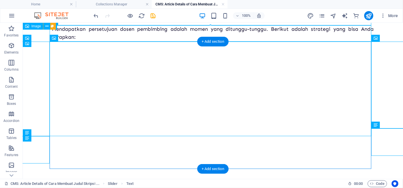
drag, startPoint x: 89, startPoint y: 61, endPoint x: 75, endPoint y: 78, distance: 21.7
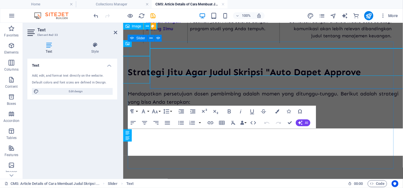
scroll to position [802, 0]
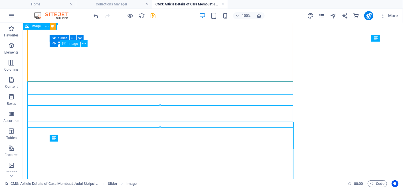
scroll to position [722, 0]
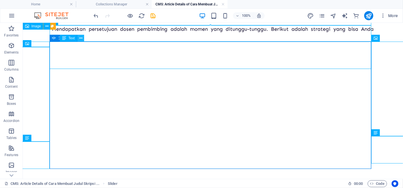
click at [83, 39] on button at bounding box center [80, 38] width 7 height 7
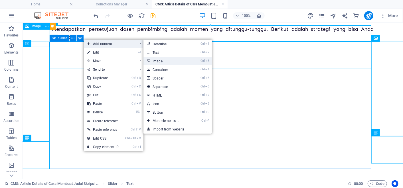
click at [167, 58] on link "Ctrl 3 Image" at bounding box center [166, 61] width 47 height 9
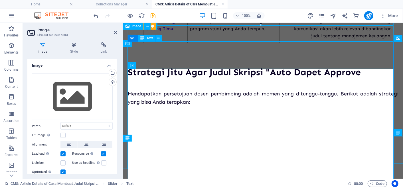
scroll to position [802, 0]
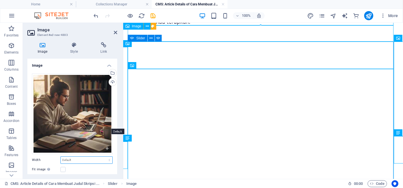
click at [90, 157] on select "Default auto px rem % em vh vw" at bounding box center [87, 160] width 52 height 7
select select "px"
click at [103, 157] on select "Default auto px rem % em vh vw" at bounding box center [87, 160] width 52 height 7
type input "332"
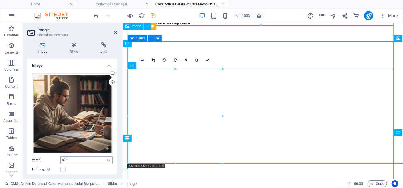
scroll to position [17, 0]
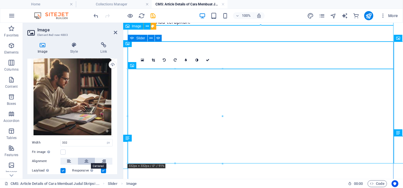
click at [85, 158] on icon at bounding box center [86, 161] width 4 height 7
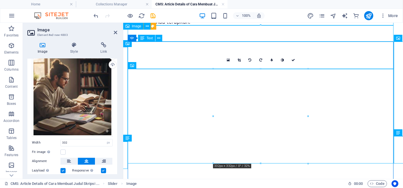
click at [148, 41] on div "Text" at bounding box center [146, 38] width 17 height 7
click at [149, 39] on div "Text" at bounding box center [146, 38] width 17 height 7
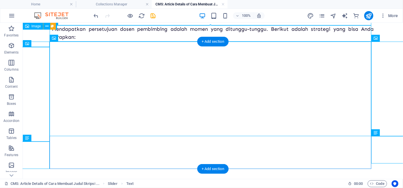
drag, startPoint x: 172, startPoint y: 61, endPoint x: 155, endPoint y: 96, distance: 38.9
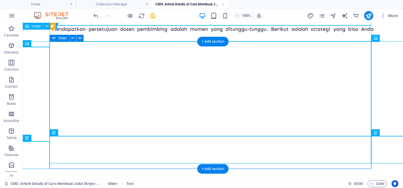
click at [52, 47] on button "button" at bounding box center [52, 47] width 0 height 0
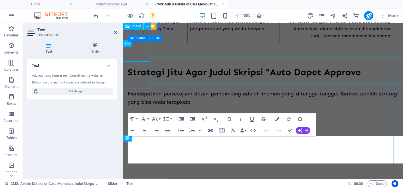
scroll to position [802, 0]
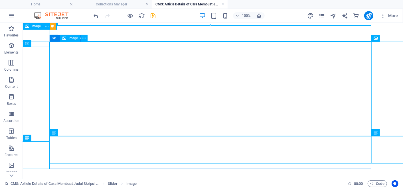
scroll to position [722, 0]
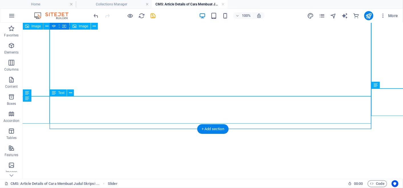
scroll to position [796, 0]
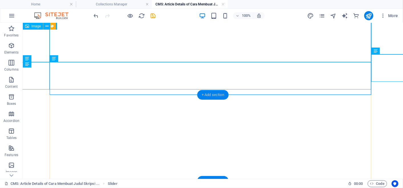
click at [215, 91] on div "+ Add section" at bounding box center [213, 95] width 32 height 10
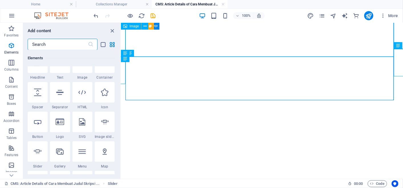
scroll to position [75, 0]
click at [38, 97] on div at bounding box center [38, 92] width 20 height 21
select select "px"
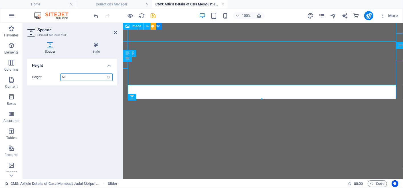
scroll to position [882, 0]
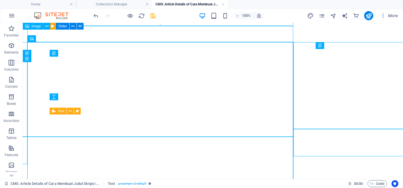
scroll to position [796, 0]
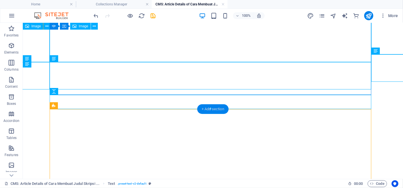
click at [211, 112] on div "+ Add section" at bounding box center [213, 109] width 32 height 10
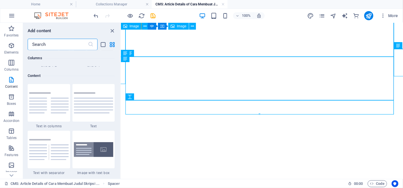
scroll to position [975, 0]
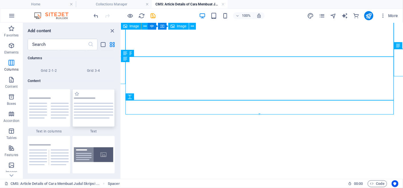
click at [100, 103] on div at bounding box center [93, 108] width 42 height 38
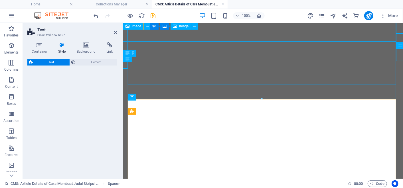
scroll to position [882, 0]
select select "preset-text-v2-default"
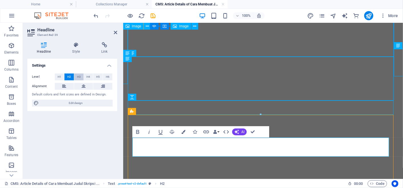
click at [80, 76] on span "H3" at bounding box center [79, 77] width 4 height 7
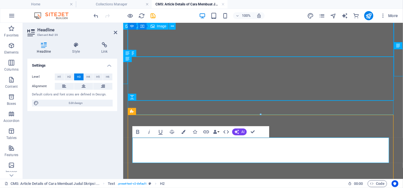
scroll to position [238, 1]
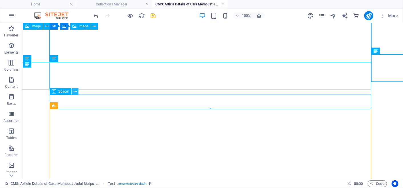
click at [74, 91] on icon at bounding box center [75, 92] width 3 height 6
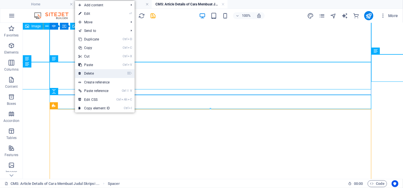
click at [99, 70] on link "⌦ Delete" at bounding box center [94, 73] width 38 height 9
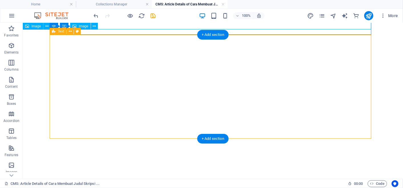
scroll to position [856, 0]
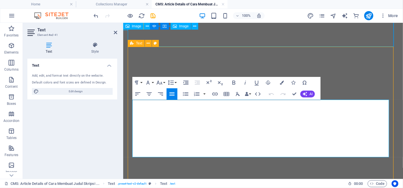
scroll to position [950, 0]
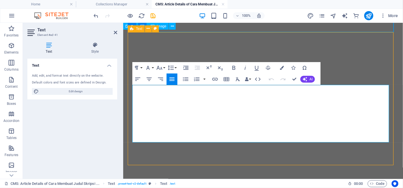
drag, startPoint x: 132, startPoint y: 92, endPoint x: 187, endPoint y: 136, distance: 70.3
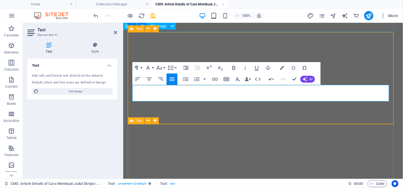
scroll to position [404, 0]
click at [189, 80] on icon "button" at bounding box center [185, 79] width 7 height 7
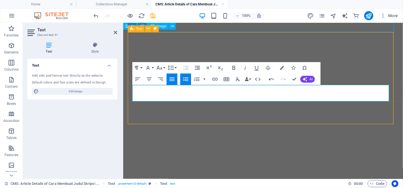
drag, startPoint x: 190, startPoint y: 98, endPoint x: 137, endPoint y: 98, distance: 53.3
click at [232, 65] on icon "button" at bounding box center [233, 67] width 7 height 7
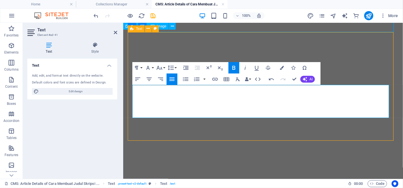
scroll to position [533, 1]
drag, startPoint x: 187, startPoint y: 112, endPoint x: 131, endPoint y: 106, distance: 56.0
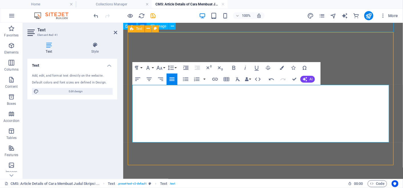
click at [184, 80] on icon "button" at bounding box center [185, 79] width 7 height 7
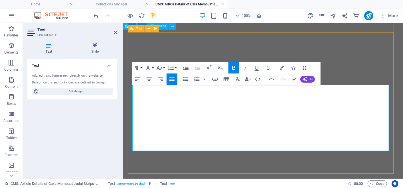
scroll to position [331, 1]
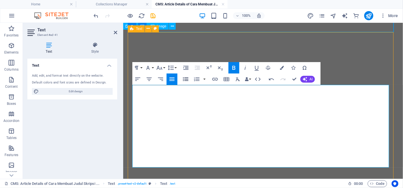
click at [186, 80] on icon "button" at bounding box center [185, 79] width 7 height 7
drag, startPoint x: 330, startPoint y: 145, endPoint x: 133, endPoint y: 147, distance: 197.4
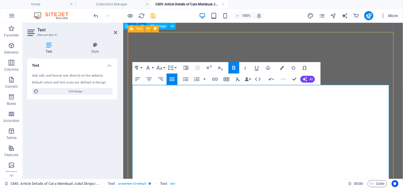
scroll to position [1023, 0]
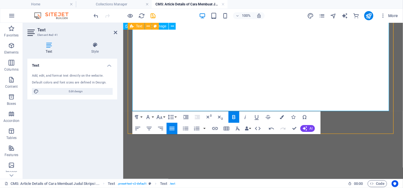
drag, startPoint x: 181, startPoint y: 103, endPoint x: 131, endPoint y: 102, distance: 49.1
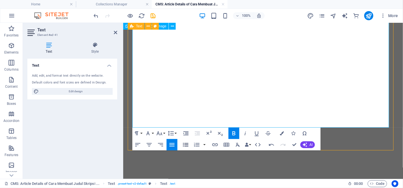
click at [190, 144] on button "Unordered List" at bounding box center [185, 144] width 11 height 11
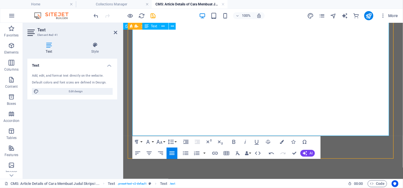
scroll to position [756, 1]
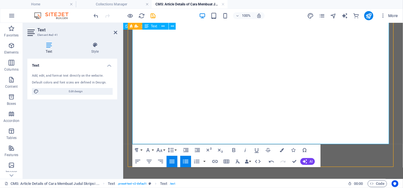
drag, startPoint x: 240, startPoint y: 122, endPoint x: 158, endPoint y: 128, distance: 81.8
drag, startPoint x: 239, startPoint y: 124, endPoint x: 137, endPoint y: 124, distance: 102.4
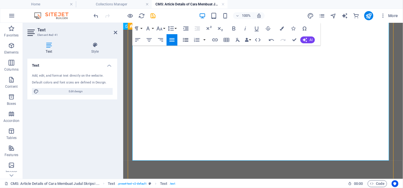
click at [181, 38] on button "Unordered List" at bounding box center [185, 39] width 11 height 11
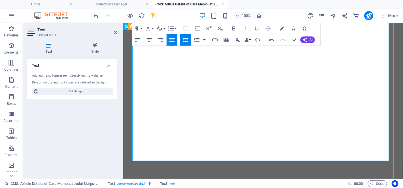
click at [181, 38] on button "Unordered List" at bounding box center [185, 39] width 11 height 11
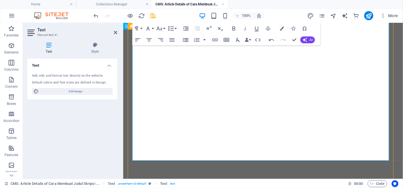
click at [181, 38] on button "Unordered List" at bounding box center [185, 39] width 11 height 11
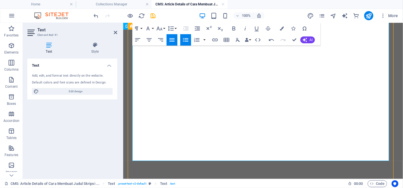
scroll to position [0, 1]
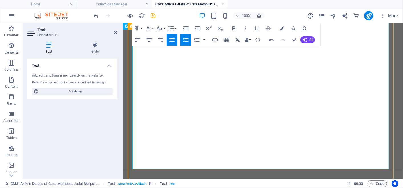
drag, startPoint x: 175, startPoint y: 155, endPoint x: 136, endPoint y: 157, distance: 38.8
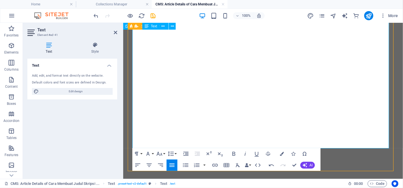
scroll to position [1071, 0]
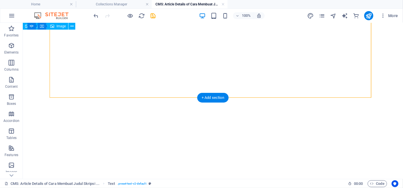
scroll to position [997, 0]
click at [197, 95] on div "+ Add section" at bounding box center [213, 98] width 32 height 10
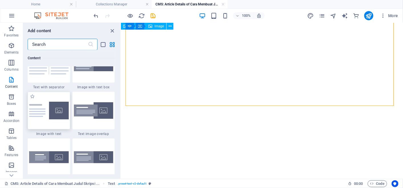
scroll to position [1075, 0]
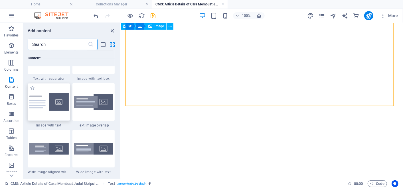
click at [55, 100] on img at bounding box center [49, 102] width 40 height 18
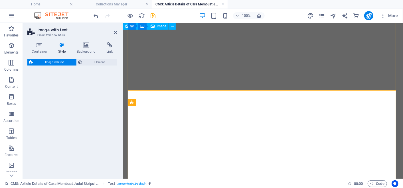
select select "rem"
select select "px"
select select "preset-text-with-image-v4-default"
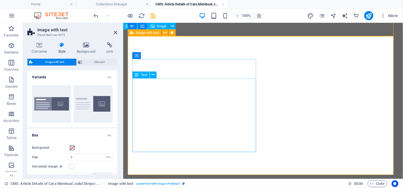
scroll to position [1192, 0]
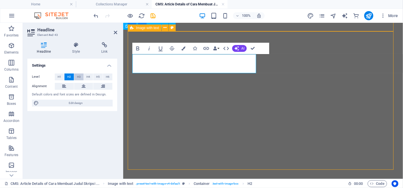
click at [78, 77] on span "H3" at bounding box center [79, 77] width 4 height 7
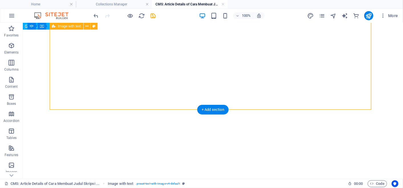
select select "rem"
select select "px"
select select "preset-text-with-image-v4-default"
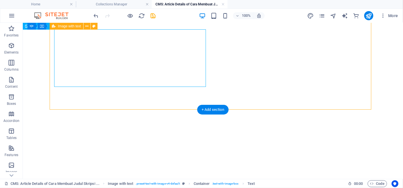
scroll to position [1101, 0]
drag, startPoint x: 134, startPoint y: 134, endPoint x: 122, endPoint y: 75, distance: 60.2
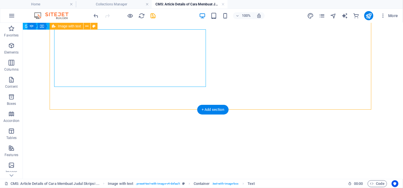
scroll to position [1192, 0]
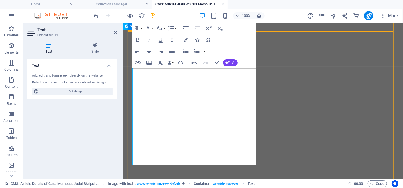
click at [117, 138] on div "Text Add, edit, and format text directly on the website. Default colors and fon…" at bounding box center [72, 117] width 90 height 116
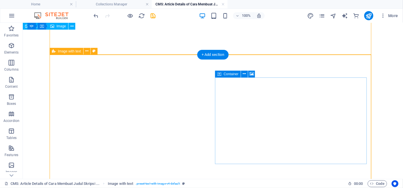
scroll to position [1052, 0]
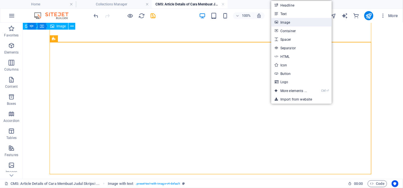
click at [296, 20] on link "Image" at bounding box center [301, 22] width 60 height 9
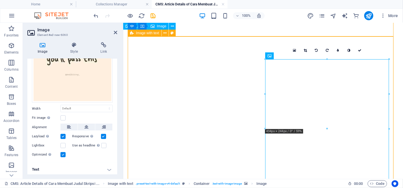
scroll to position [1186, 0]
click at [304, 50] on icon at bounding box center [305, 50] width 3 height 3
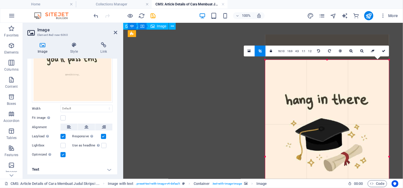
drag, startPoint x: 327, startPoint y: 60, endPoint x: 328, endPoint y: 85, distance: 25.1
click at [328, 85] on div "180 170 160 150 140 130 120 110 100 90 80 70 60 50 40 30 20 10 0 -10 -20 -30 -4…" at bounding box center [327, 157] width 124 height 194
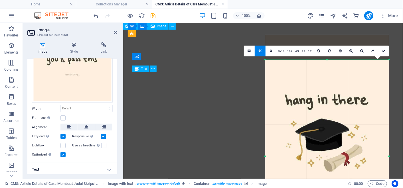
scroll to position [1266, 0]
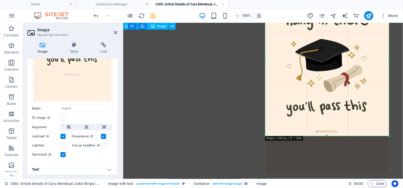
drag, startPoint x: 328, startPoint y: 173, endPoint x: 325, endPoint y: 135, distance: 38.6
click at [325, 135] on div at bounding box center [327, 136] width 124 height 2
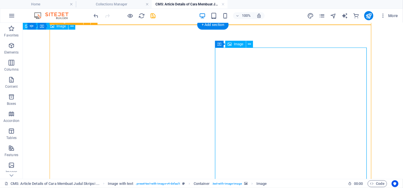
scroll to position [1070, 0]
click at [250, 45] on icon at bounding box center [249, 44] width 3 height 6
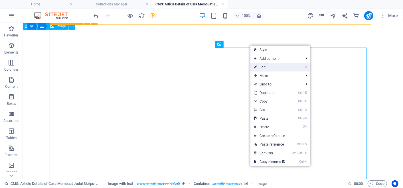
click at [262, 70] on link "⏎ Edit" at bounding box center [269, 67] width 38 height 9
select select "px"
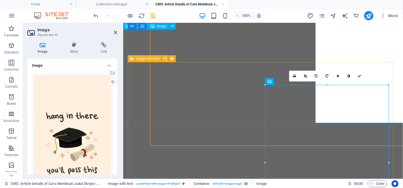
scroll to position [1161, 0]
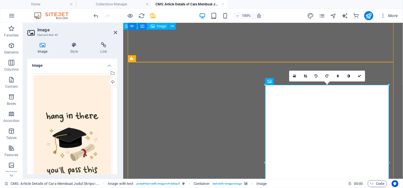
click at [327, 82] on div "16:10 16:9 4:3 1:1 1:2 0" at bounding box center [327, 76] width 76 height 11
click at [305, 76] on icon at bounding box center [305, 75] width 3 height 3
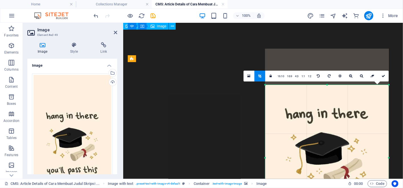
drag, startPoint x: 327, startPoint y: 85, endPoint x: 327, endPoint y: 96, distance: 11.4
click at [327, 96] on div "180 170 160 150 140 130 120 110 100 90 80 70 60 50 40 30 20 10 0 -10 -20 -30 -4…" at bounding box center [327, 158] width 124 height 146
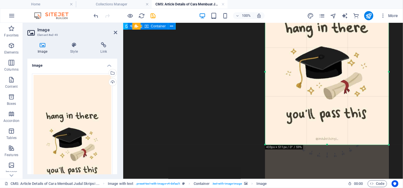
scroll to position [1258, 0]
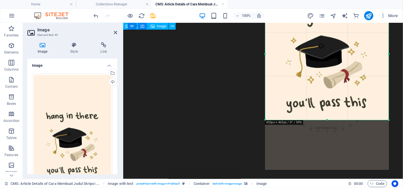
drag, startPoint x: 327, startPoint y: 133, endPoint x: 331, endPoint y: 120, distance: 14.7
click at [331, 120] on div at bounding box center [327, 120] width 124 height 2
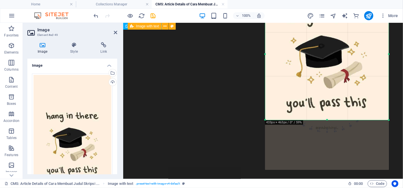
select select "rem"
select select "px"
select select "preset-text-with-image-v4-default"
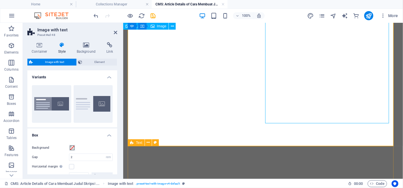
scroll to position [1225, 0]
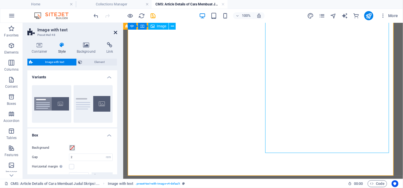
click at [117, 30] on icon at bounding box center [115, 32] width 3 height 5
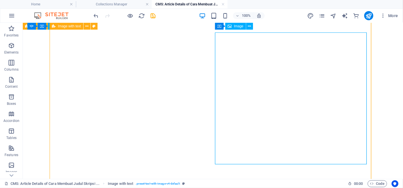
scroll to position [1078, 0]
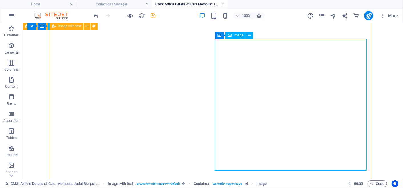
select select "px"
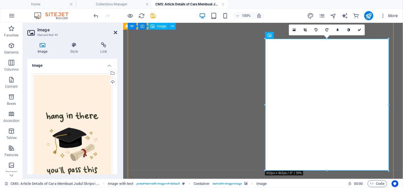
click at [117, 34] on icon at bounding box center [115, 32] width 3 height 5
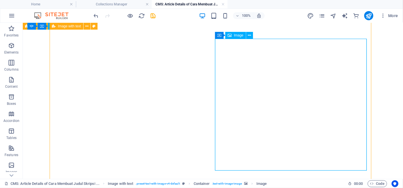
drag, startPoint x: 286, startPoint y: 84, endPoint x: 311, endPoint y: 79, distance: 25.3
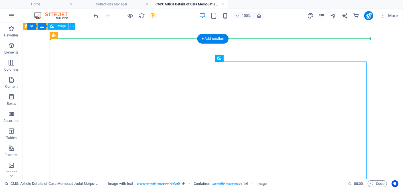
scroll to position [997, 0]
drag, startPoint x: 260, startPoint y: 59, endPoint x: 256, endPoint y: 32, distance: 27.3
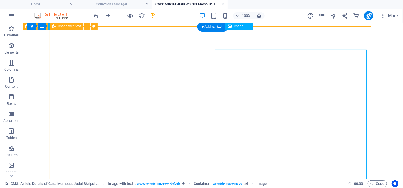
scroll to position [1066, 0]
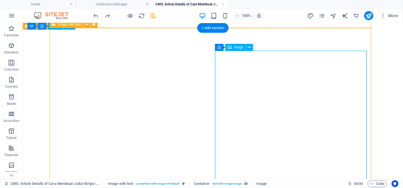
click at [249, 48] on icon at bounding box center [249, 47] width 3 height 6
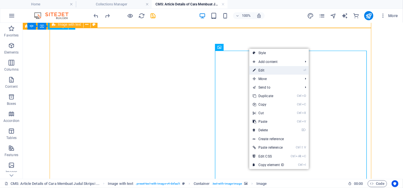
click at [276, 68] on link "⏎ Edit" at bounding box center [268, 70] width 38 height 9
select select "px"
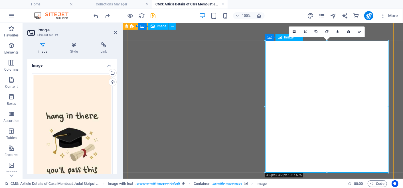
scroll to position [1205, 0]
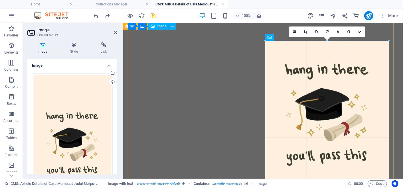
drag, startPoint x: 389, startPoint y: 106, endPoint x: 398, endPoint y: 106, distance: 9.7
type input "434"
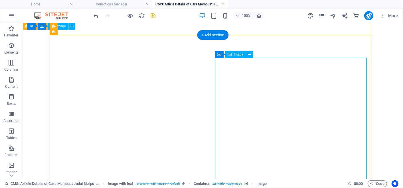
scroll to position [1058, 0]
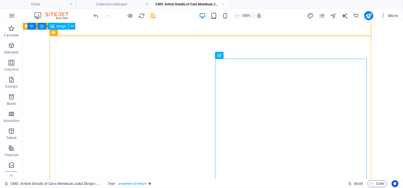
click at [386, 68] on body "Cara Membuat Judul Skripsi yang Kuat: Dijamin Auto Dapet Approve dari Dosen! Cr…" at bounding box center [213, 108] width 380 height 2288
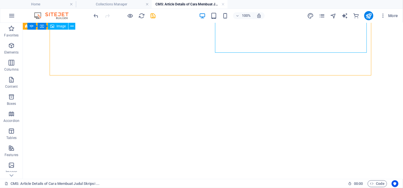
scroll to position [1198, 0]
click at [153, 15] on icon "save" at bounding box center [153, 16] width 7 height 7
click at [223, 3] on link at bounding box center [222, 4] width 3 height 5
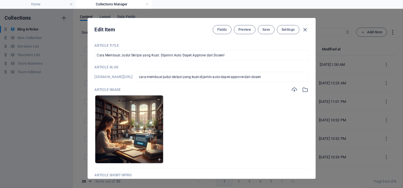
scroll to position [0, 0]
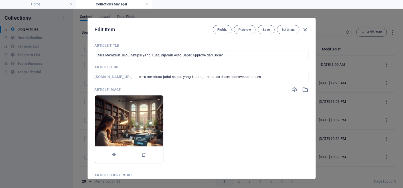
click at [150, 125] on img at bounding box center [129, 130] width 68 height 68
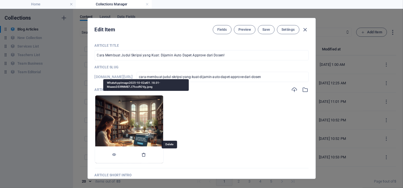
click at [146, 153] on icon "button" at bounding box center [144, 155] width 5 height 5
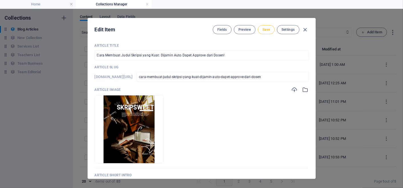
click at [265, 32] on button "Save" at bounding box center [266, 29] width 17 height 9
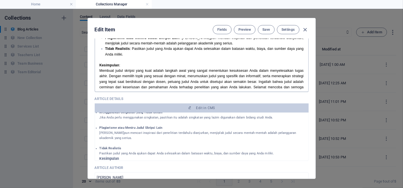
scroll to position [908, 0]
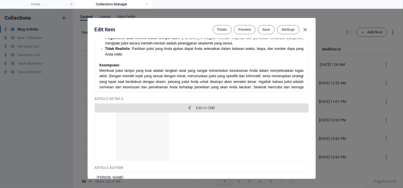
click at [159, 110] on button "Edit in CMS" at bounding box center [202, 108] width 214 height 9
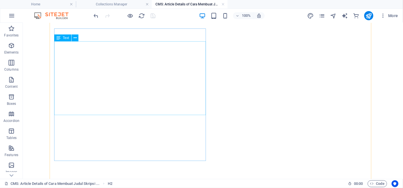
scroll to position [1089, 0]
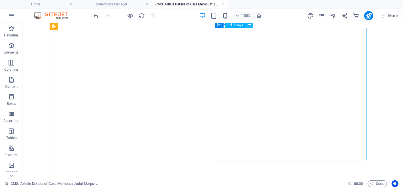
click at [248, 26] on icon at bounding box center [249, 25] width 3 height 6
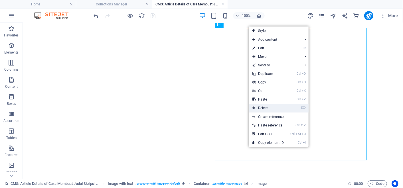
click at [272, 104] on link "⌦ Delete" at bounding box center [268, 108] width 38 height 9
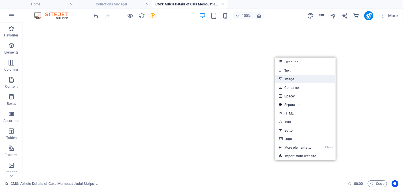
click at [295, 81] on link "Image" at bounding box center [305, 79] width 60 height 9
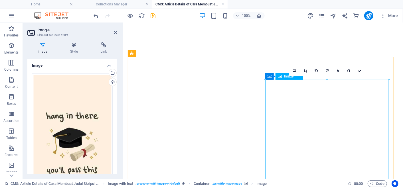
scroll to position [1178, 0]
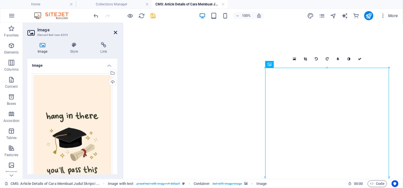
click at [114, 31] on icon at bounding box center [115, 32] width 3 height 5
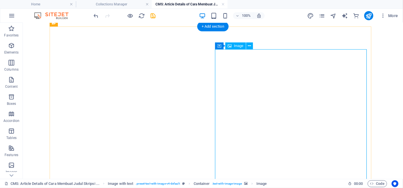
scroll to position [1068, 0]
click at [238, 44] on span "Image" at bounding box center [238, 45] width 9 height 3
click at [240, 47] on span "Image" at bounding box center [238, 45] width 9 height 3
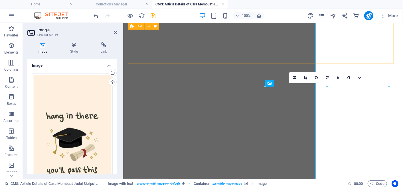
scroll to position [1159, 0]
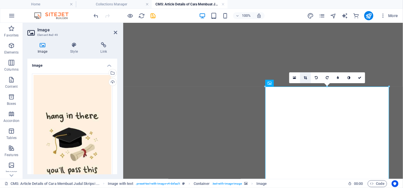
click at [307, 80] on link at bounding box center [305, 77] width 11 height 11
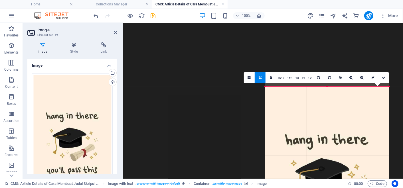
drag, startPoint x: 327, startPoint y: 87, endPoint x: 331, endPoint y: 99, distance: 12.9
click at [331, 99] on div "180 170 160 150 140 130 120 110 100 90 80 70 60 50 40 30 20 10 0 -10 -20 -30 -4…" at bounding box center [327, 190] width 124 height 207
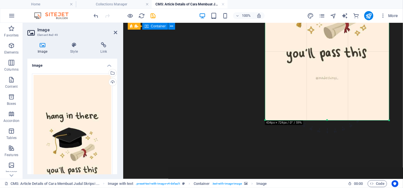
scroll to position [1332, 0]
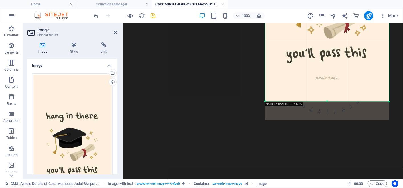
drag, startPoint x: 328, startPoint y: 121, endPoint x: 327, endPoint y: 101, distance: 19.8
click at [327, 101] on div at bounding box center [327, 102] width 124 height 2
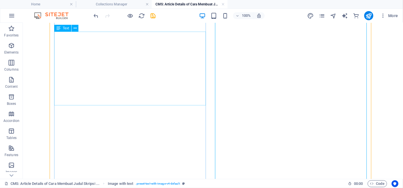
scroll to position [1100, 0]
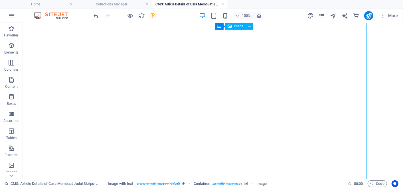
drag, startPoint x: 264, startPoint y: 68, endPoint x: 309, endPoint y: 62, distance: 44.5
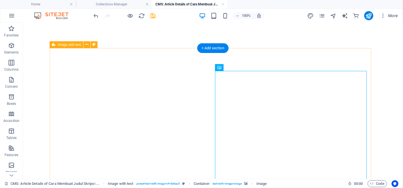
scroll to position [1046, 0]
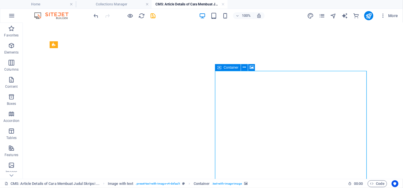
drag, startPoint x: 222, startPoint y: 70, endPoint x: 233, endPoint y: 70, distance: 10.6
click at [233, 70] on div "Container" at bounding box center [228, 67] width 26 height 7
click at [244, 67] on icon at bounding box center [244, 67] width 3 height 6
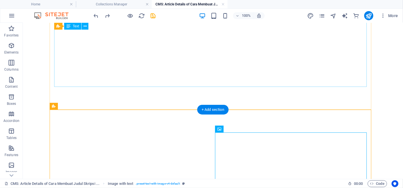
scroll to position [1095, 0]
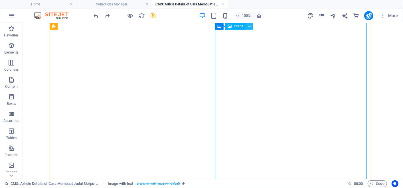
click at [250, 25] on icon at bounding box center [249, 26] width 3 height 6
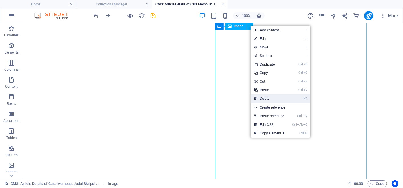
click at [271, 101] on link "⌦ Delete" at bounding box center [270, 98] width 38 height 9
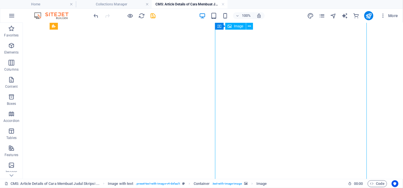
click at [251, 24] on icon at bounding box center [249, 26] width 3 height 6
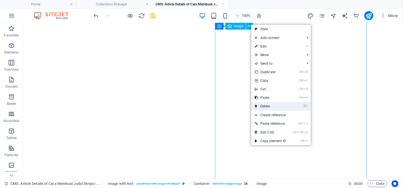
click at [272, 104] on link "⌦ Delete" at bounding box center [270, 106] width 38 height 9
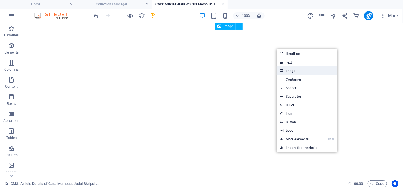
click at [292, 74] on link "Image" at bounding box center [307, 70] width 60 height 9
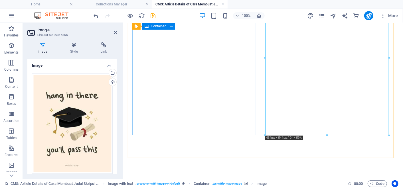
scroll to position [1267, 0]
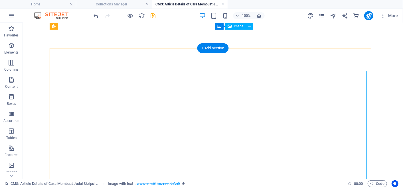
scroll to position [1044, 0]
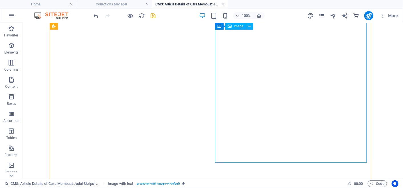
scroll to position [1146, 0]
click at [153, 16] on icon "save" at bounding box center [153, 16] width 7 height 7
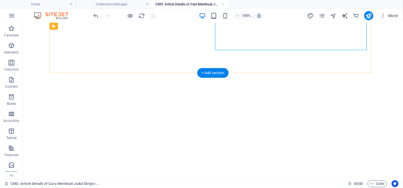
scroll to position [1260, 0]
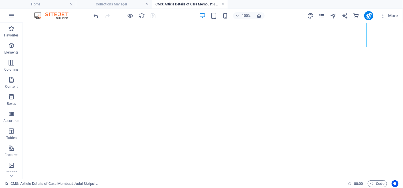
click at [222, 4] on link at bounding box center [222, 4] width 3 height 5
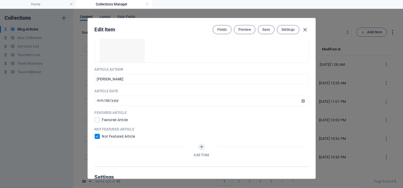
scroll to position [352, 0]
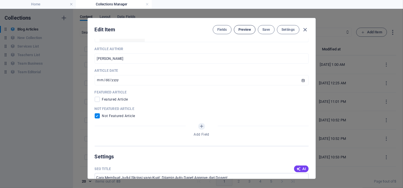
click at [251, 27] on button "Preview" at bounding box center [245, 29] width 22 height 9
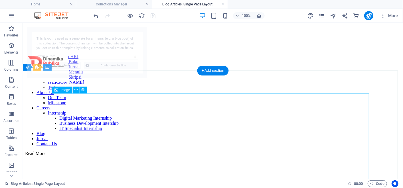
scroll to position [0, 0]
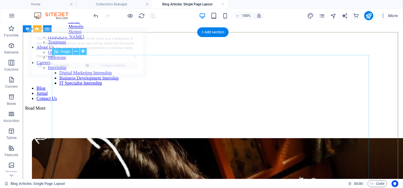
select select "68dd713e42a595f7d00d0143"
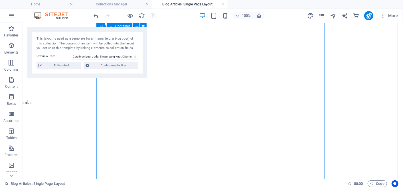
scroll to position [1113, 0]
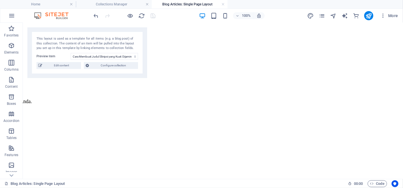
click at [226, 3] on h4 "Blog Articles: Single Page Layout" at bounding box center [190, 4] width 76 height 6
click at [225, 4] on h4 "Blog Articles: Single Page Layout" at bounding box center [190, 4] width 76 height 6
click at [222, 4] on link at bounding box center [222, 4] width 3 height 5
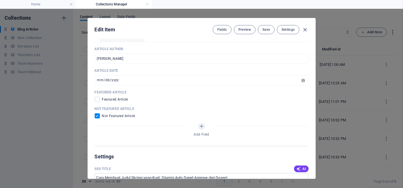
click at [150, 5] on h4 "Collections Manager" at bounding box center [114, 4] width 76 height 6
click at [147, 5] on link at bounding box center [146, 4] width 3 height 5
